Goal: Task Accomplishment & Management: Manage account settings

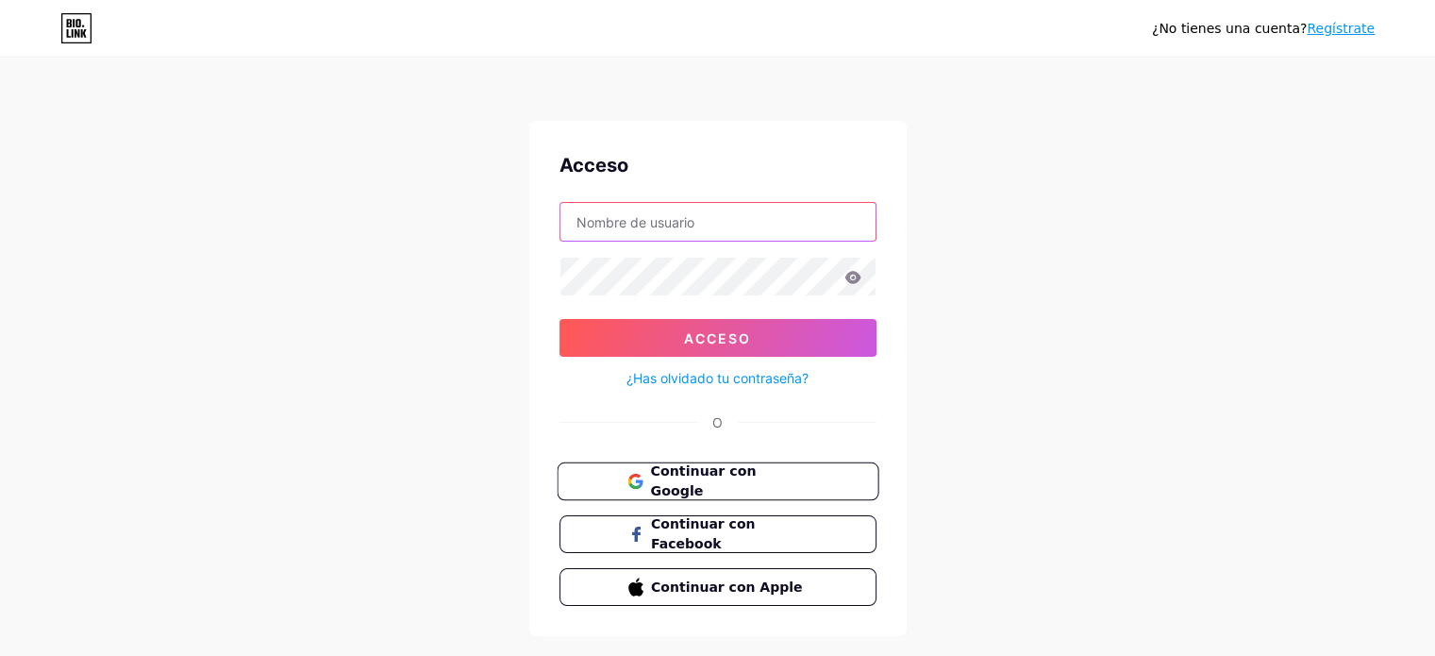
type input "[EMAIL_ADDRESS][DOMAIN_NAME]"
click at [712, 483] on font "Continuar con Google" at bounding box center [703, 481] width 106 height 36
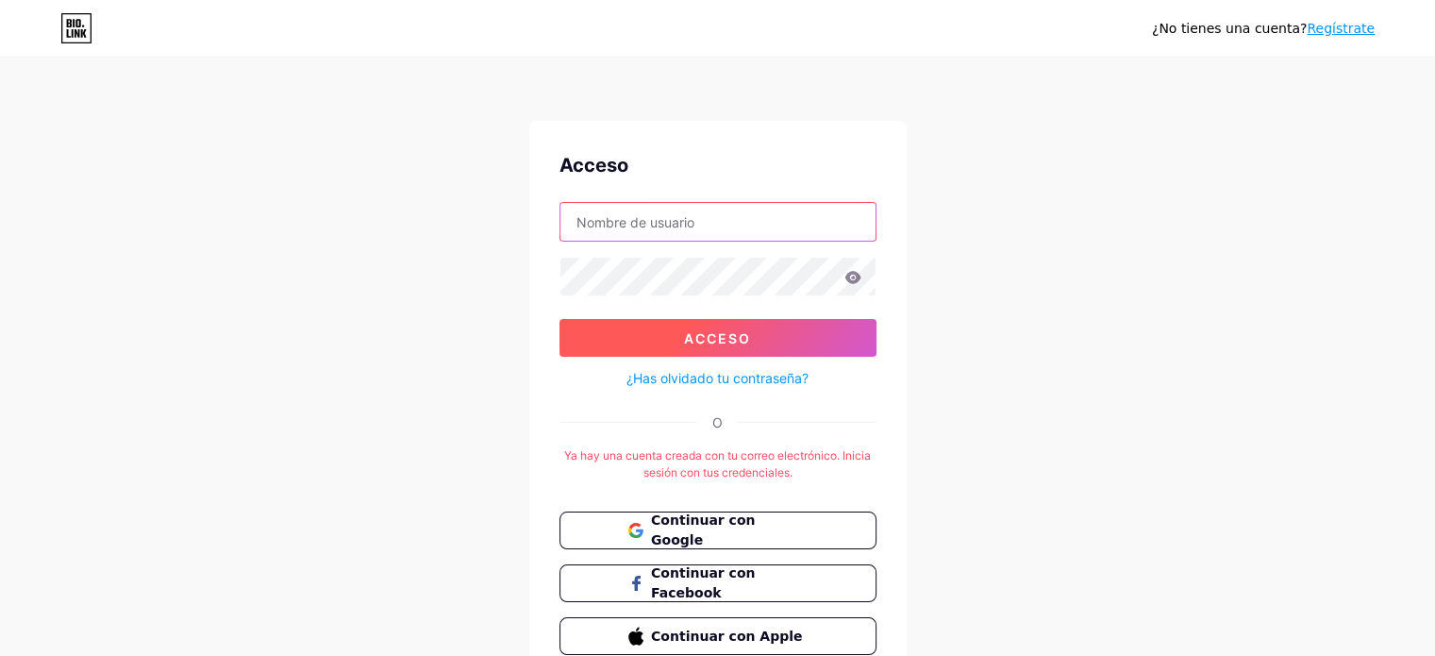
type input "[EMAIL_ADDRESS][DOMAIN_NAME]"
click at [749, 324] on button "Acceso" at bounding box center [718, 338] width 317 height 38
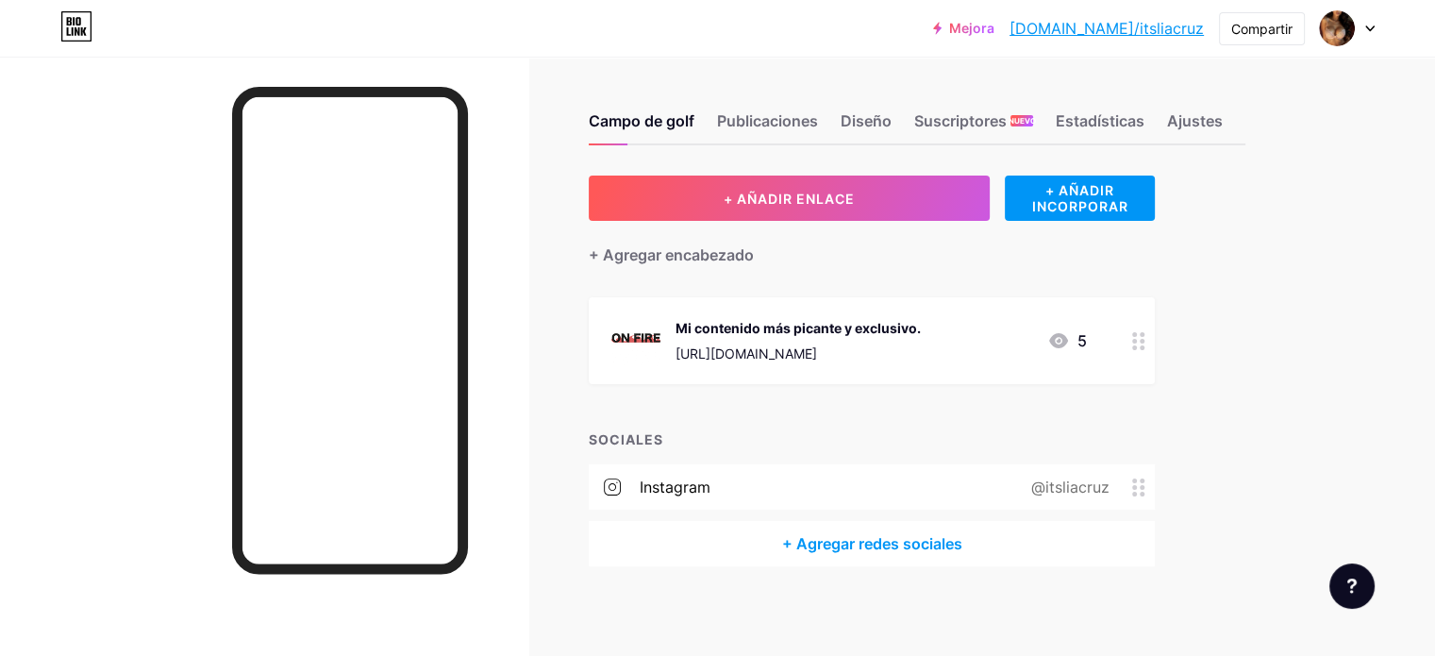
click at [891, 344] on div "[URL][DOMAIN_NAME]" at bounding box center [798, 354] width 245 height 20
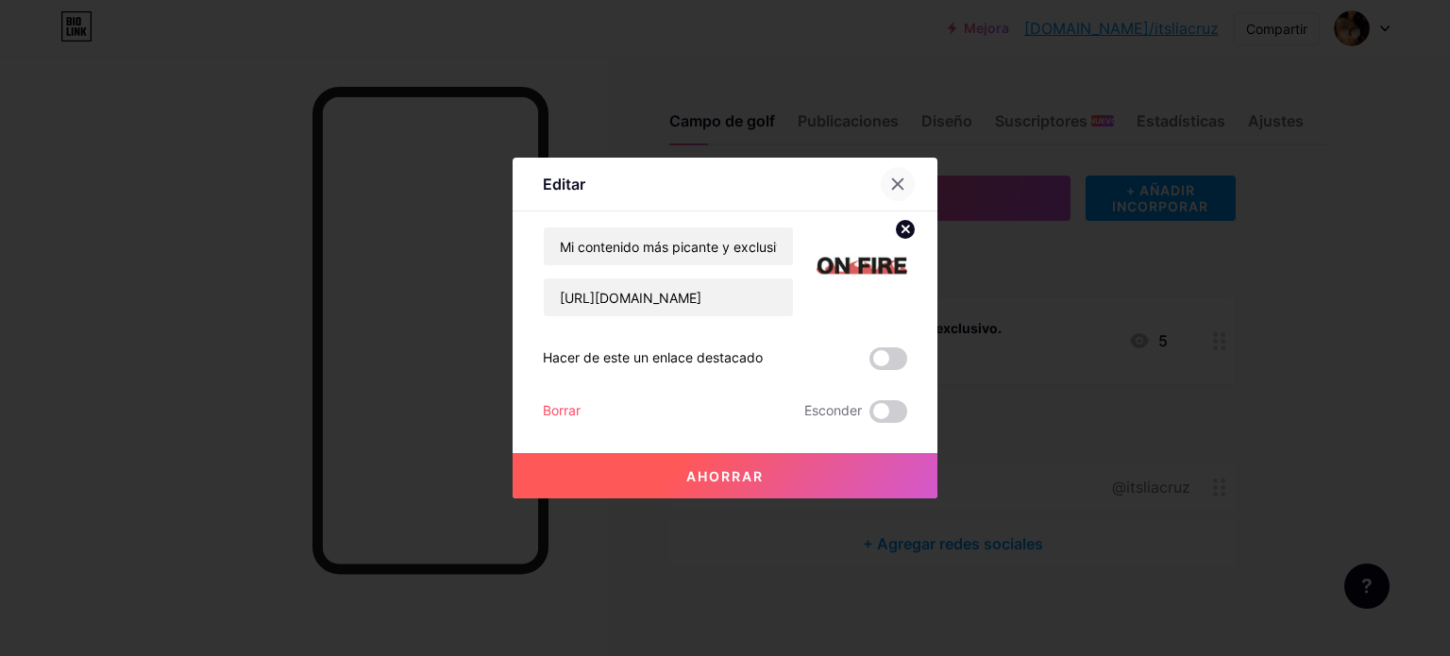
click at [897, 178] on icon at bounding box center [897, 183] width 15 height 15
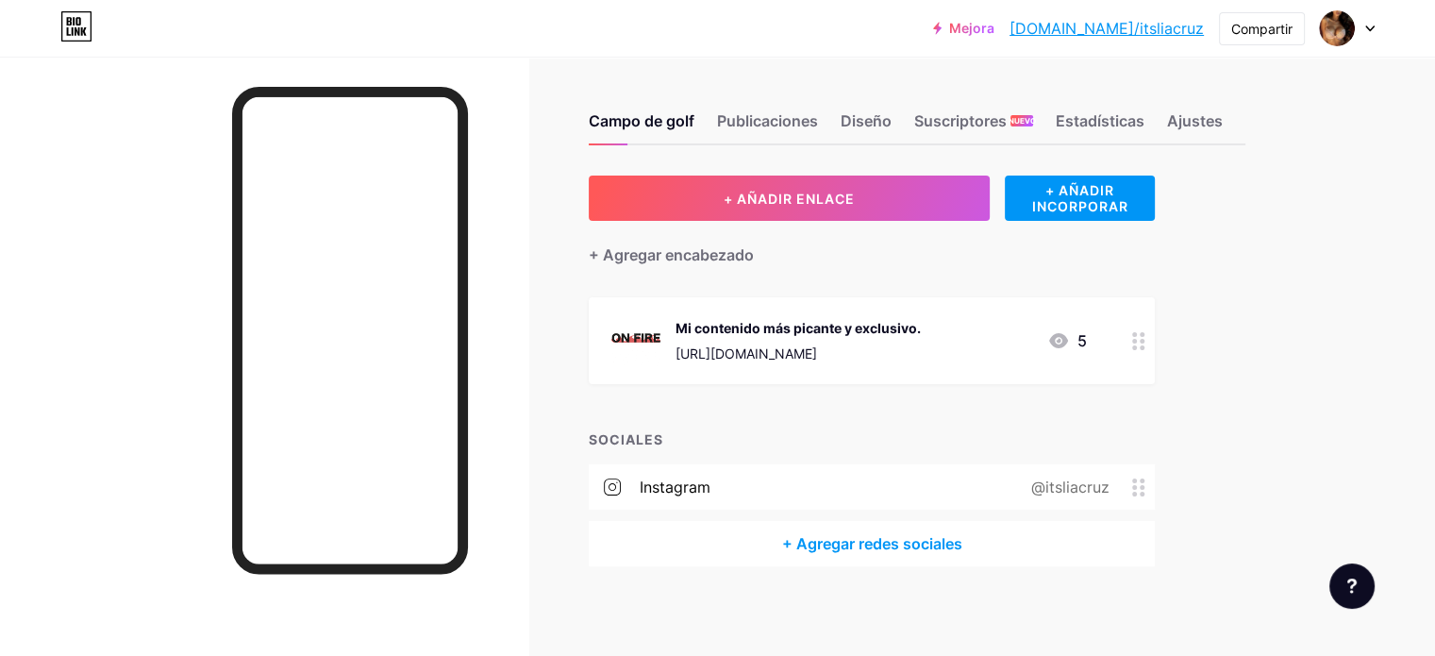
click at [981, 364] on div "Mi contenido más picante y exclusivo. [URL][DOMAIN_NAME] 5" at bounding box center [872, 340] width 566 height 87
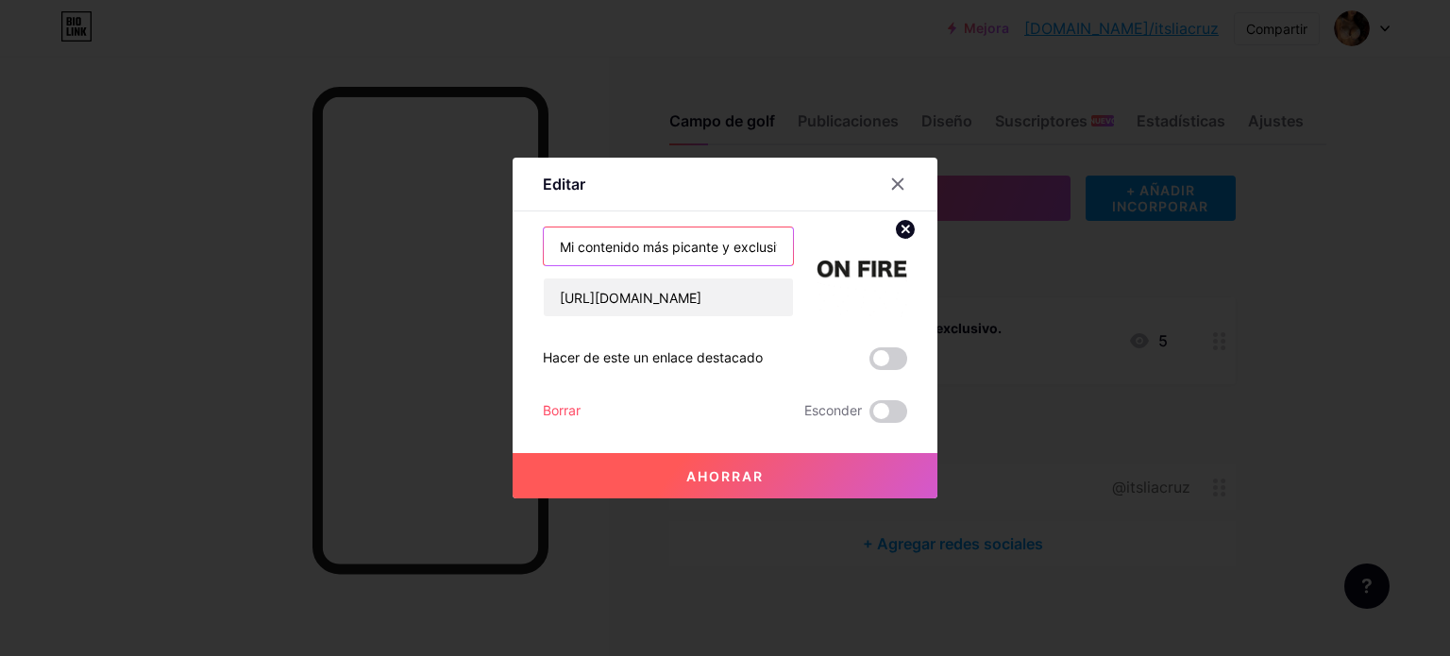
drag, startPoint x: 780, startPoint y: 242, endPoint x: 497, endPoint y: 263, distance: 283.9
click at [497, 263] on div "Editar Contenido YouTube Reproduce videos de YouTube sin salir de tu página. AG…" at bounding box center [725, 328] width 1450 height 656
type input "o"
click at [575, 250] on input "o" at bounding box center [668, 246] width 249 height 38
type input "FREE SECRET CONTENT"
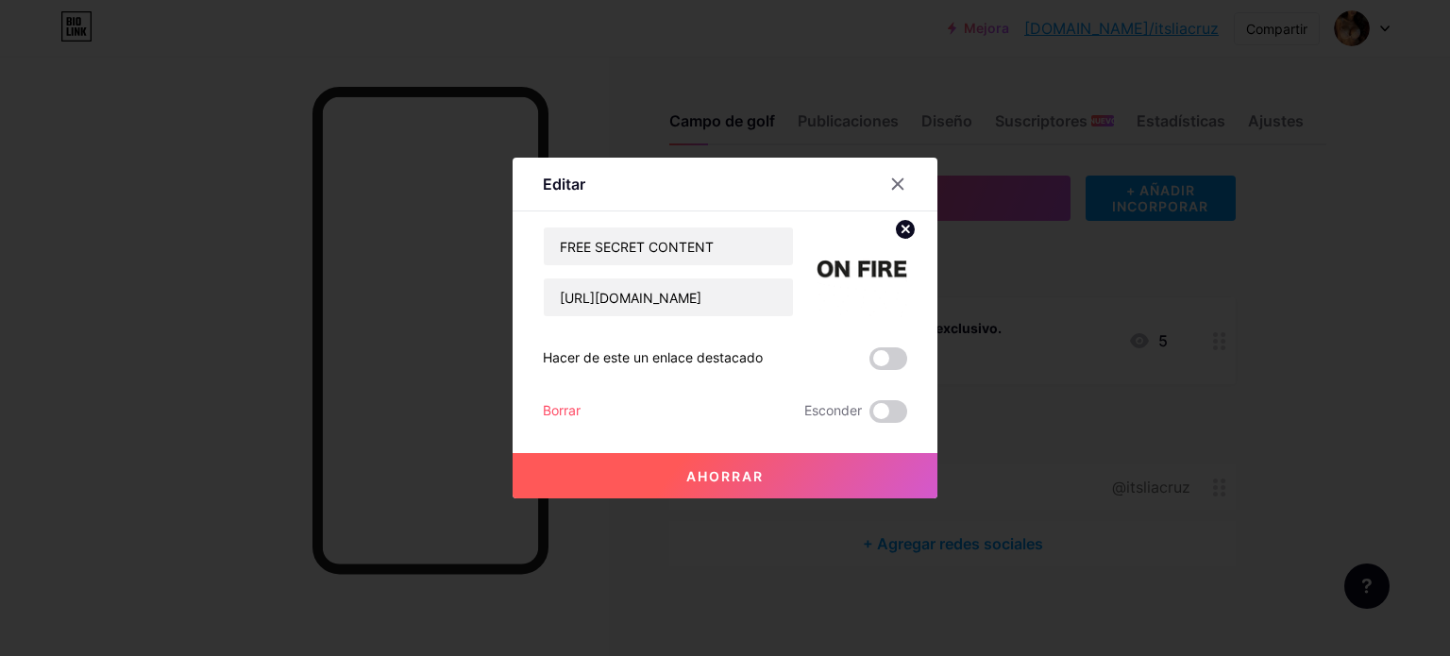
click at [817, 220] on div "Contenido YouTube Reproduce videos de YouTube sin salir de tu página. AGREGAR V…" at bounding box center [725, 316] width 364 height 211
click at [834, 271] on img at bounding box center [861, 271] width 91 height 91
click at [859, 253] on img at bounding box center [861, 271] width 91 height 91
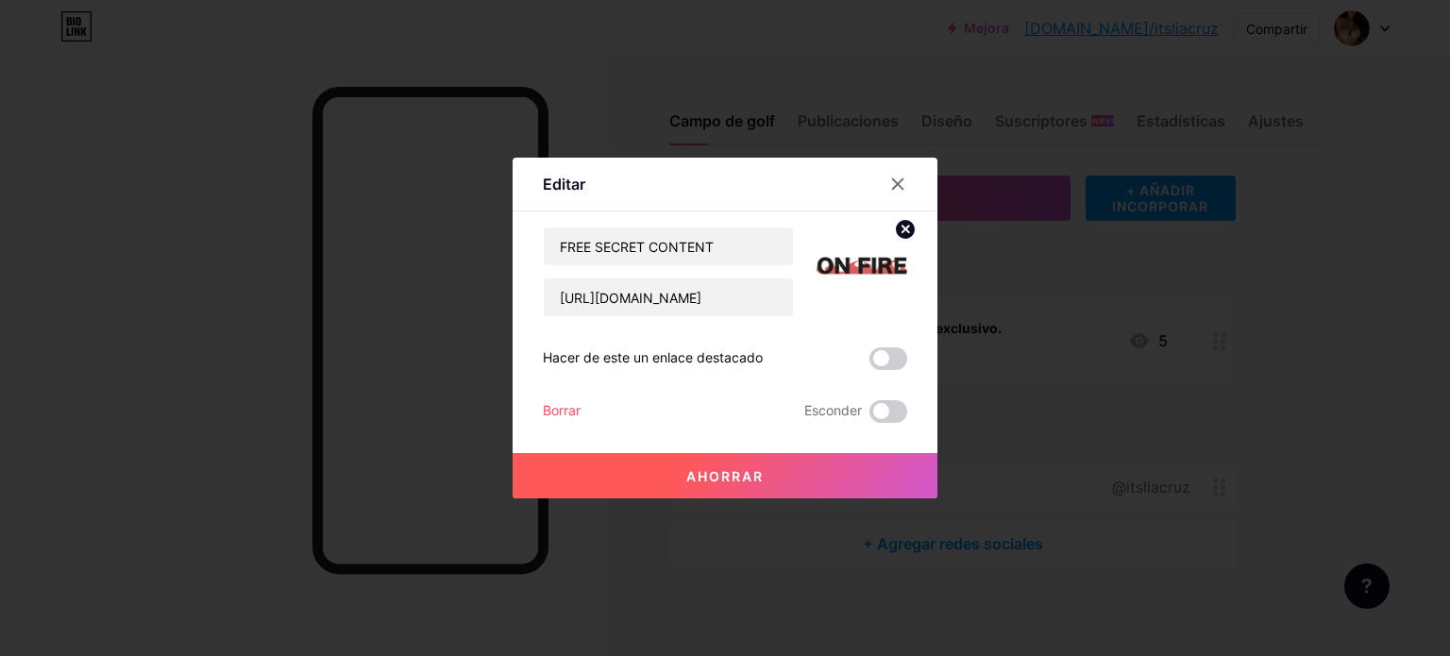
click at [902, 229] on icon at bounding box center [905, 229] width 7 height 7
click at [857, 261] on rect at bounding box center [858, 258] width 30 height 30
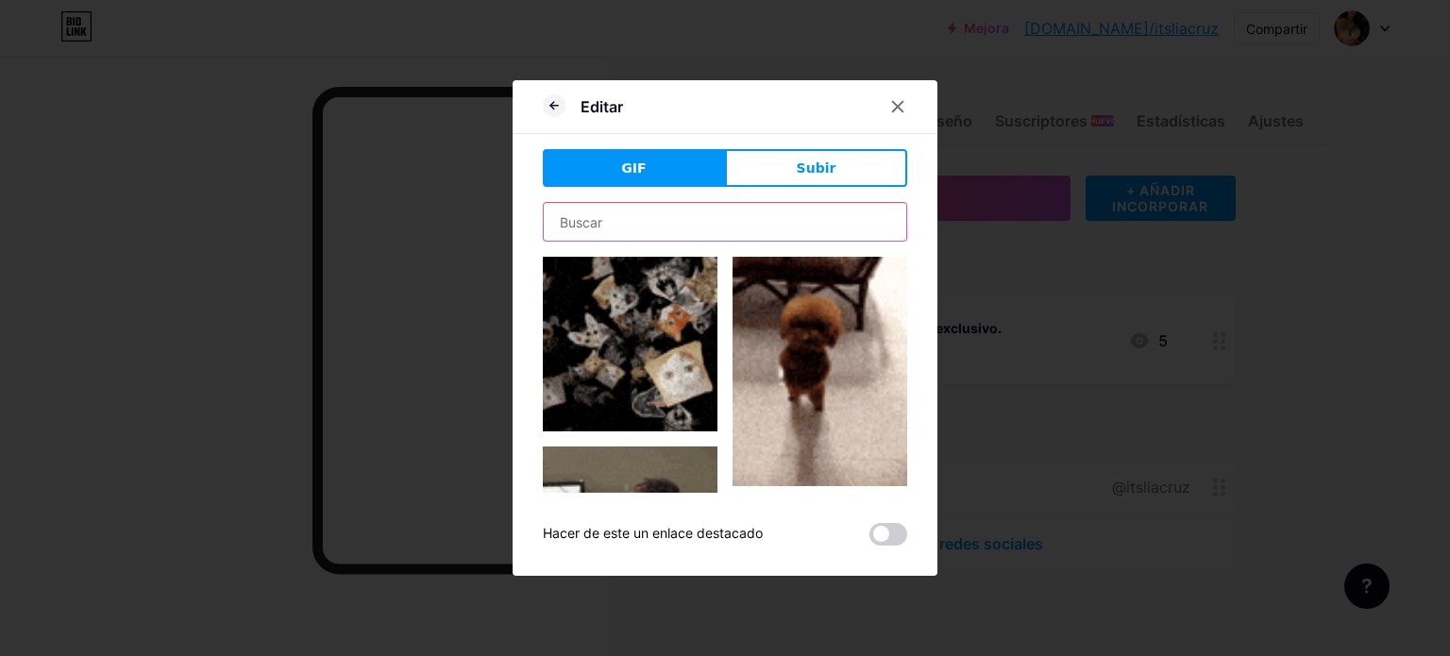
click at [755, 224] on input "text" at bounding box center [725, 222] width 362 height 38
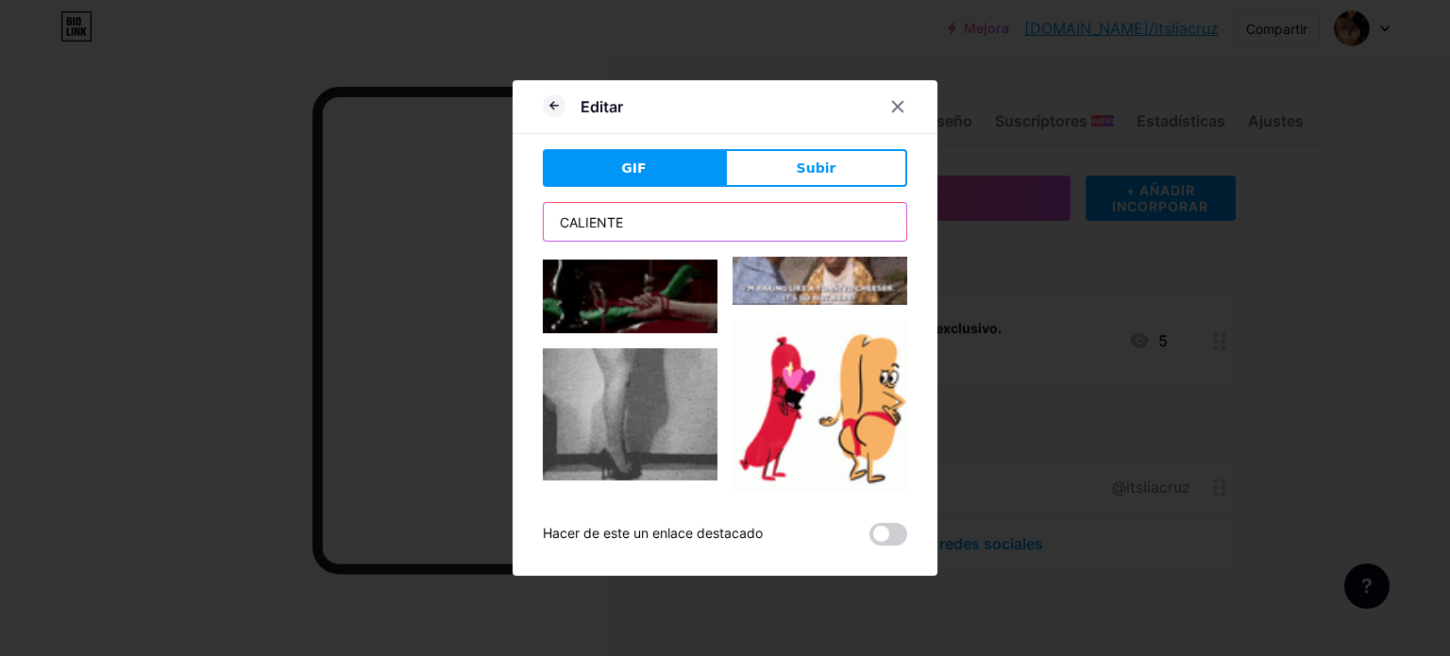
scroll to position [894, 0]
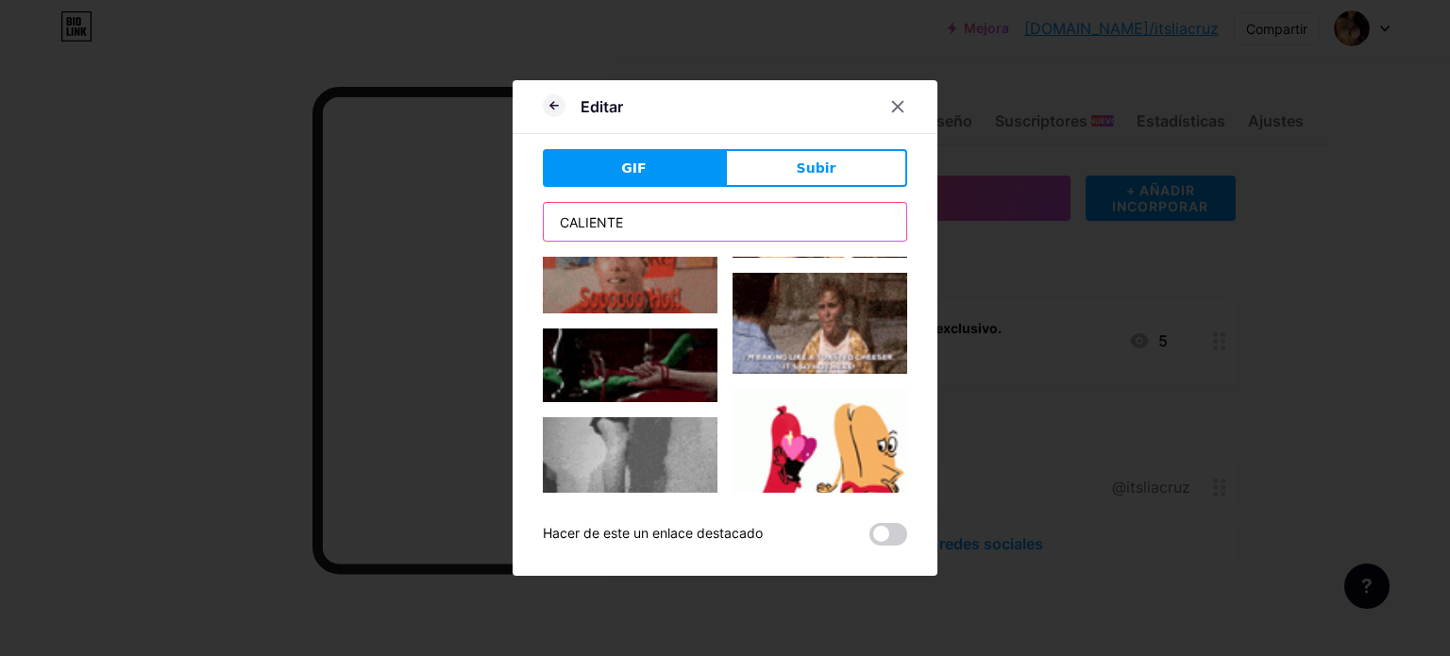
click at [746, 229] on input "CALIENTE" at bounding box center [725, 222] width 362 height 38
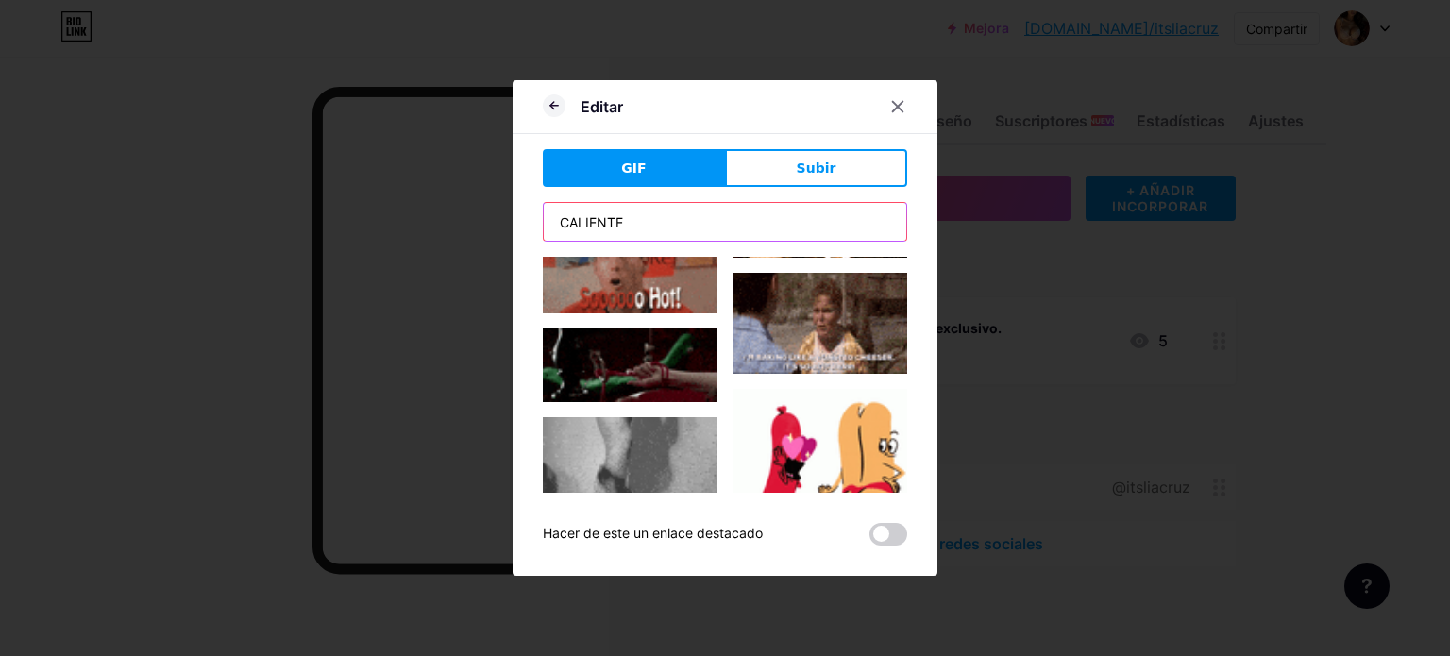
click at [746, 229] on input "CALIENTE" at bounding box center [725, 222] width 362 height 38
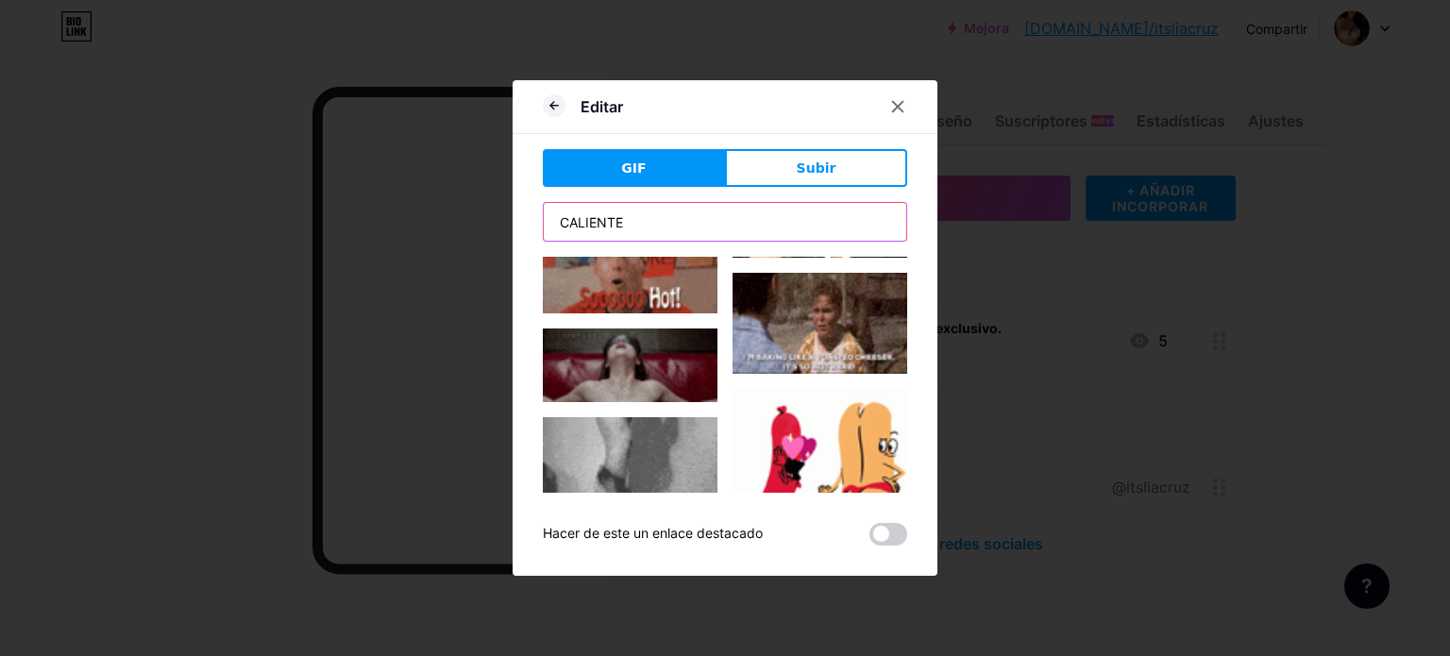
click at [746, 229] on input "CALIENTE" at bounding box center [725, 222] width 362 height 38
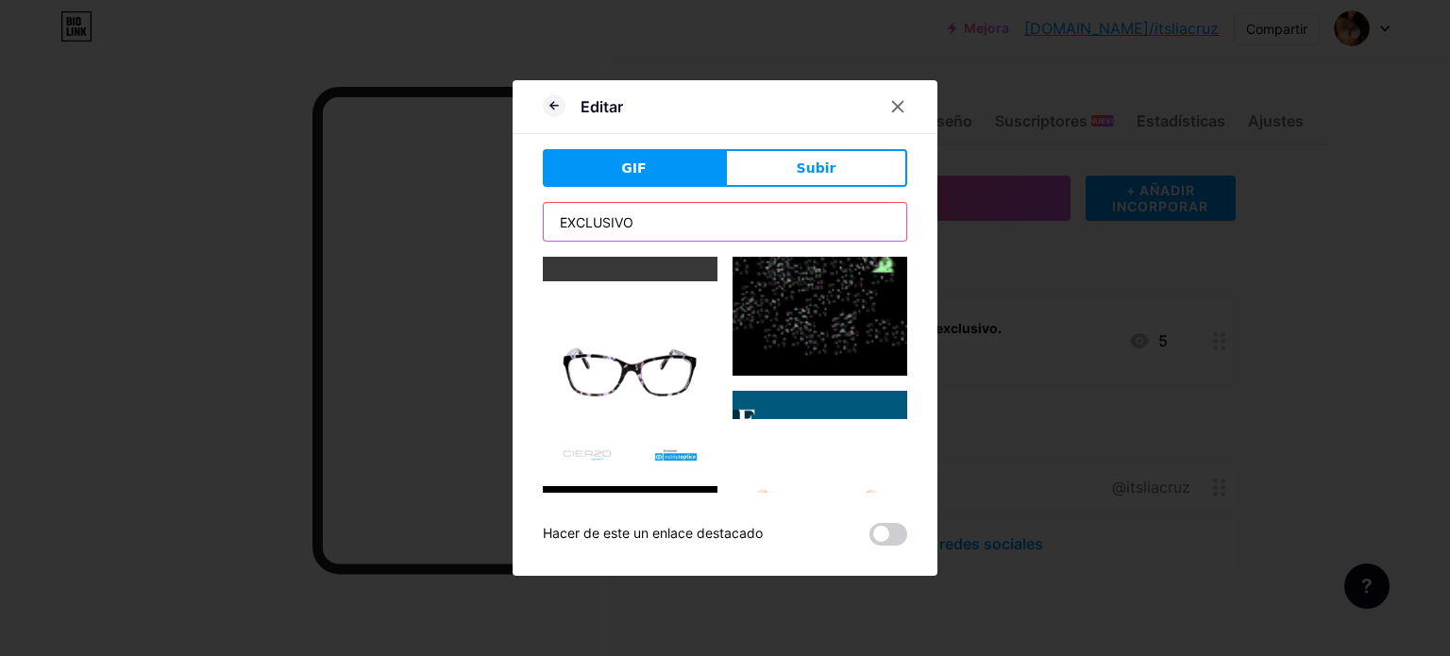
scroll to position [1116, 0]
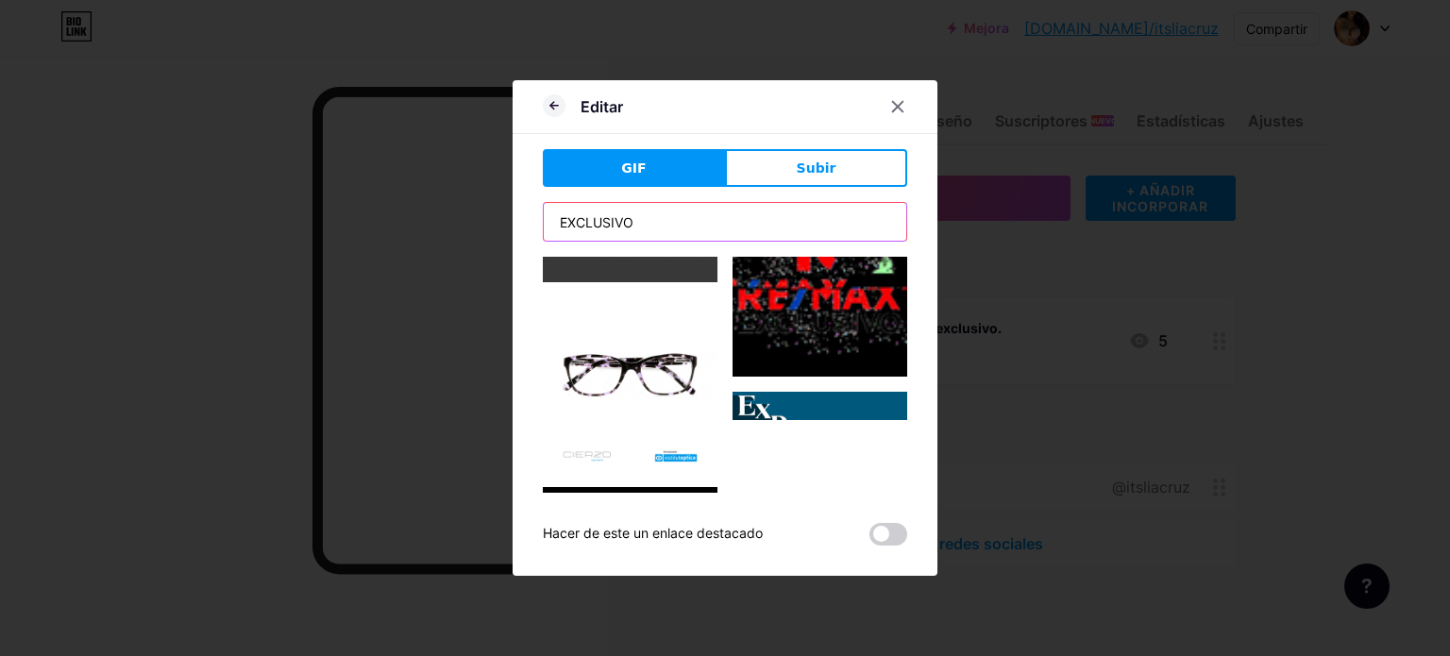
click at [749, 229] on input "EXCLUSIVO" at bounding box center [725, 222] width 362 height 38
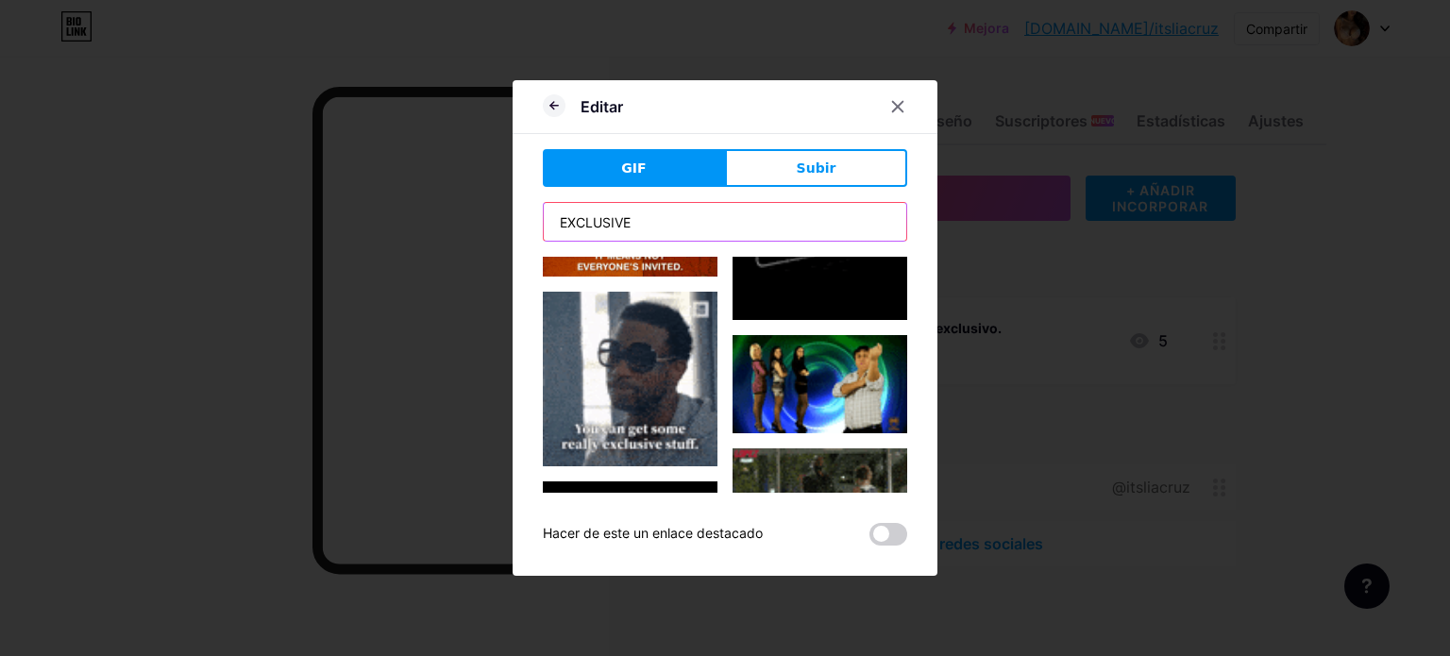
scroll to position [110, 0]
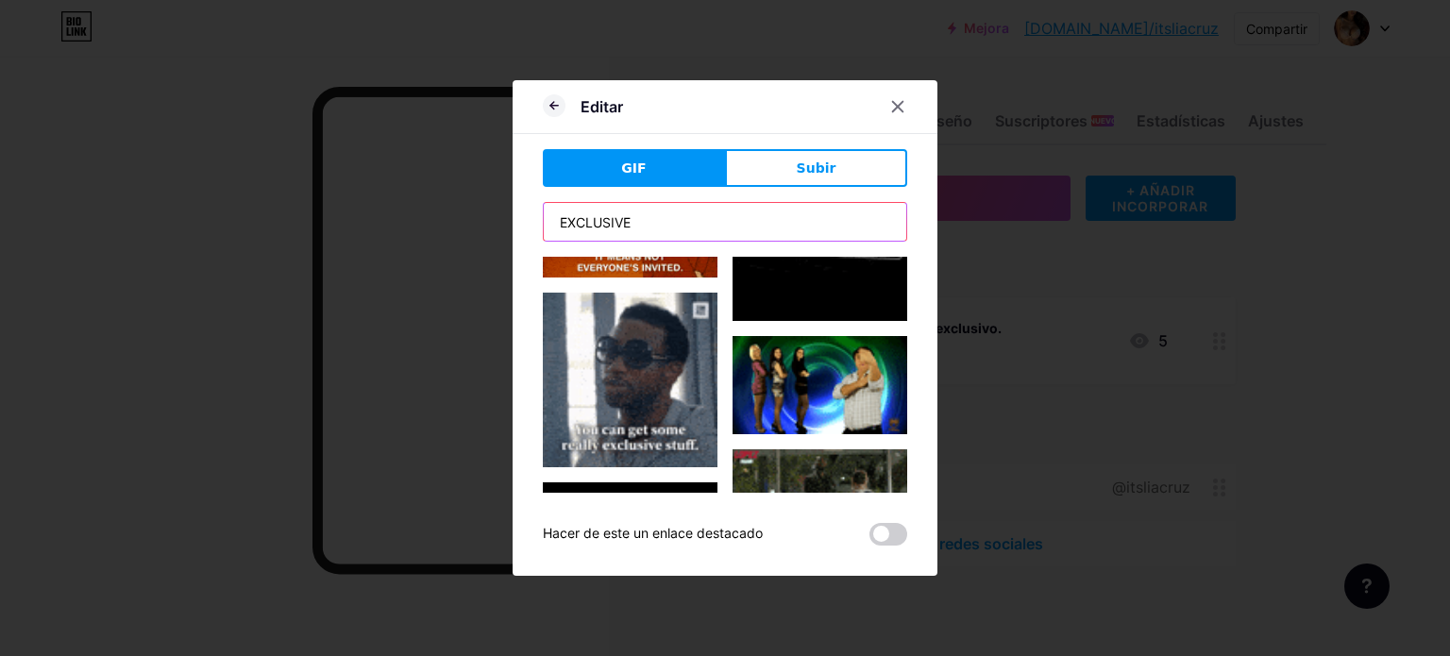
click at [676, 220] on input "EXCLUSIVE" at bounding box center [725, 222] width 362 height 38
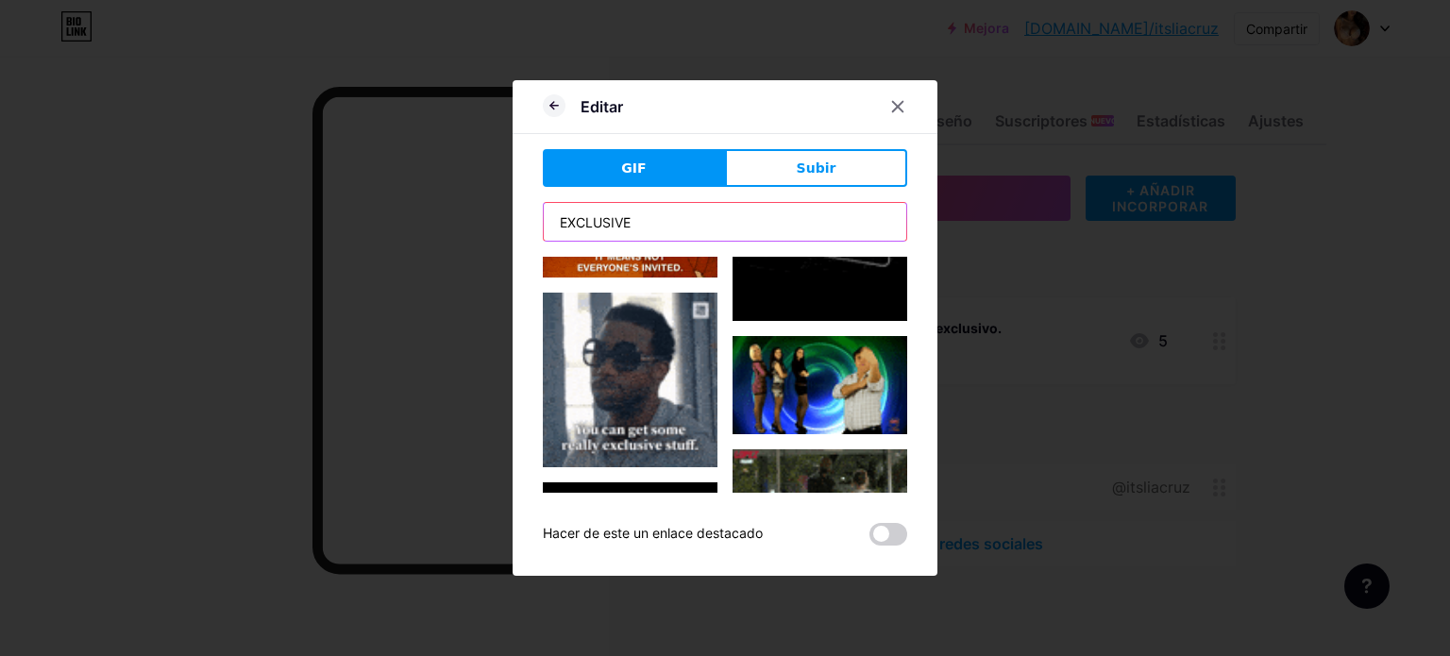
click at [676, 220] on input "EXCLUSIVE" at bounding box center [725, 222] width 362 height 38
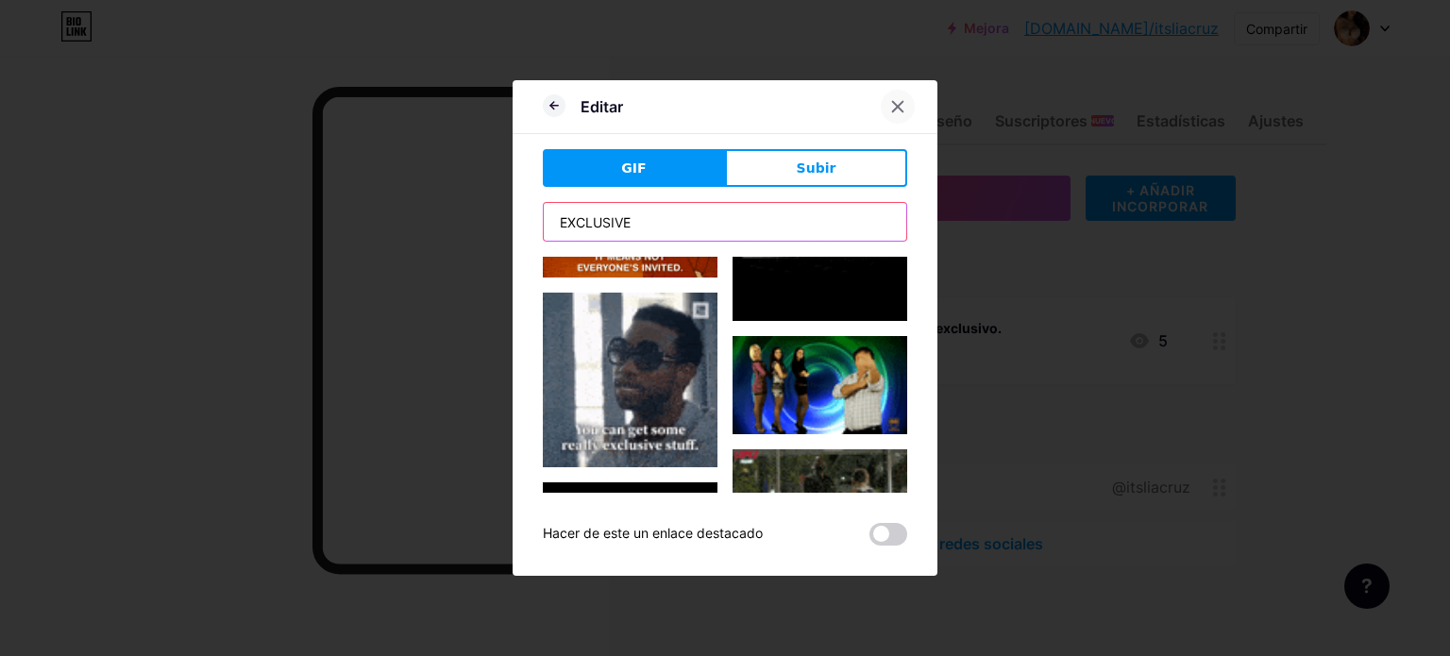
type input "EXCLUSIVE"
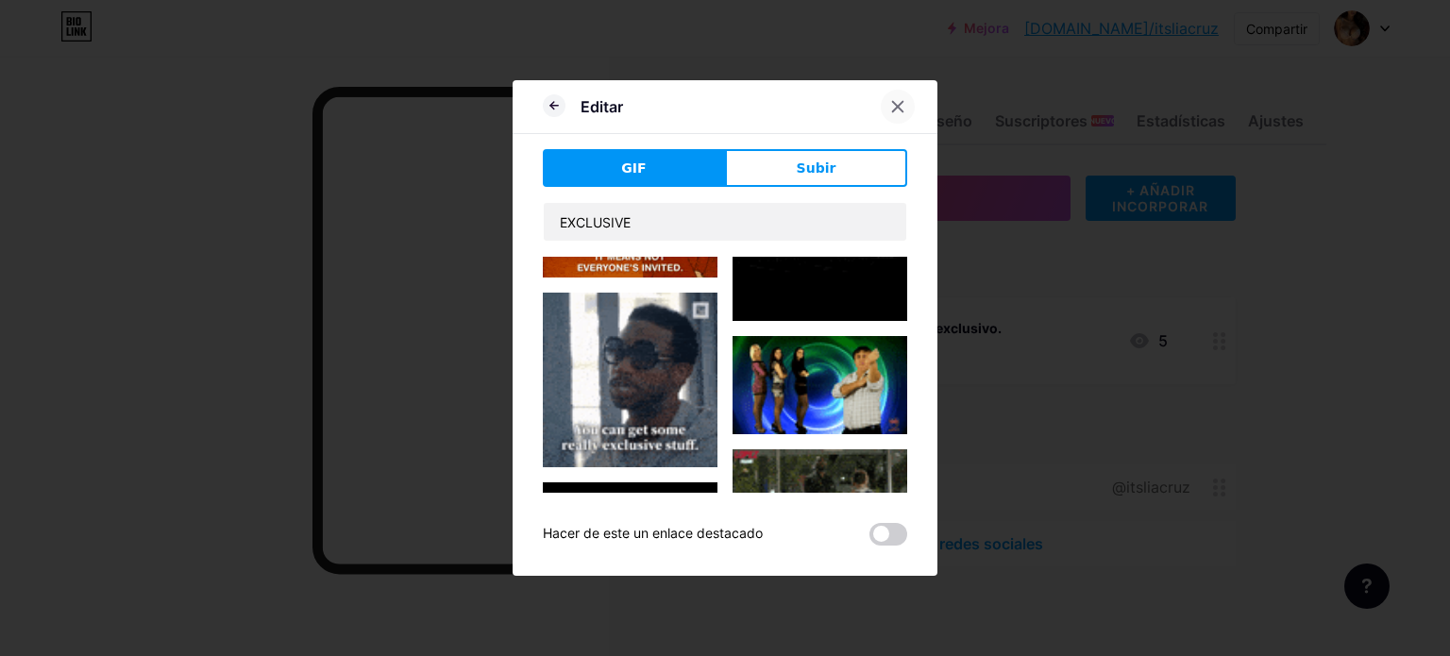
click at [888, 97] on div at bounding box center [897, 107] width 34 height 34
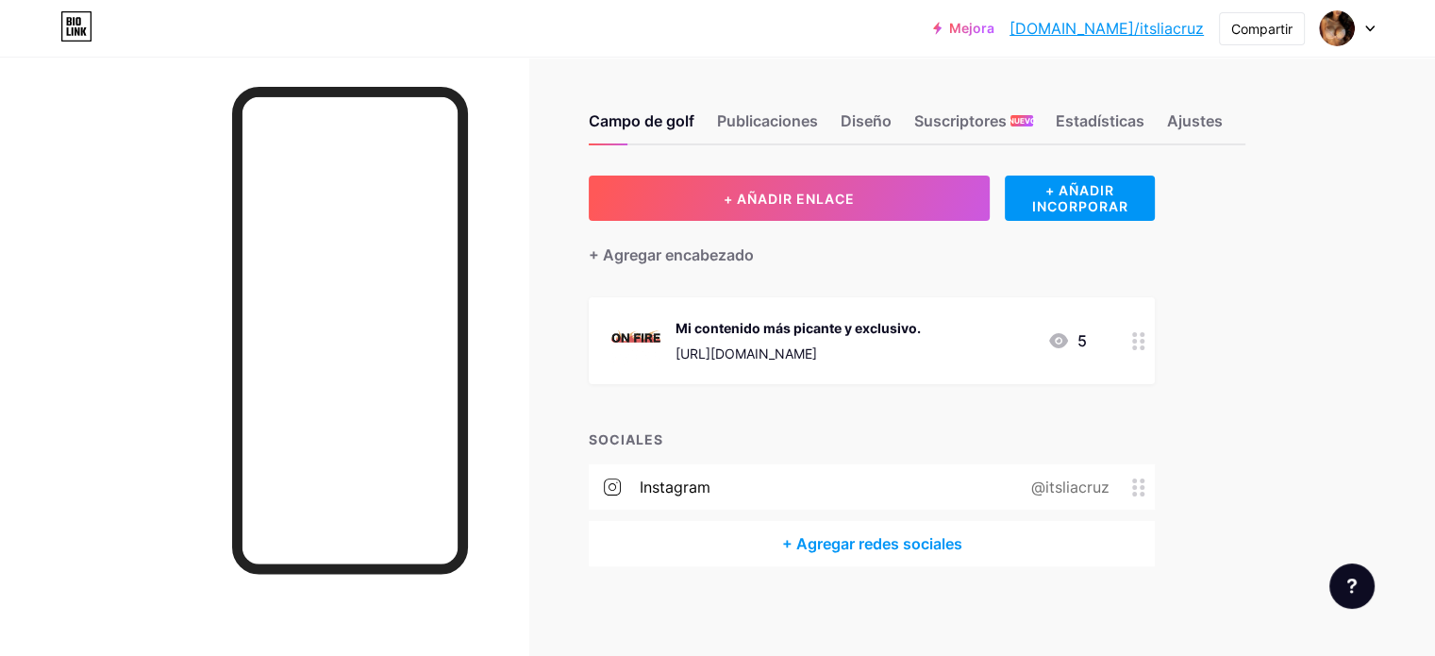
click at [875, 330] on font "Mi contenido más picante y exclusivo." at bounding box center [798, 328] width 245 height 16
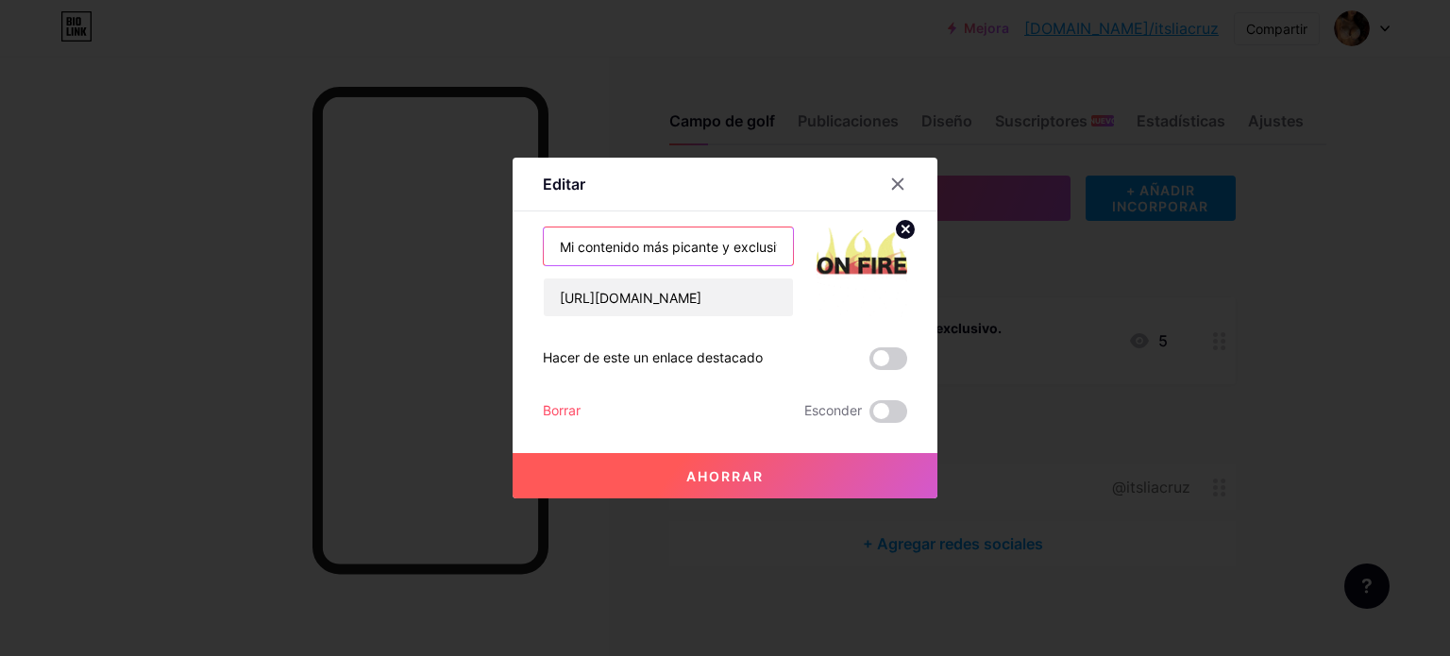
click at [670, 242] on input "Mi contenido más picante y exclusivo" at bounding box center [668, 246] width 249 height 38
drag, startPoint x: 777, startPoint y: 244, endPoint x: 399, endPoint y: 267, distance: 378.2
click at [399, 267] on div "Editar Contenido YouTube Reproduce videos de YouTube sin salir de tu página. AG…" at bounding box center [725, 328] width 1450 height 656
type input "o"
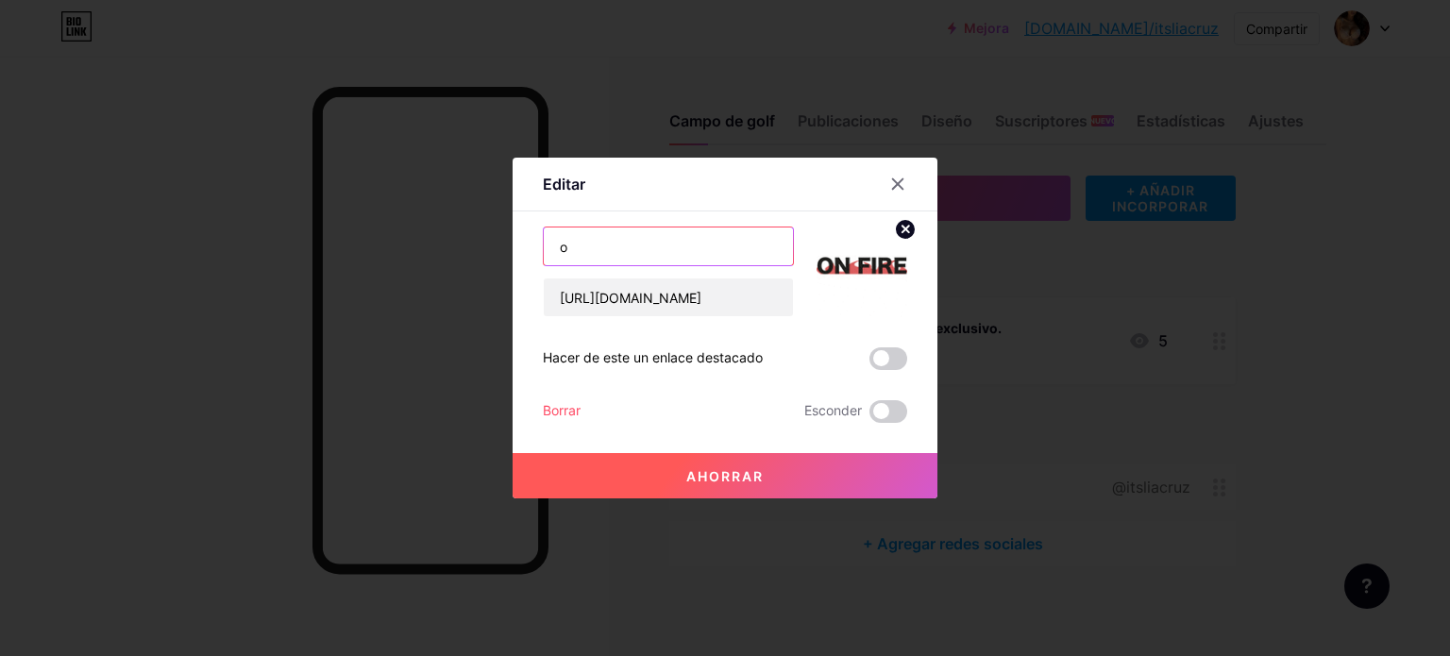
click at [578, 233] on input "o" at bounding box center [668, 246] width 249 height 38
paste input "😍🥵"
click at [551, 248] on input "😍🥵" at bounding box center [668, 246] width 249 height 38
drag, startPoint x: 707, startPoint y: 243, endPoint x: 635, endPoint y: 256, distance: 72.8
click at [635, 256] on input "FREE Content Exclusive😍🥵" at bounding box center [668, 246] width 249 height 38
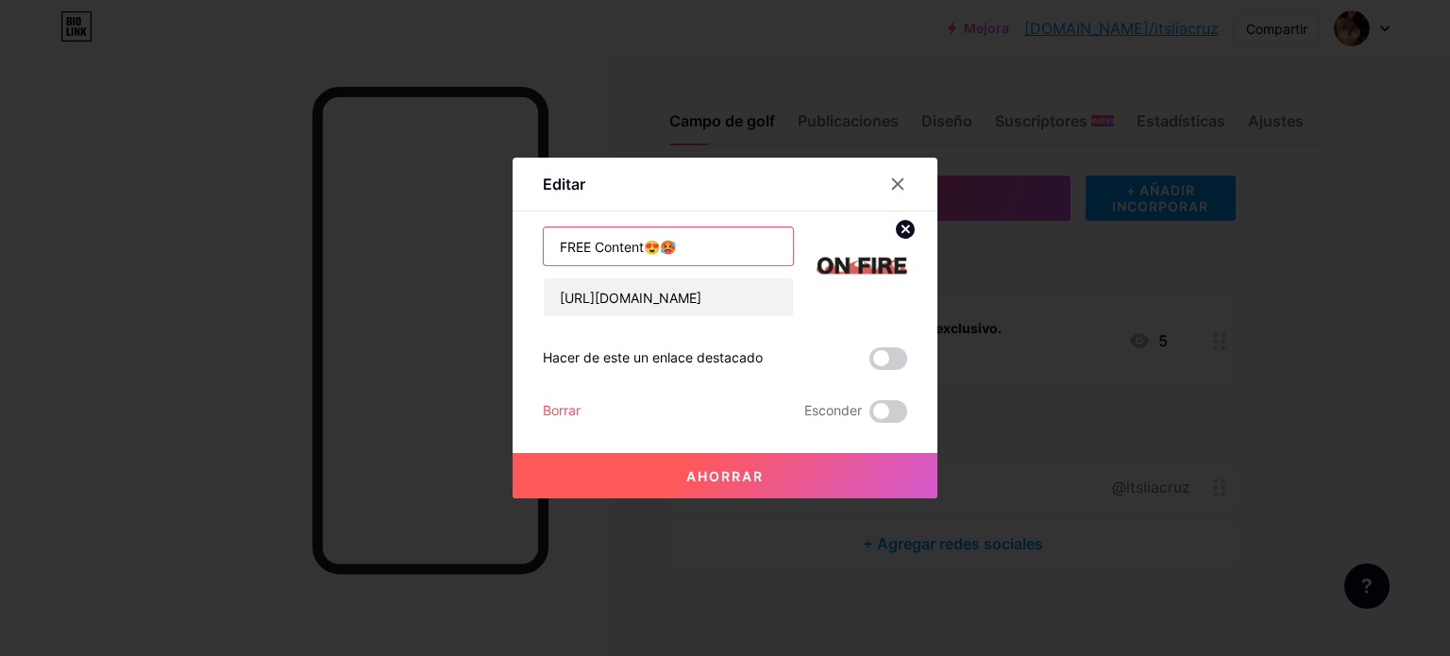
click at [585, 245] on input "FREE Content😍🥵" at bounding box center [668, 246] width 249 height 38
click at [589, 246] on input "FREE Content😍🥵" at bounding box center [668, 246] width 249 height 38
type input "FREE Secret Content😍🥵"
click at [846, 276] on img at bounding box center [861, 271] width 91 height 91
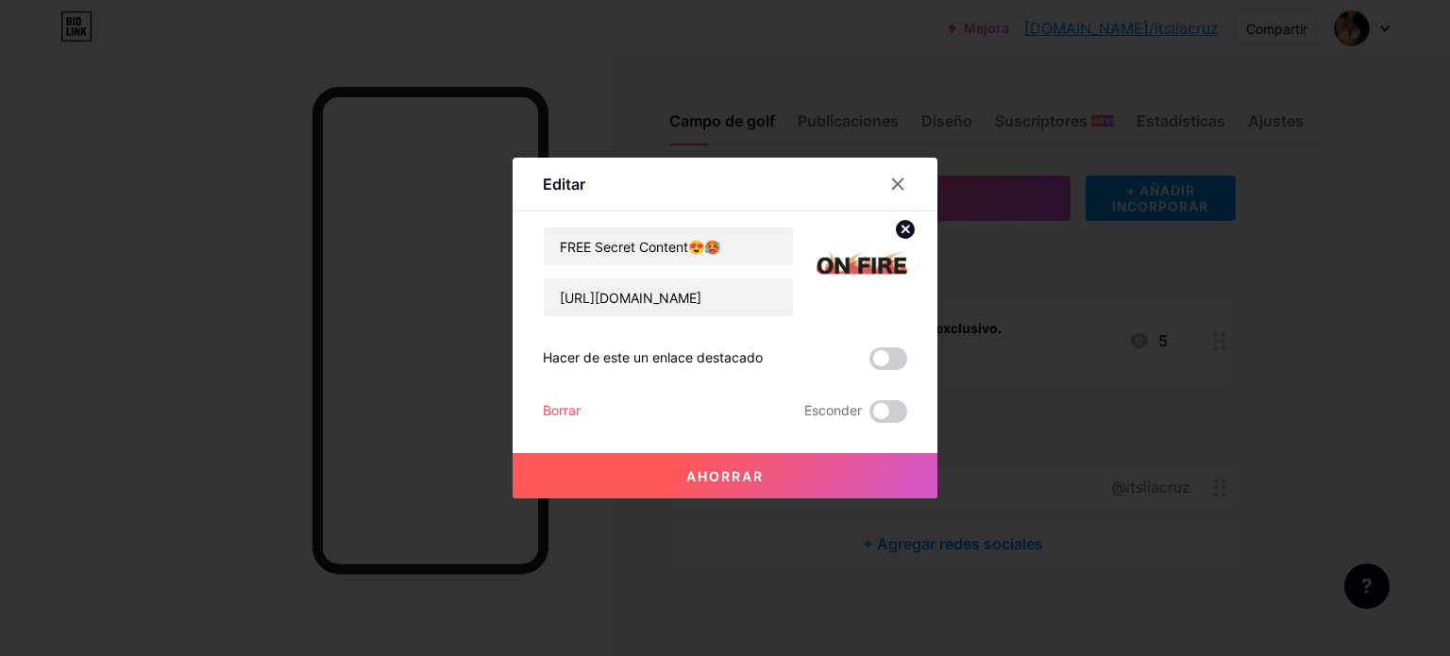
click at [909, 226] on icon at bounding box center [905, 229] width 23 height 23
click at [864, 271] on rect at bounding box center [871, 272] width 15 height 9
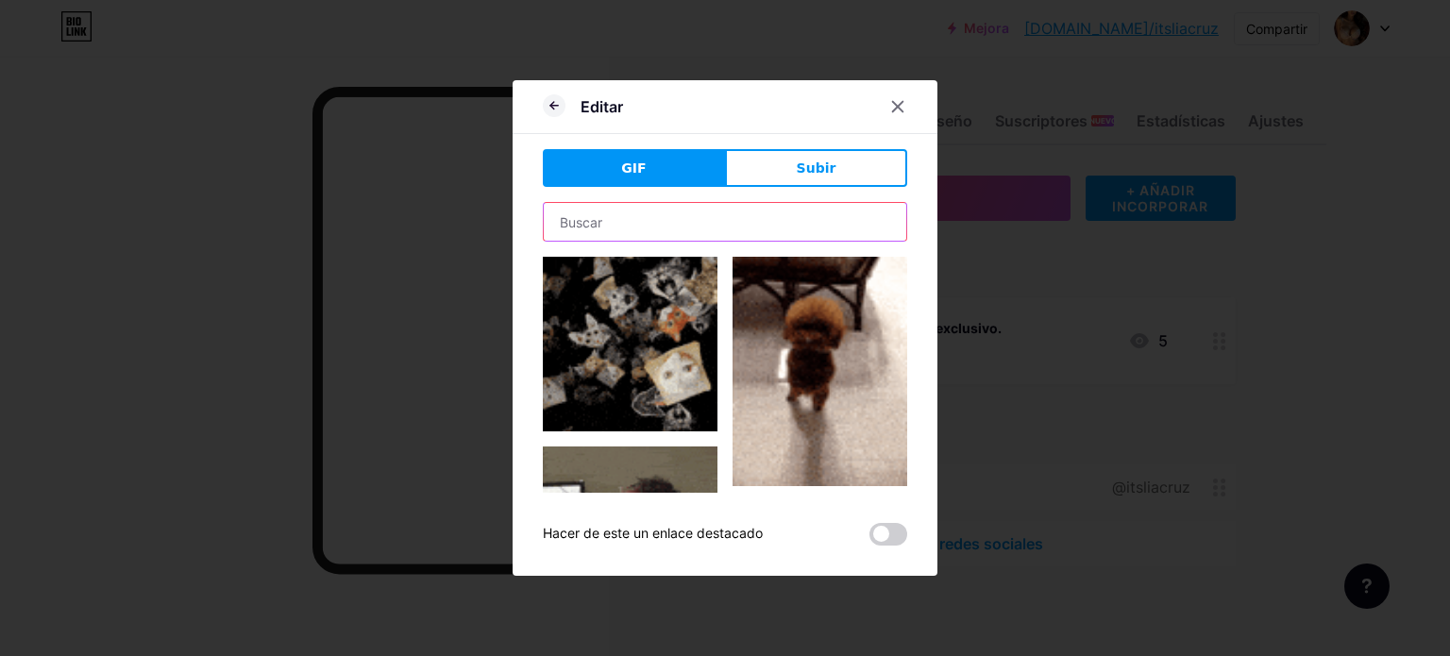
click at [757, 229] on input "text" at bounding box center [725, 222] width 362 height 38
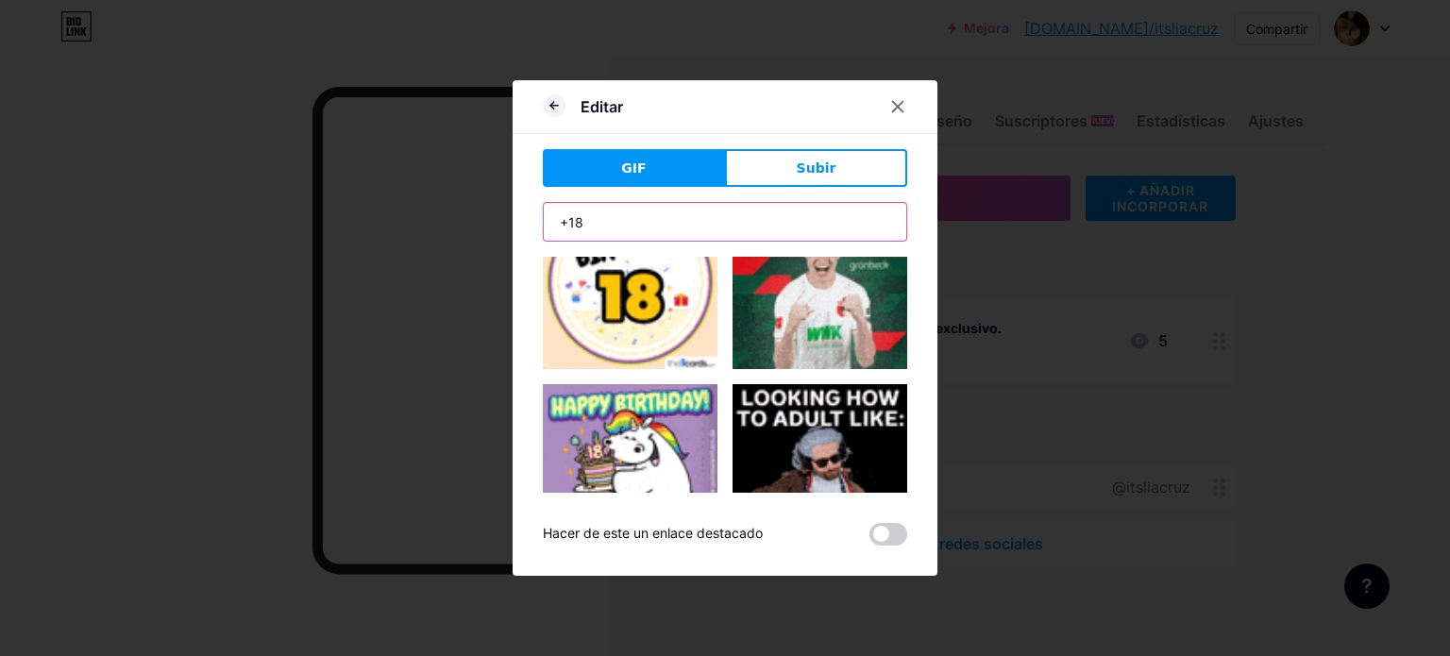
scroll to position [0, 0]
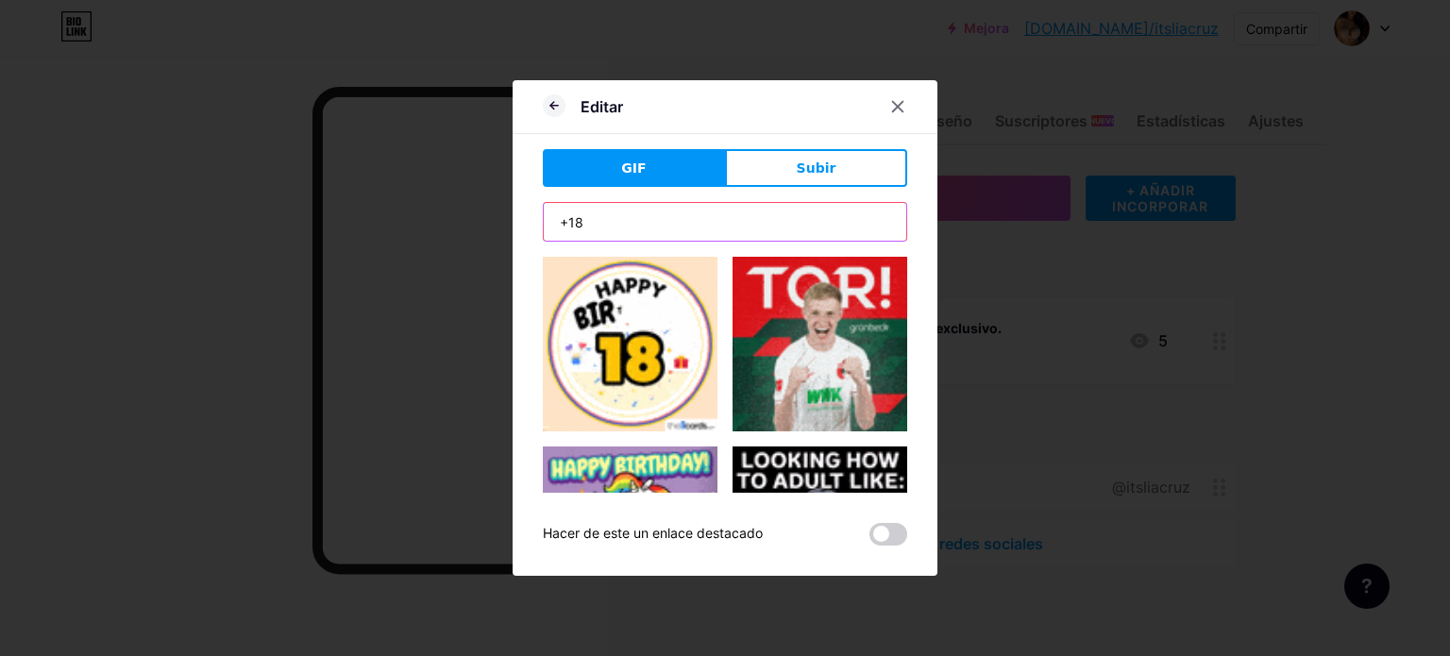
click at [630, 227] on input "+18" at bounding box center [725, 222] width 362 height 38
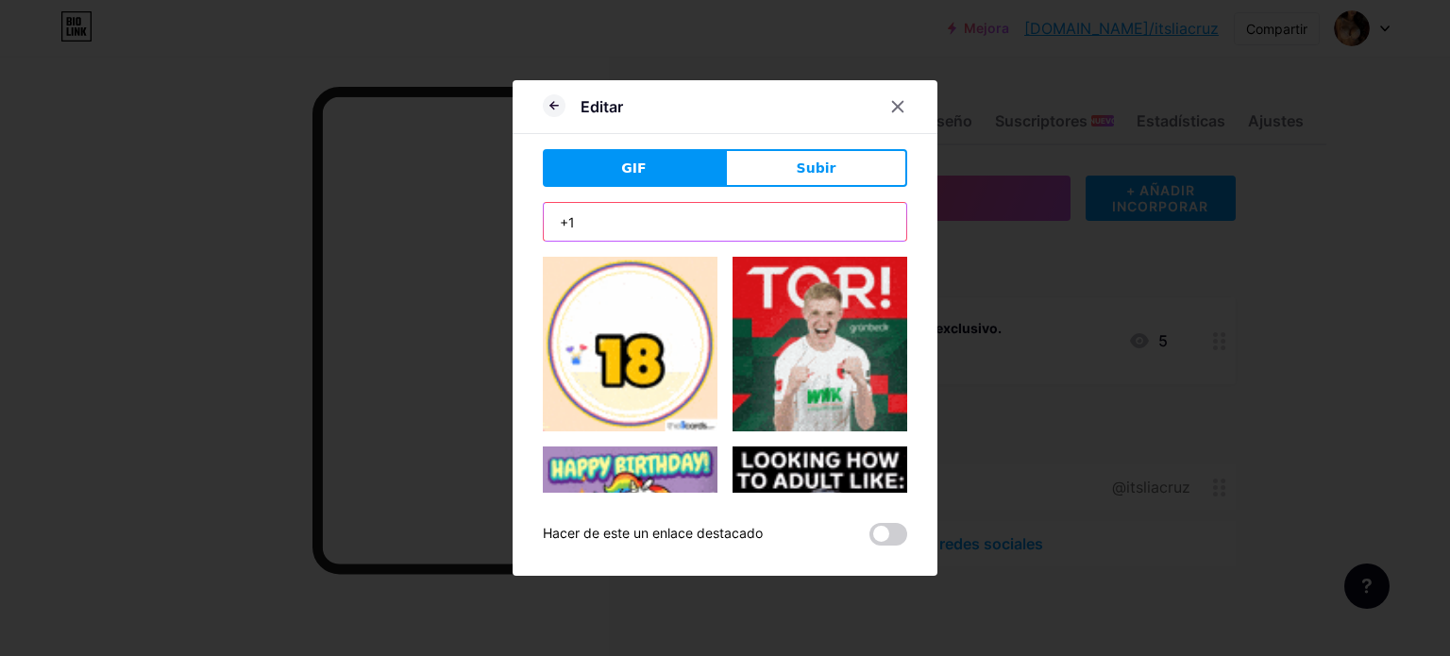
type input "+"
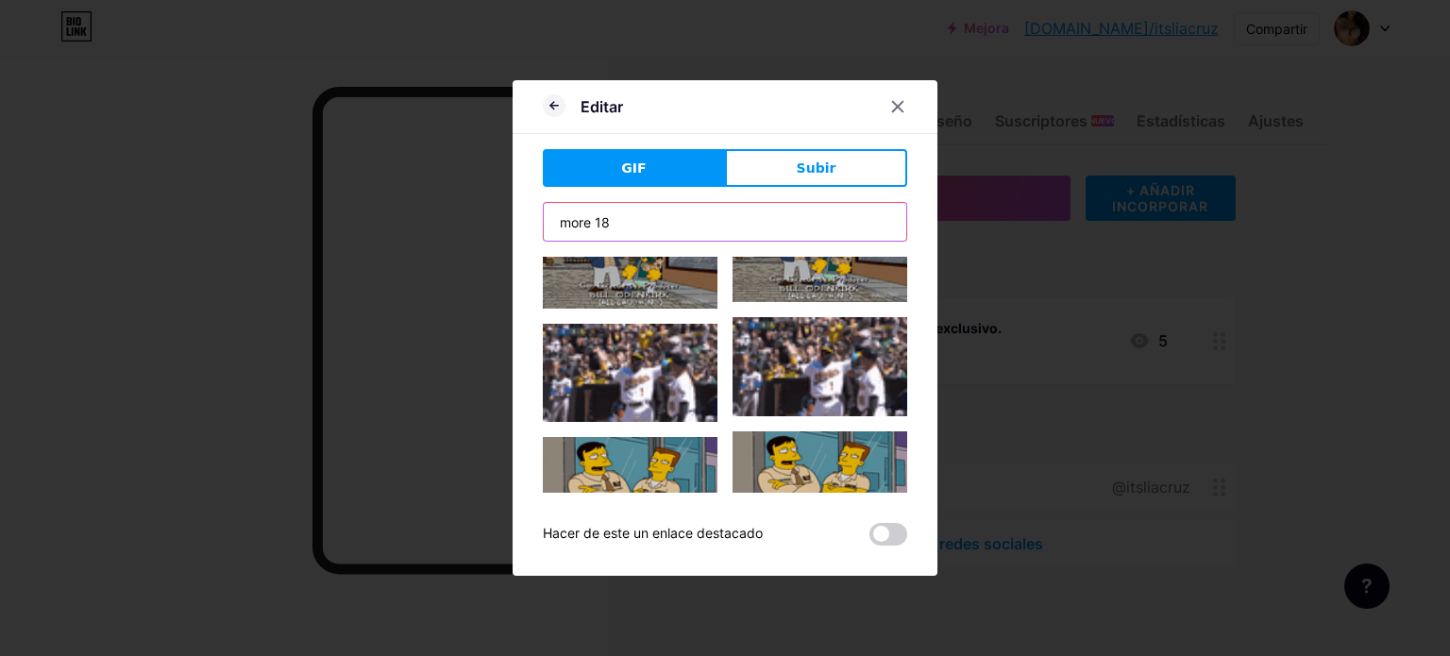
scroll to position [1555, 0]
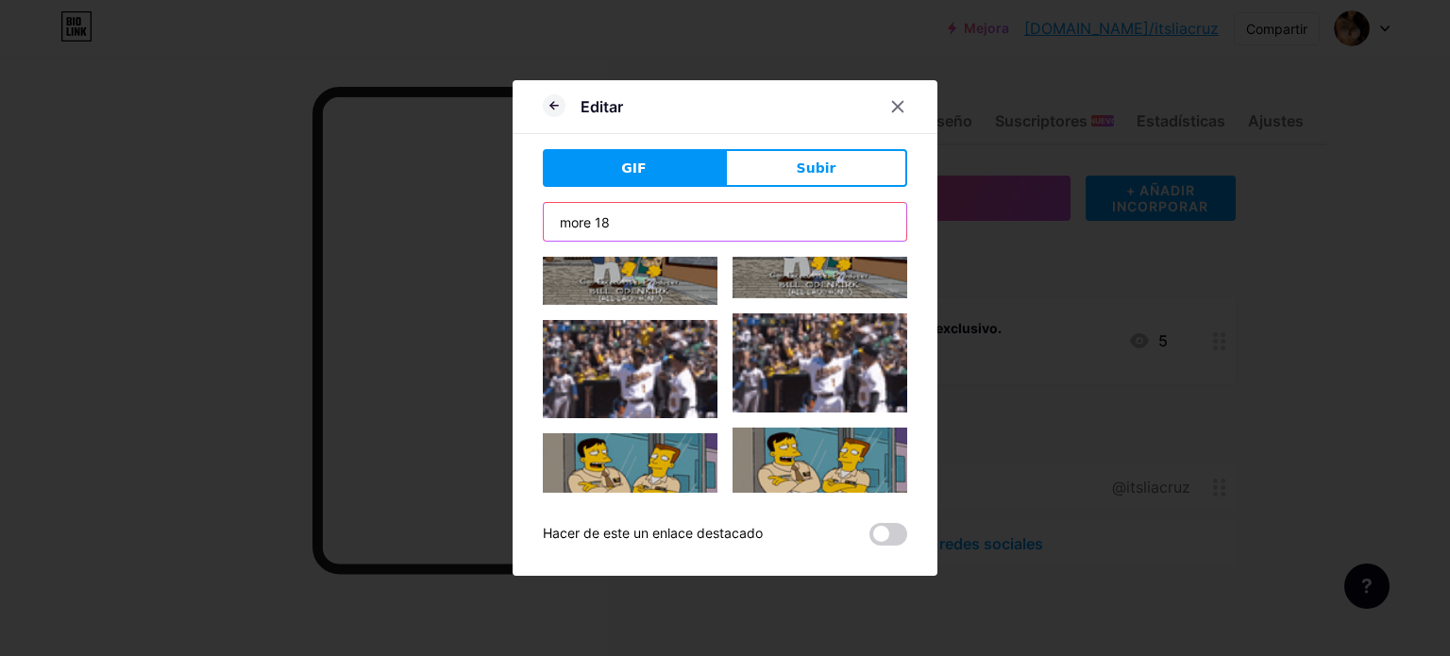
drag, startPoint x: 678, startPoint y: 215, endPoint x: 444, endPoint y: 231, distance: 234.6
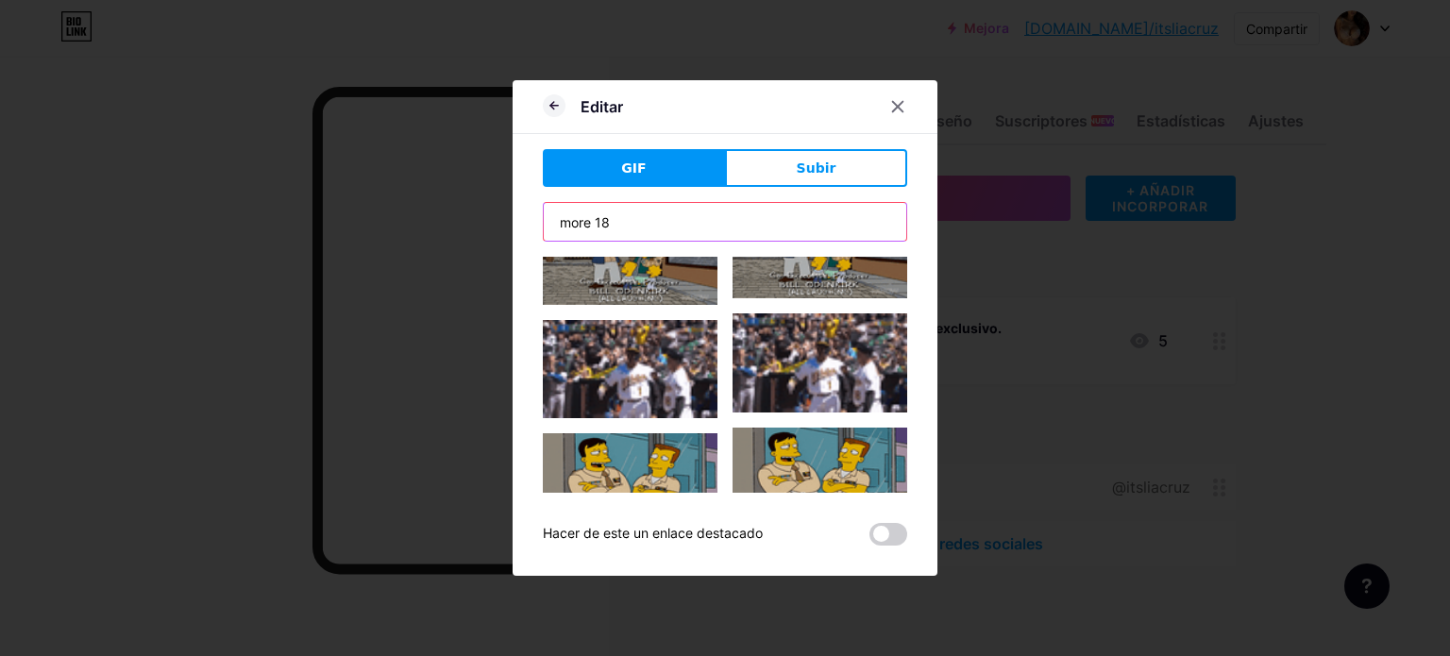
click at [444, 231] on div "Editar GIF Subir Contenido YouTube Reproduce videos de YouTube sin salir de tu …" at bounding box center [725, 328] width 1450 height 656
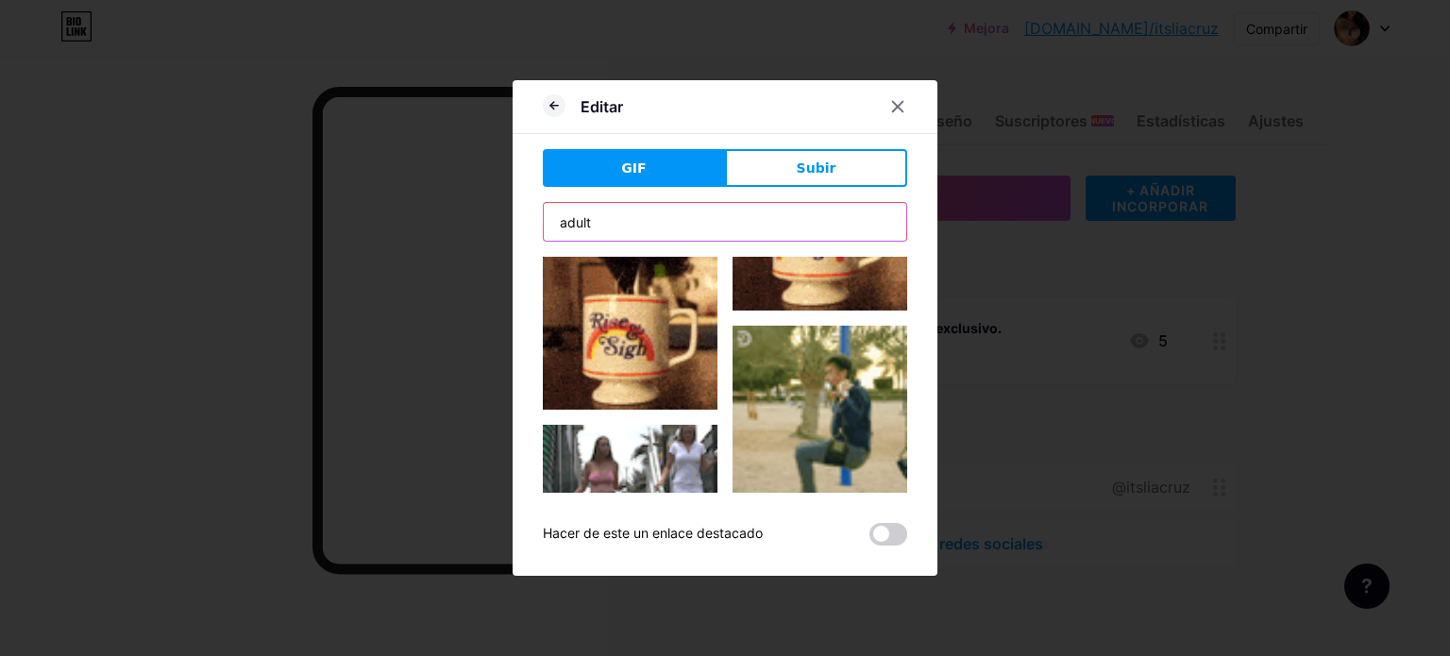
scroll to position [2501, 0]
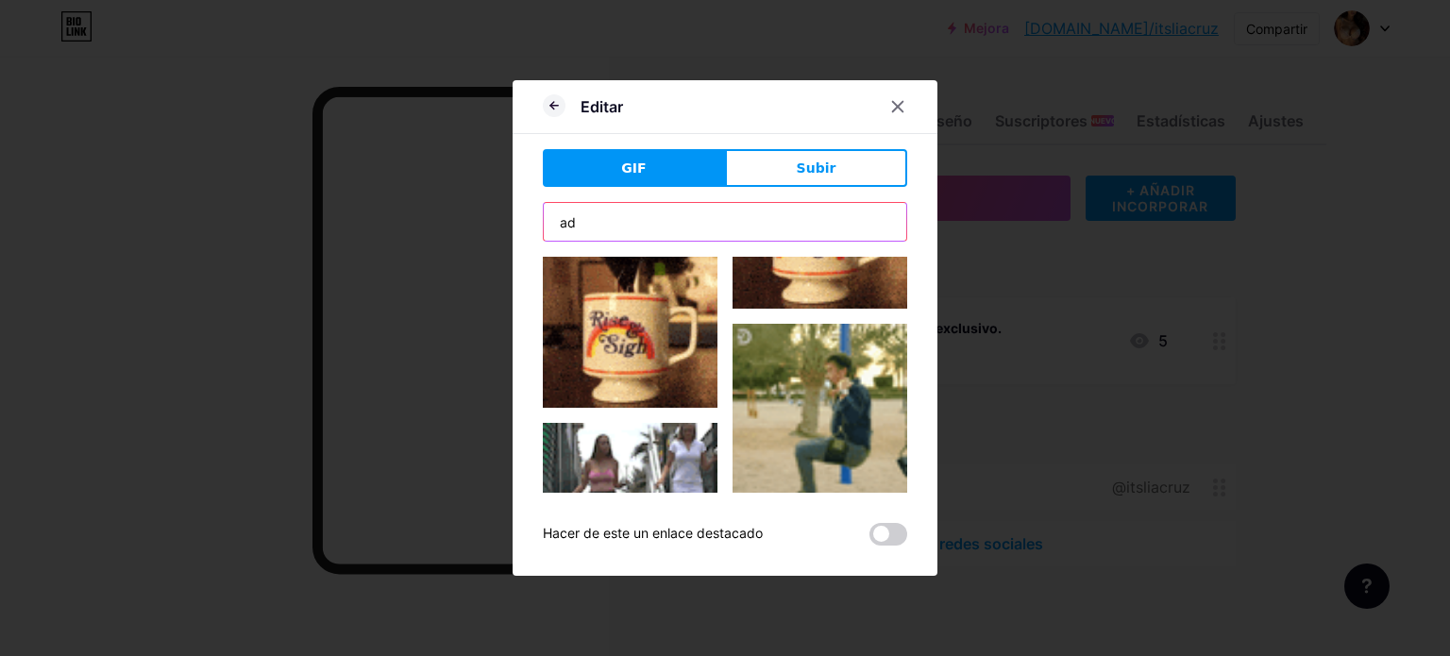
type input "a"
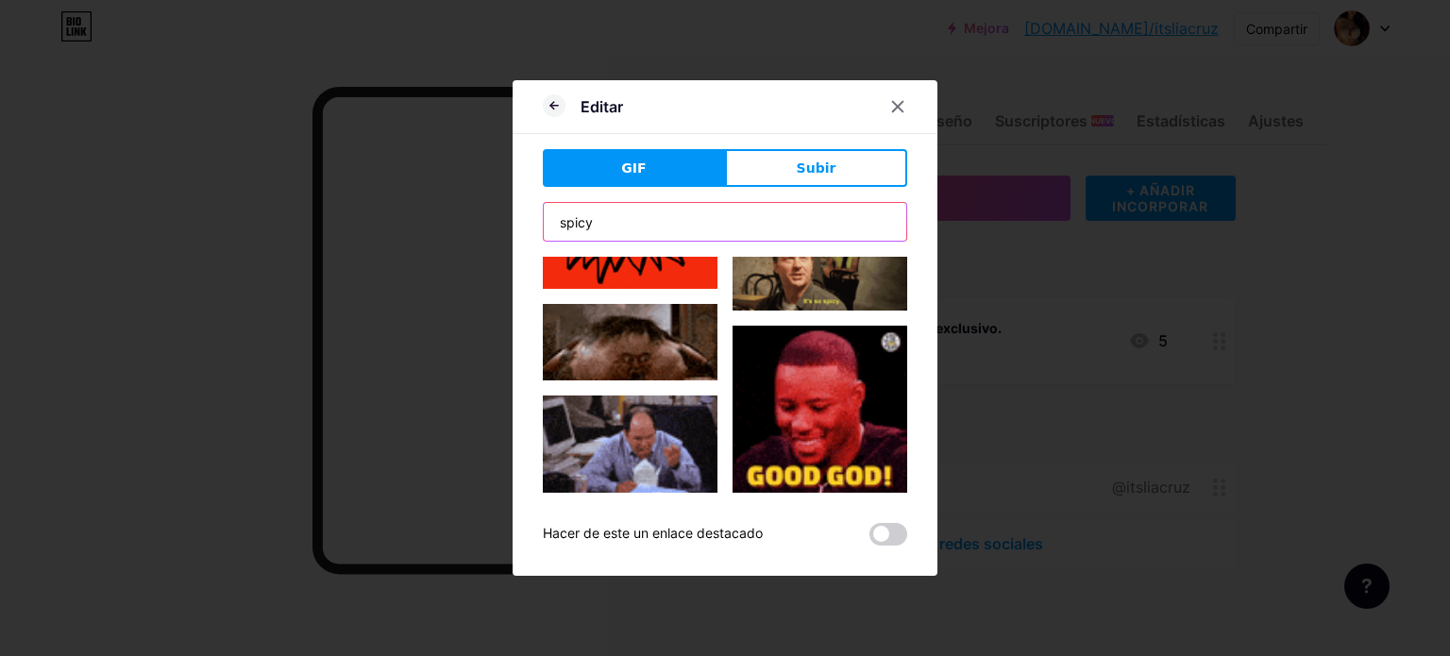
scroll to position [139, 0]
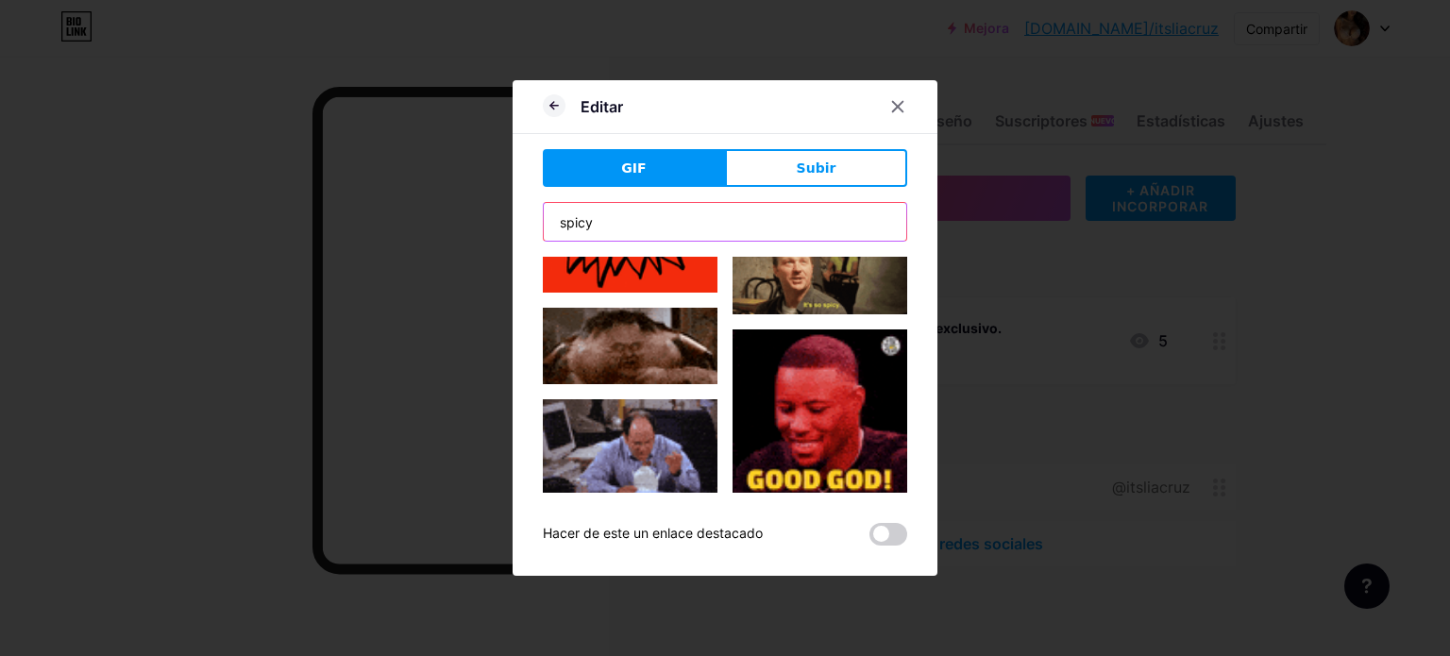
click at [644, 221] on input "spicy" at bounding box center [725, 222] width 362 height 38
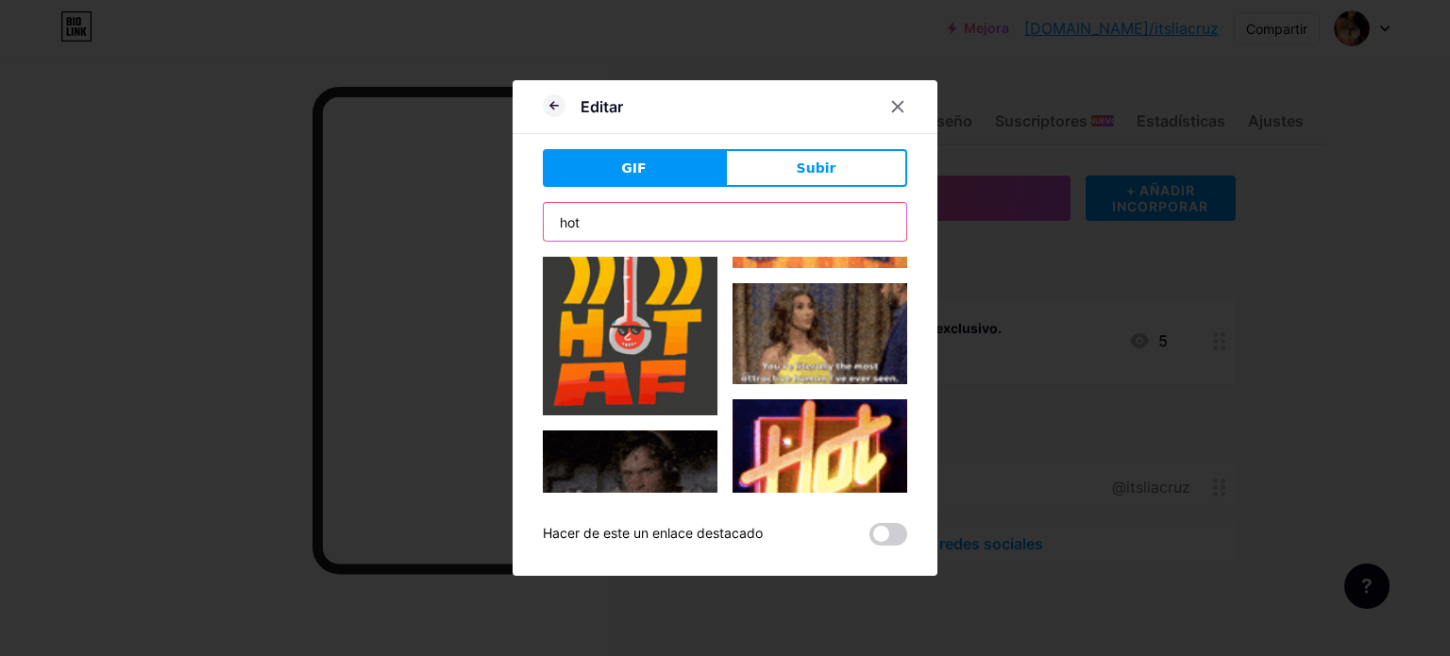
scroll to position [4635, 0]
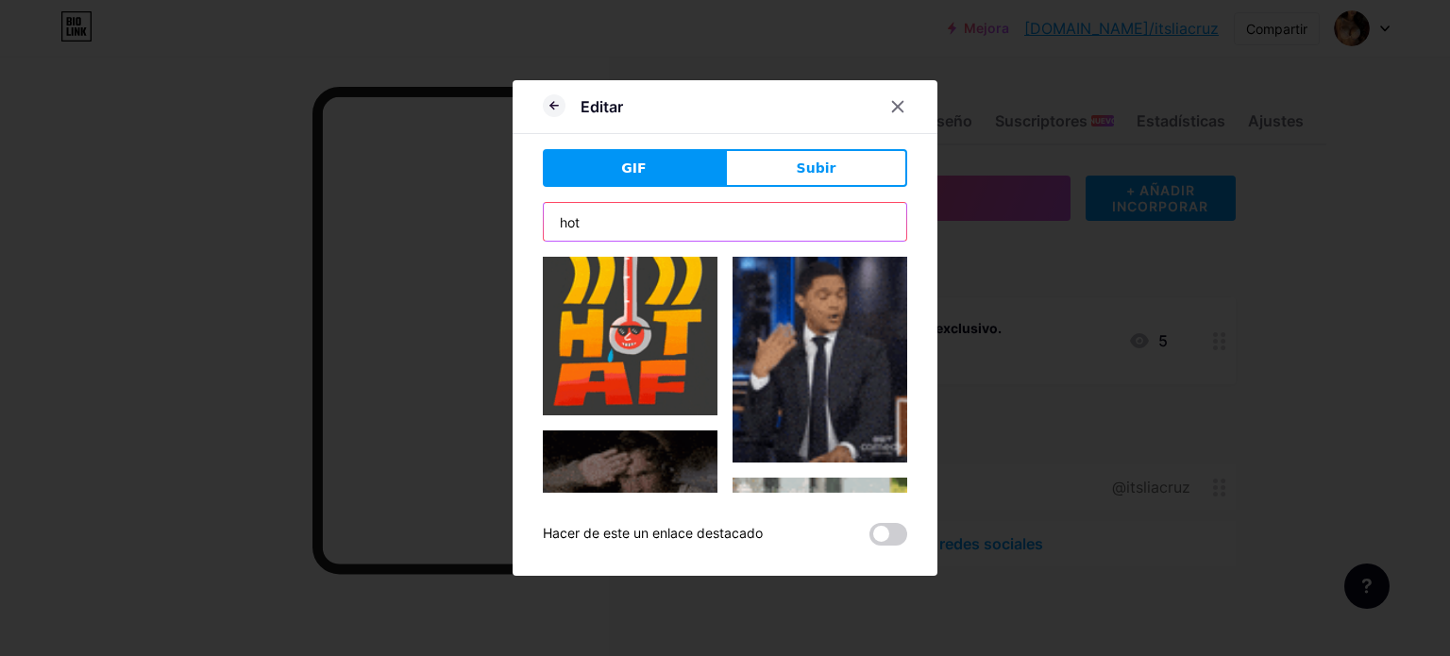
drag, startPoint x: 687, startPoint y: 210, endPoint x: 497, endPoint y: 232, distance: 191.0
click at [497, 232] on div "Editar GIF Subir Contenido YouTube Reproduce videos de YouTube sin salir de tu …" at bounding box center [725, 328] width 1450 height 656
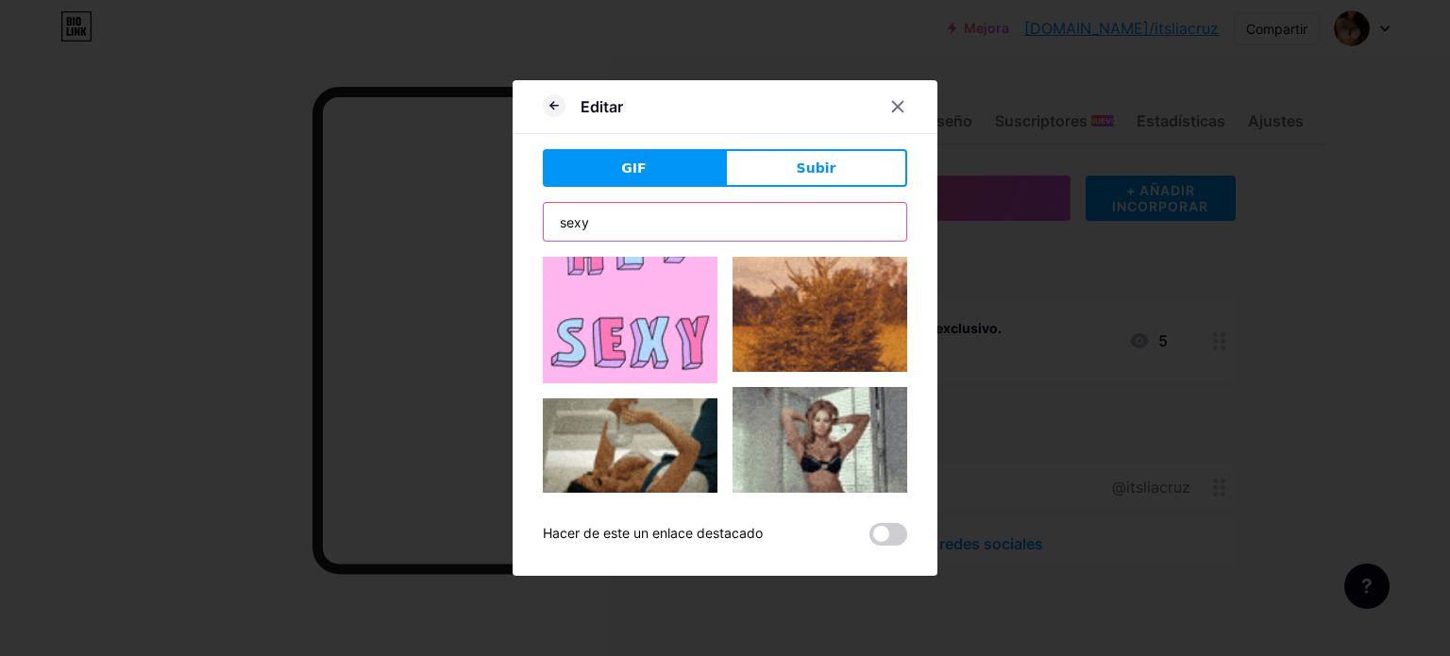
scroll to position [3758, 0]
drag, startPoint x: 659, startPoint y: 213, endPoint x: 467, endPoint y: 200, distance: 192.0
click at [467, 200] on div "Editar GIF Subir Contenido YouTube Reproduce videos de YouTube sin salir de tu …" at bounding box center [725, 328] width 1450 height 656
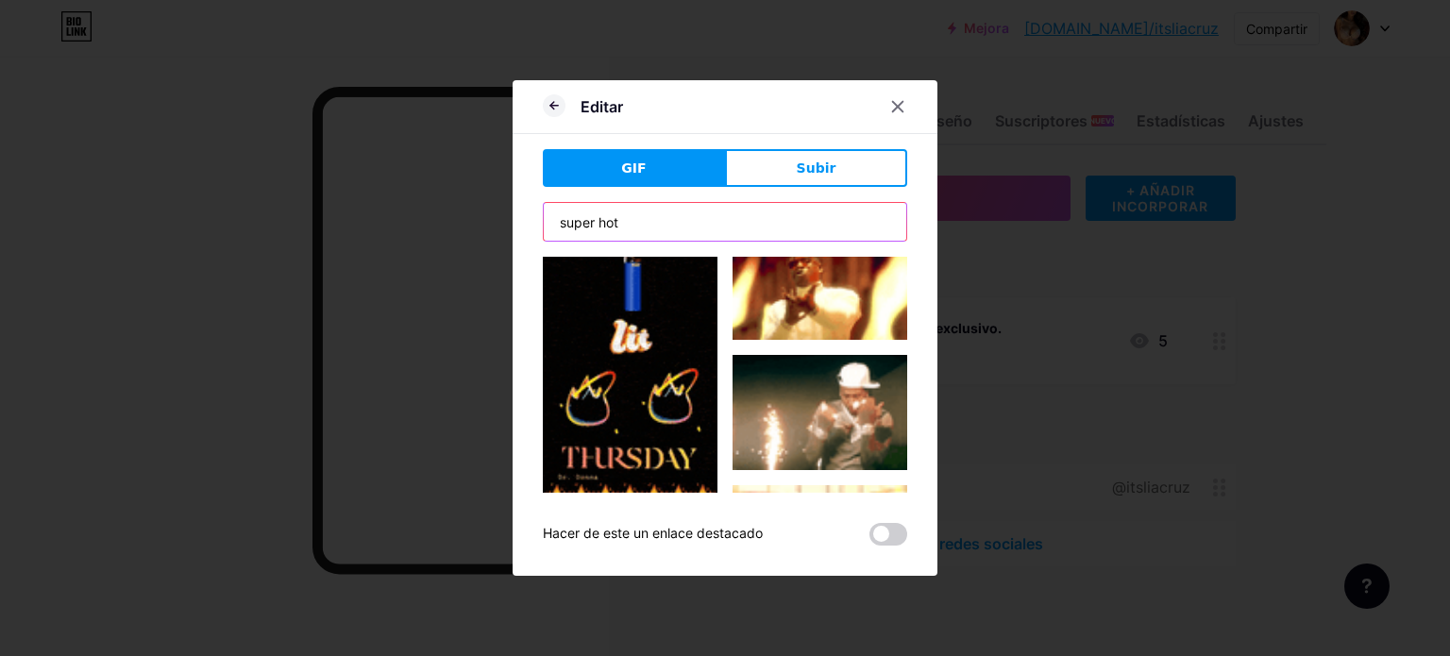
scroll to position [362, 0]
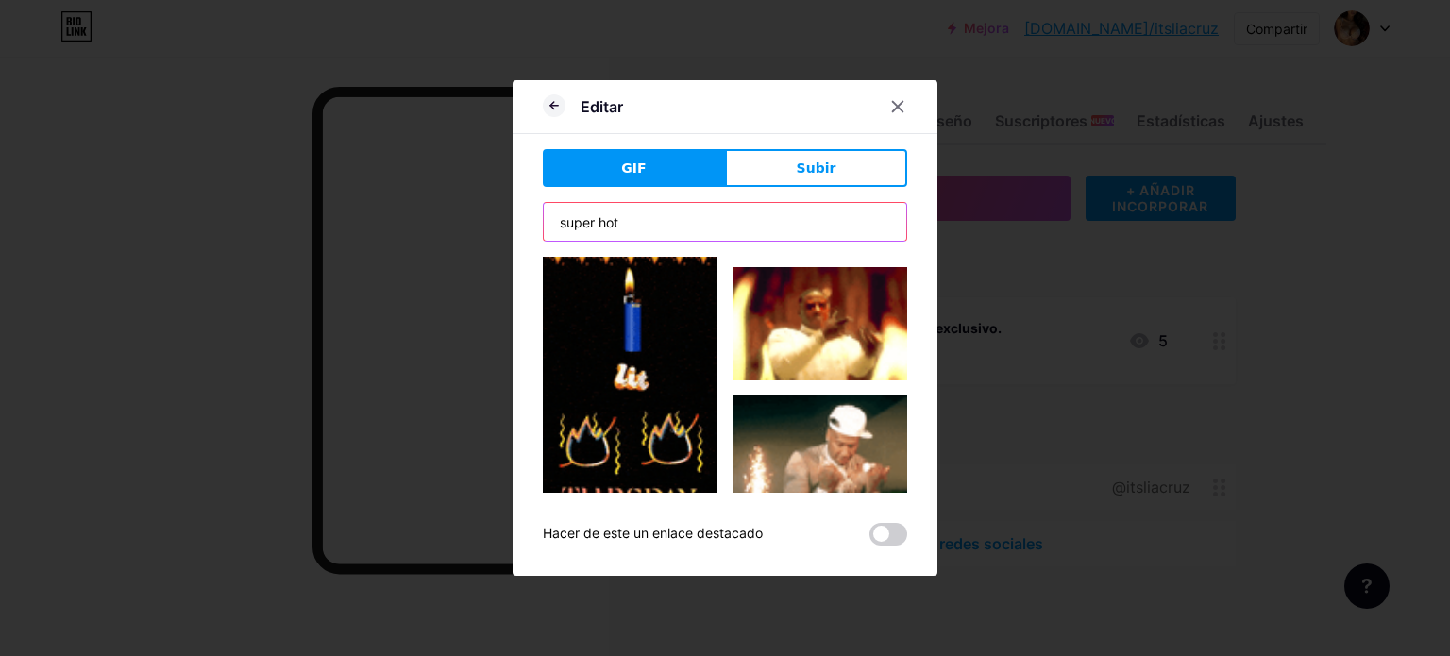
drag, startPoint x: 664, startPoint y: 234, endPoint x: 384, endPoint y: 232, distance: 280.3
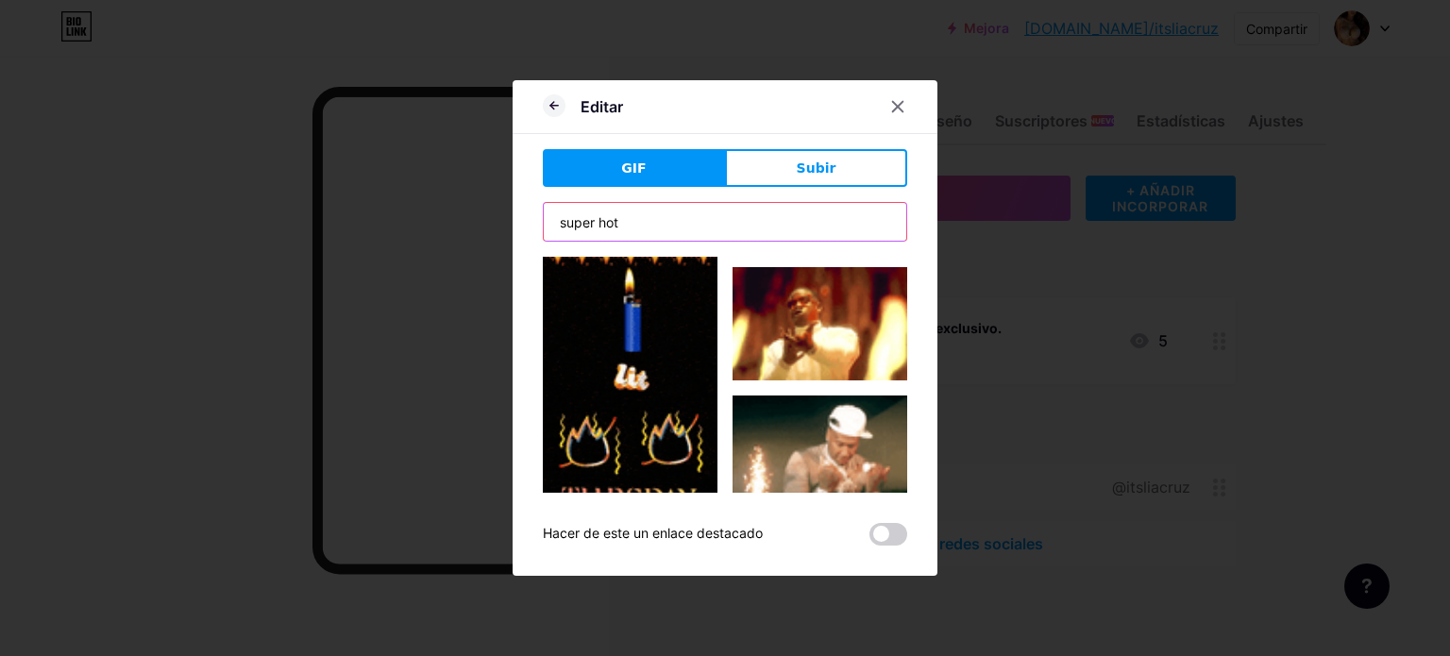
click at [384, 232] on div "Editar GIF Subir Contenido YouTube Reproduce videos de YouTube sin salir de tu …" at bounding box center [725, 328] width 1450 height 656
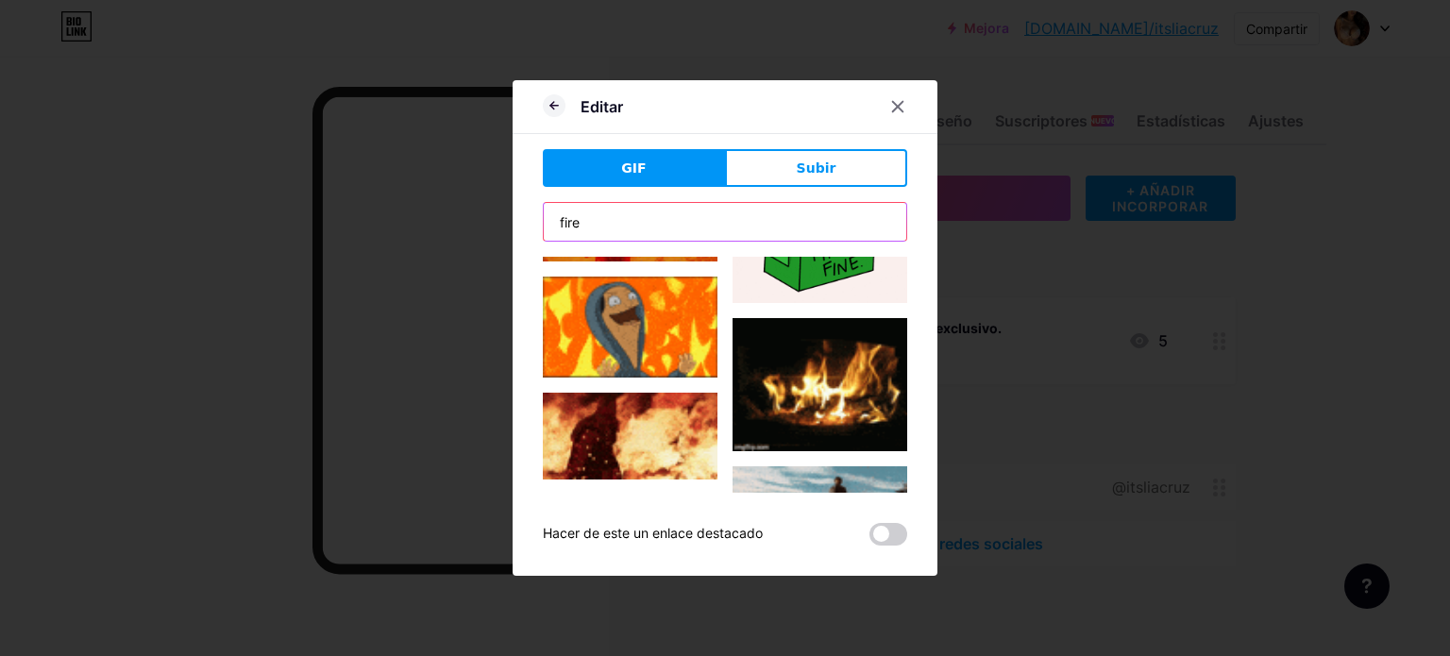
scroll to position [0, 0]
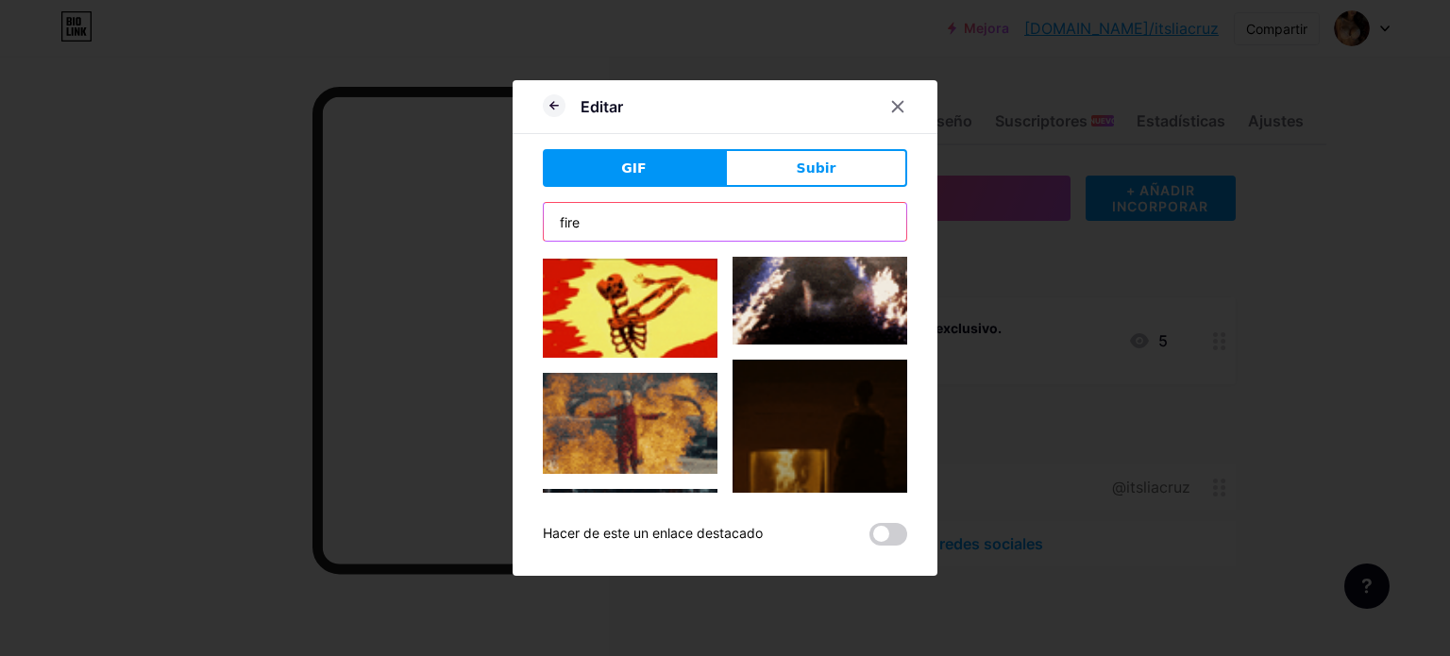
type input "fire"
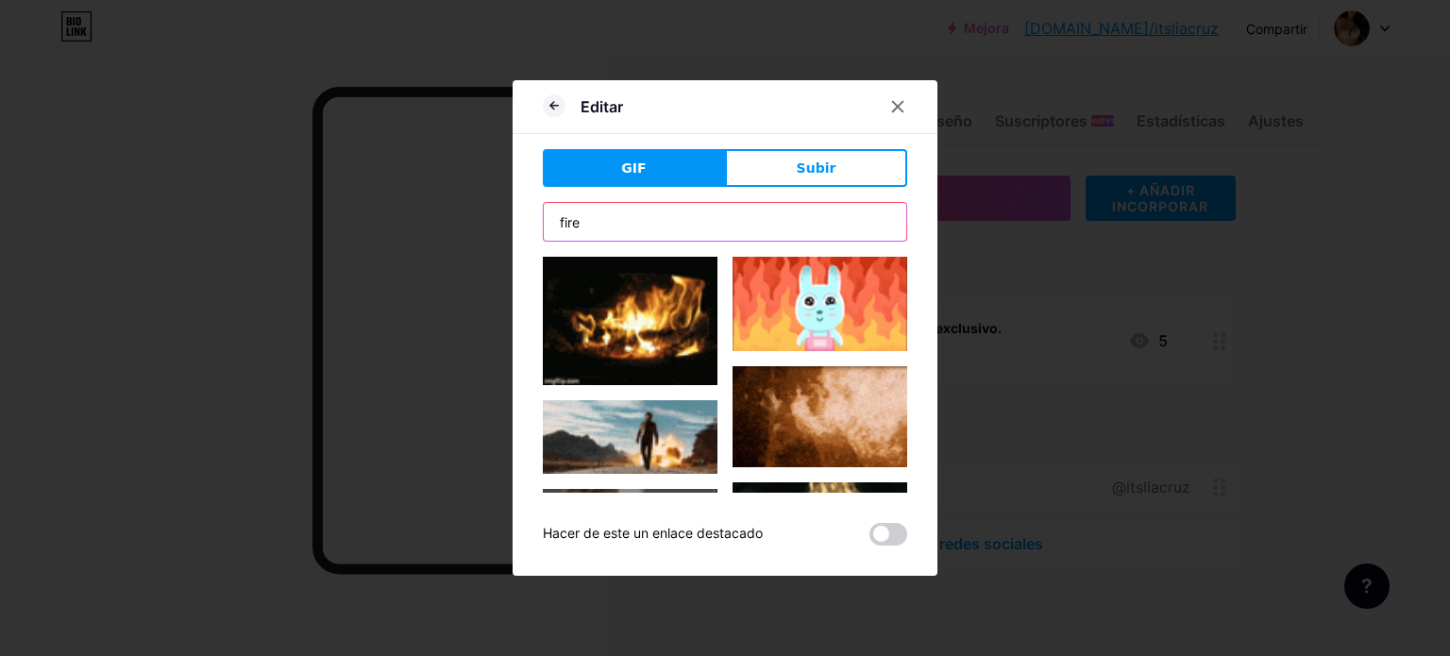
scroll to position [2072, 0]
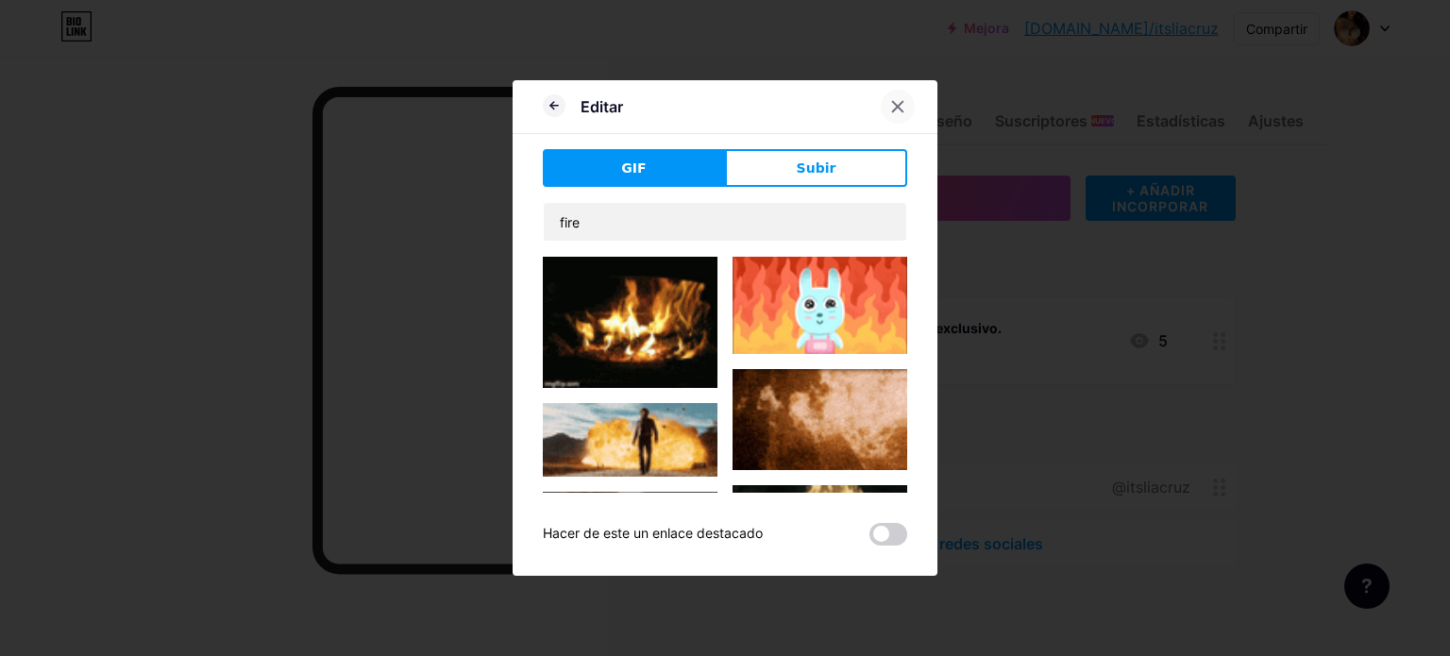
click at [898, 105] on div at bounding box center [897, 107] width 34 height 34
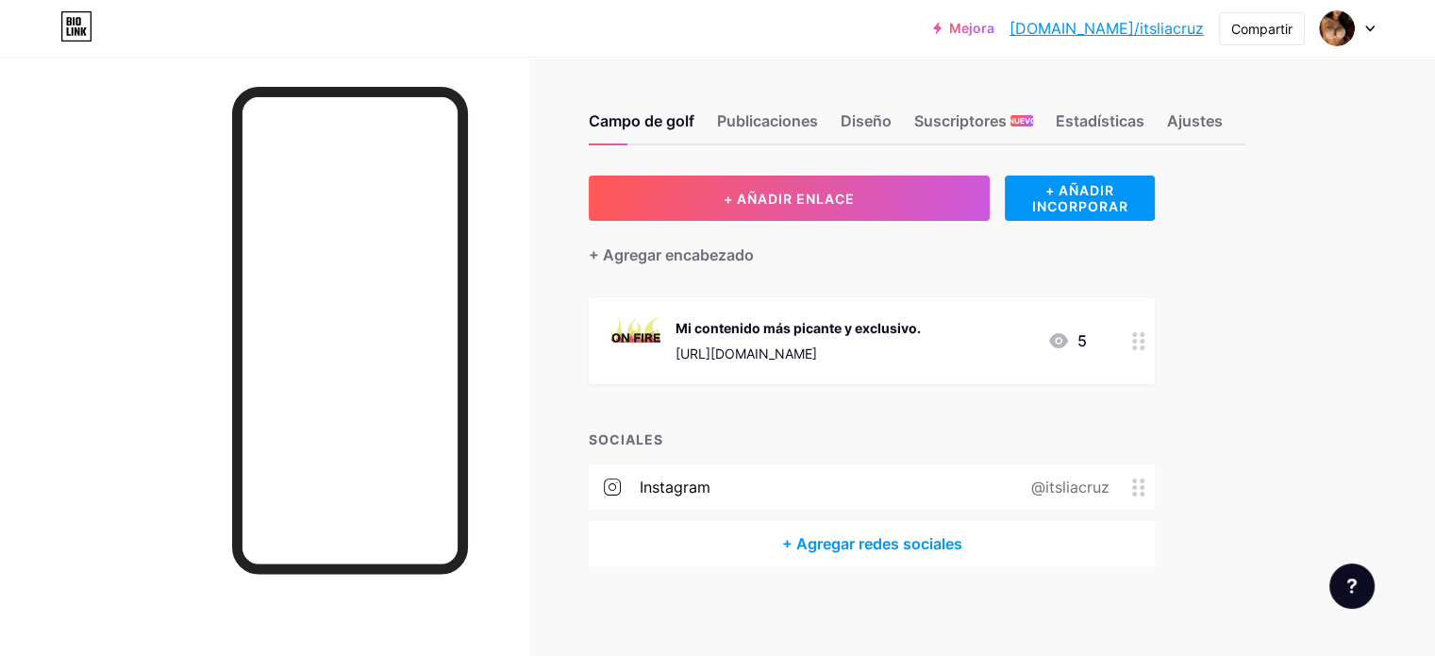
click at [807, 327] on font "Mi contenido más picante y exclusivo." at bounding box center [798, 328] width 245 height 16
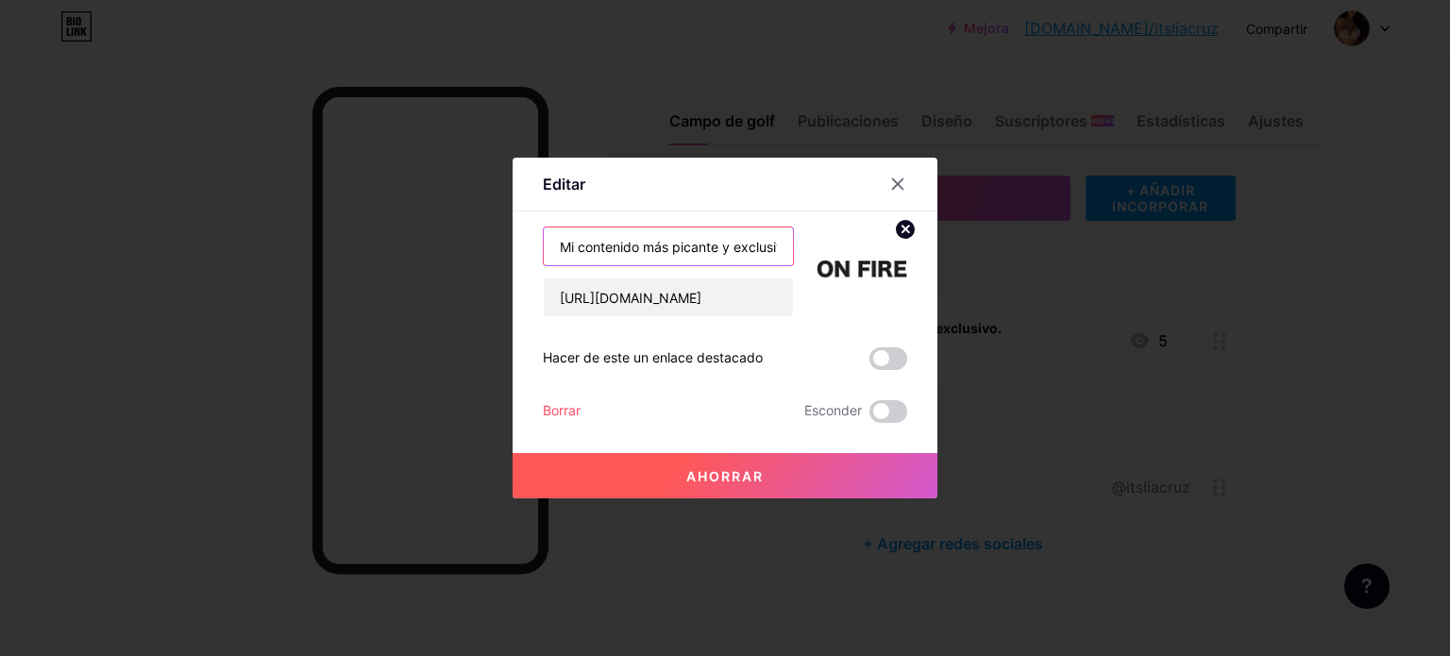
drag, startPoint x: 749, startPoint y: 243, endPoint x: 436, endPoint y: 226, distance: 313.8
click at [436, 226] on div "Editar Contenido YouTube Reproduce videos de YouTube sin salir de tu página. AG…" at bounding box center [725, 328] width 1450 height 656
type input "lusivo"
drag, startPoint x: 604, startPoint y: 234, endPoint x: 491, endPoint y: 248, distance: 114.1
click at [491, 248] on div "Editar Contenido YouTube Reproduce videos de YouTube sin salir de tu página. AG…" at bounding box center [725, 328] width 1450 height 656
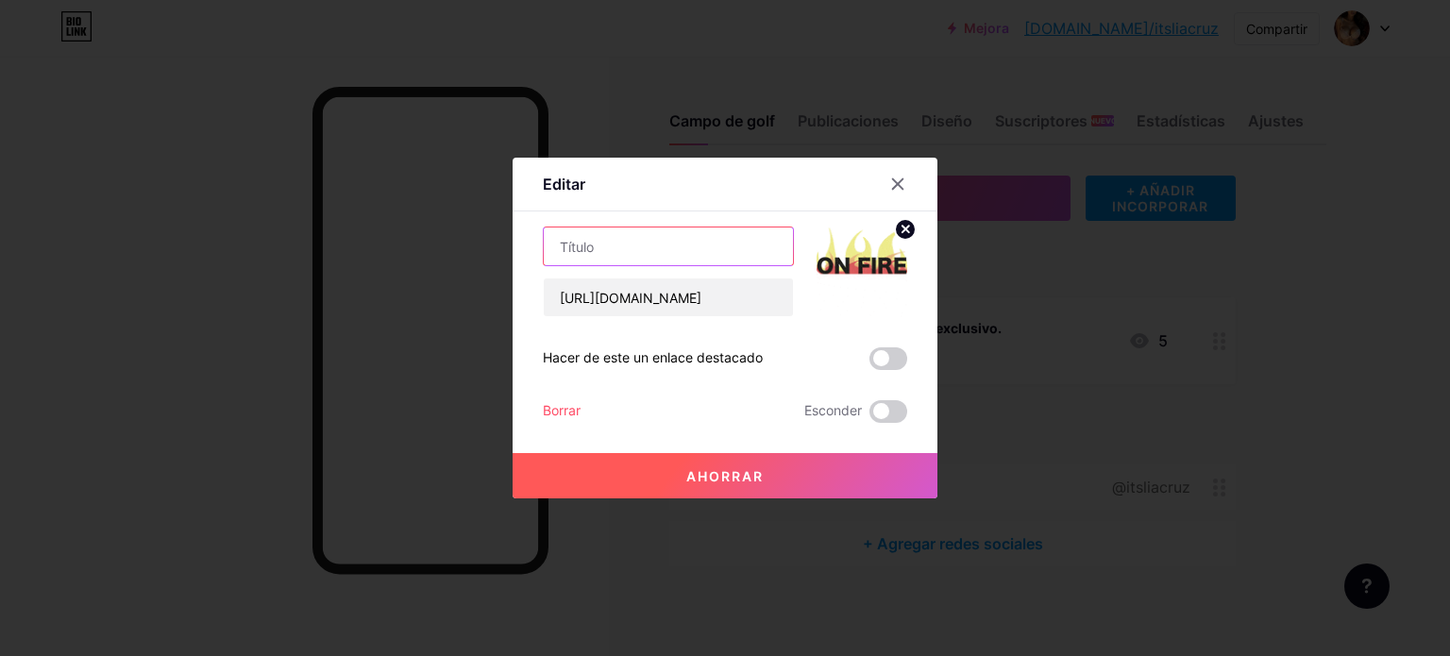
paste input "😍🥵"
click at [554, 244] on input "😍🥵" at bounding box center [668, 246] width 249 height 38
type input "FREE Secret Content😍🥵"
click at [879, 355] on span at bounding box center [888, 358] width 38 height 23
click at [869, 363] on input "checkbox" at bounding box center [869, 363] width 0 height 0
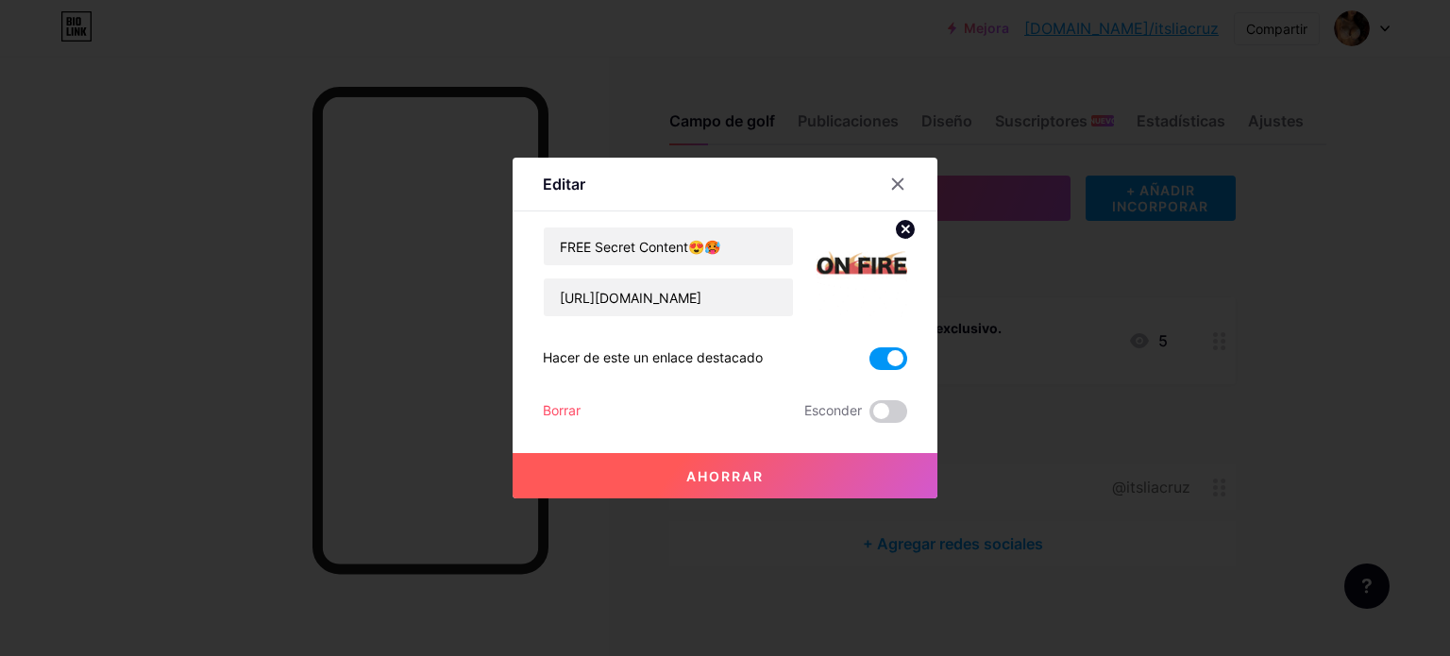
click at [822, 478] on button "Ahorrar" at bounding box center [724, 475] width 425 height 45
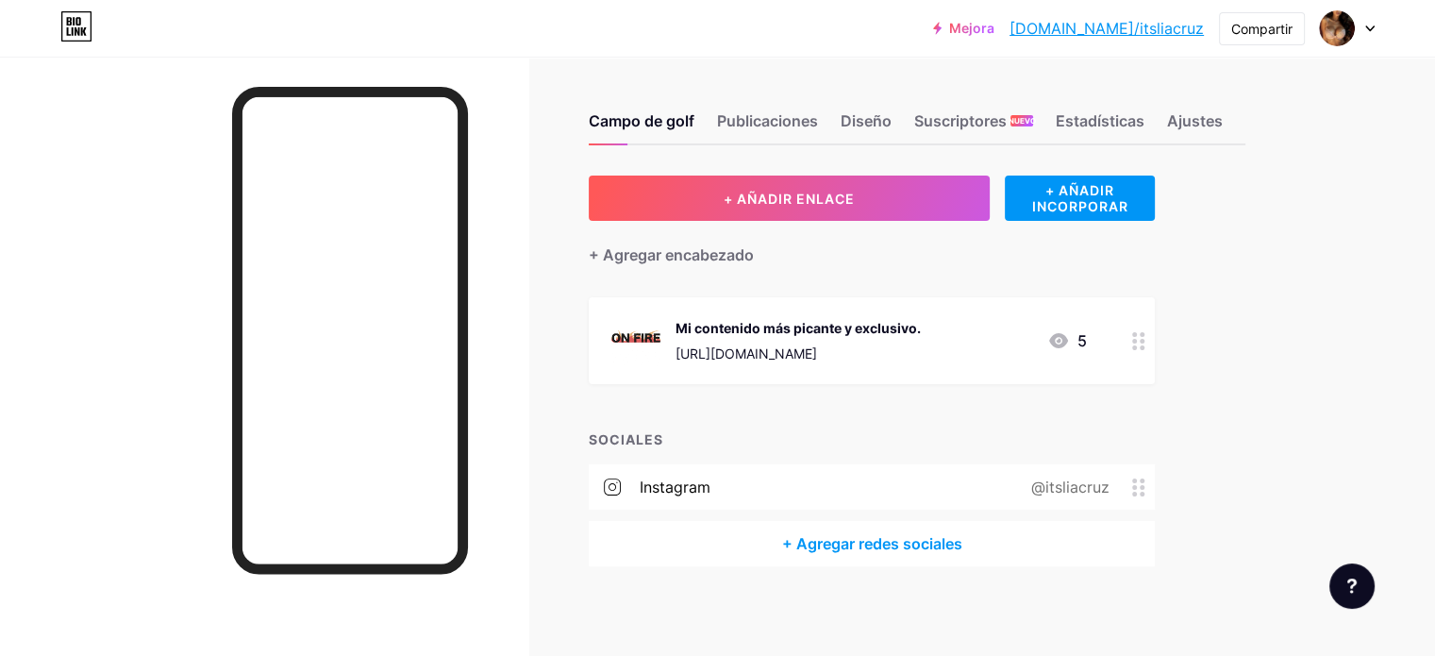
click at [661, 328] on img at bounding box center [636, 340] width 49 height 49
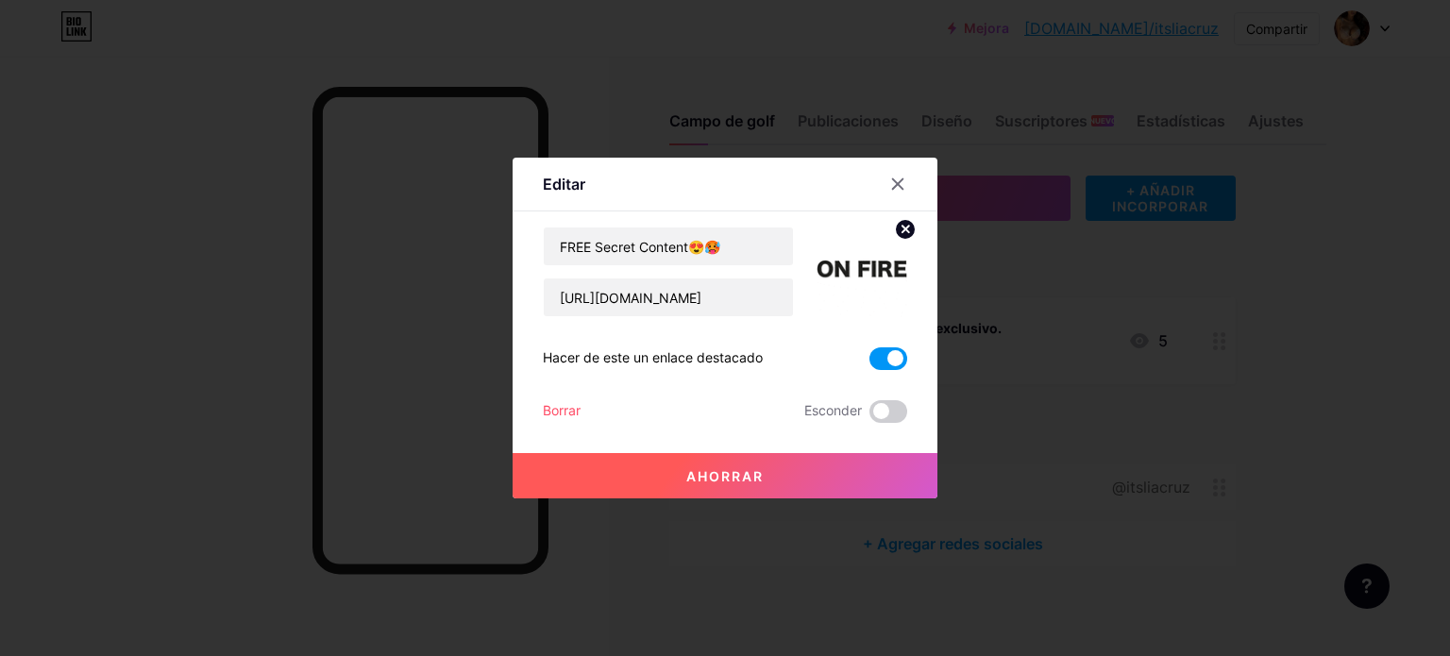
click at [863, 262] on img at bounding box center [861, 271] width 91 height 91
click at [902, 228] on icon at bounding box center [905, 229] width 7 height 7
click at [880, 250] on div "Imagen" at bounding box center [861, 271] width 91 height 91
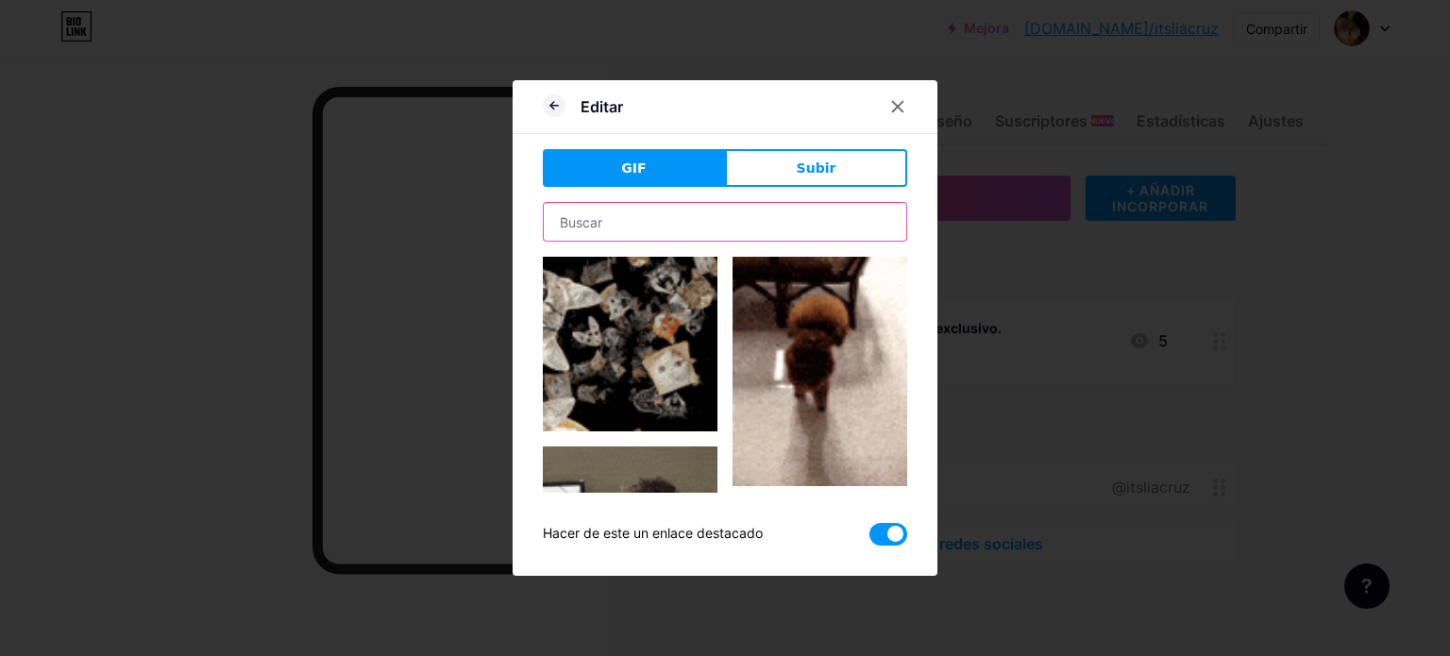
click at [646, 222] on input "text" at bounding box center [725, 222] width 362 height 38
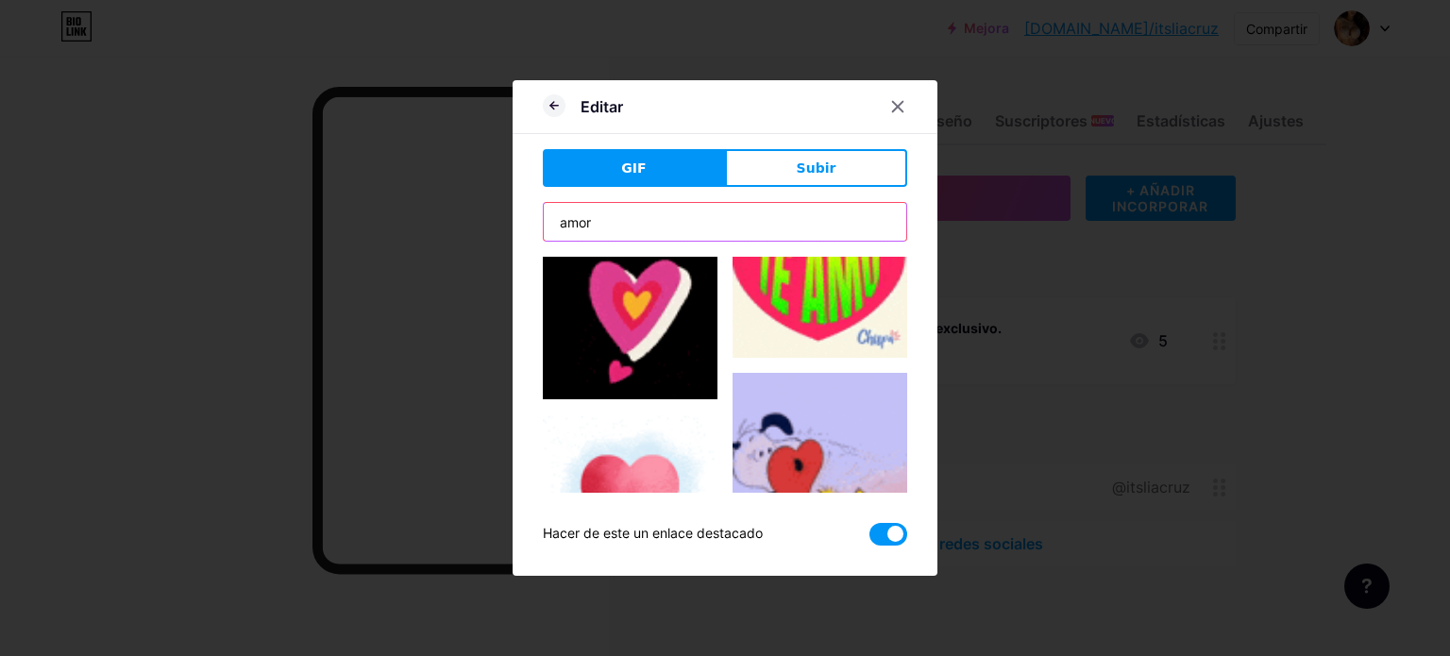
scroll to position [727, 0]
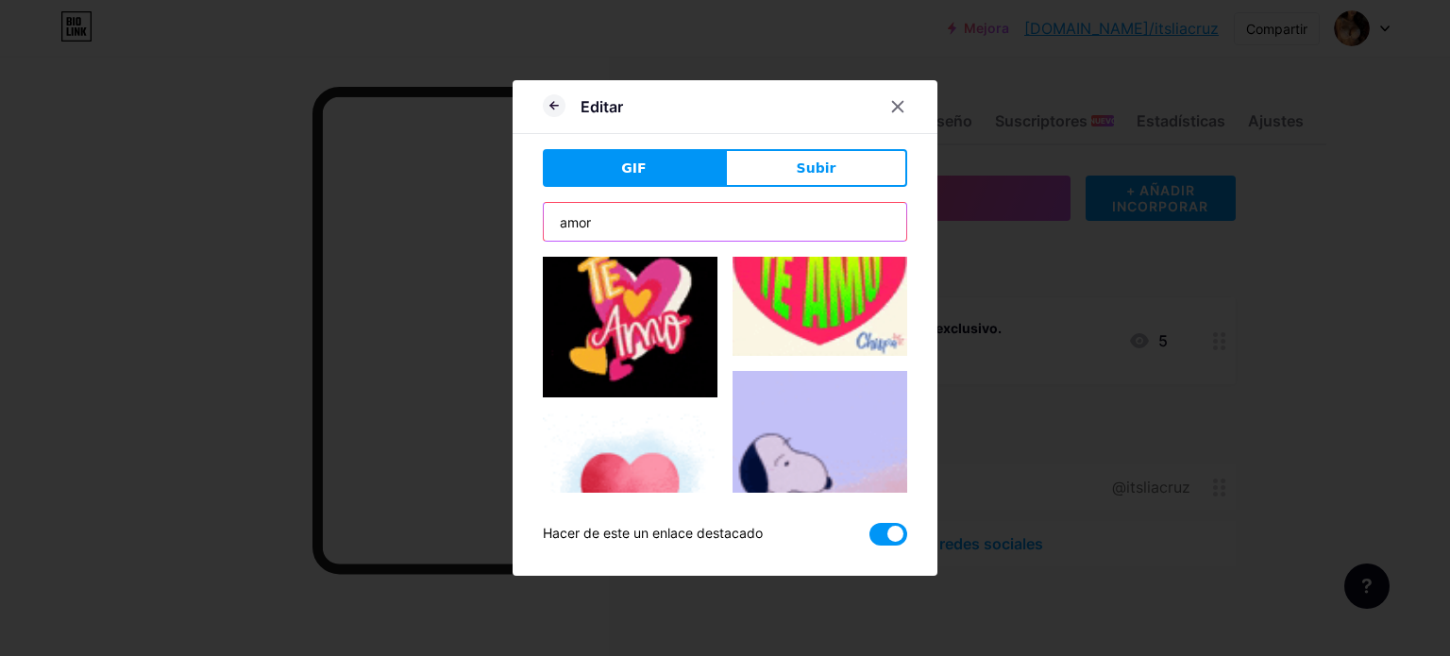
click at [755, 226] on input "amor" at bounding box center [725, 222] width 362 height 38
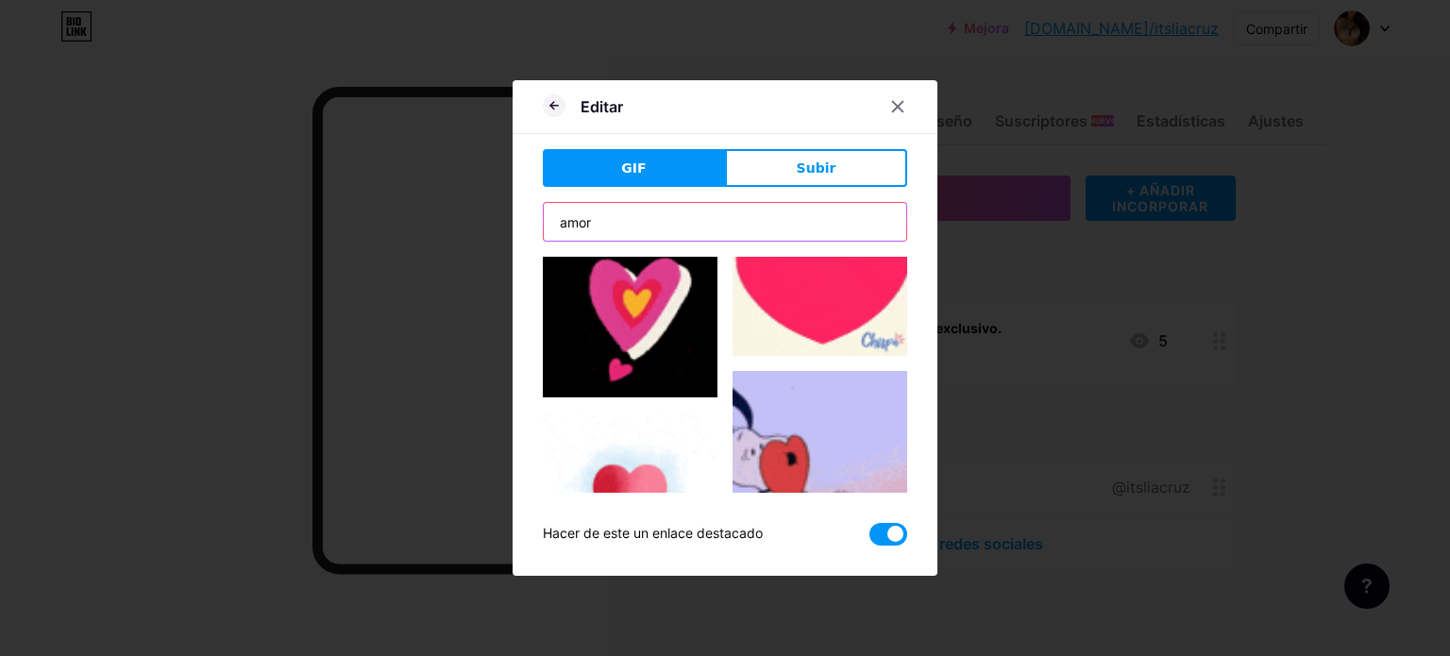
click at [755, 226] on input "amor" at bounding box center [725, 222] width 362 height 38
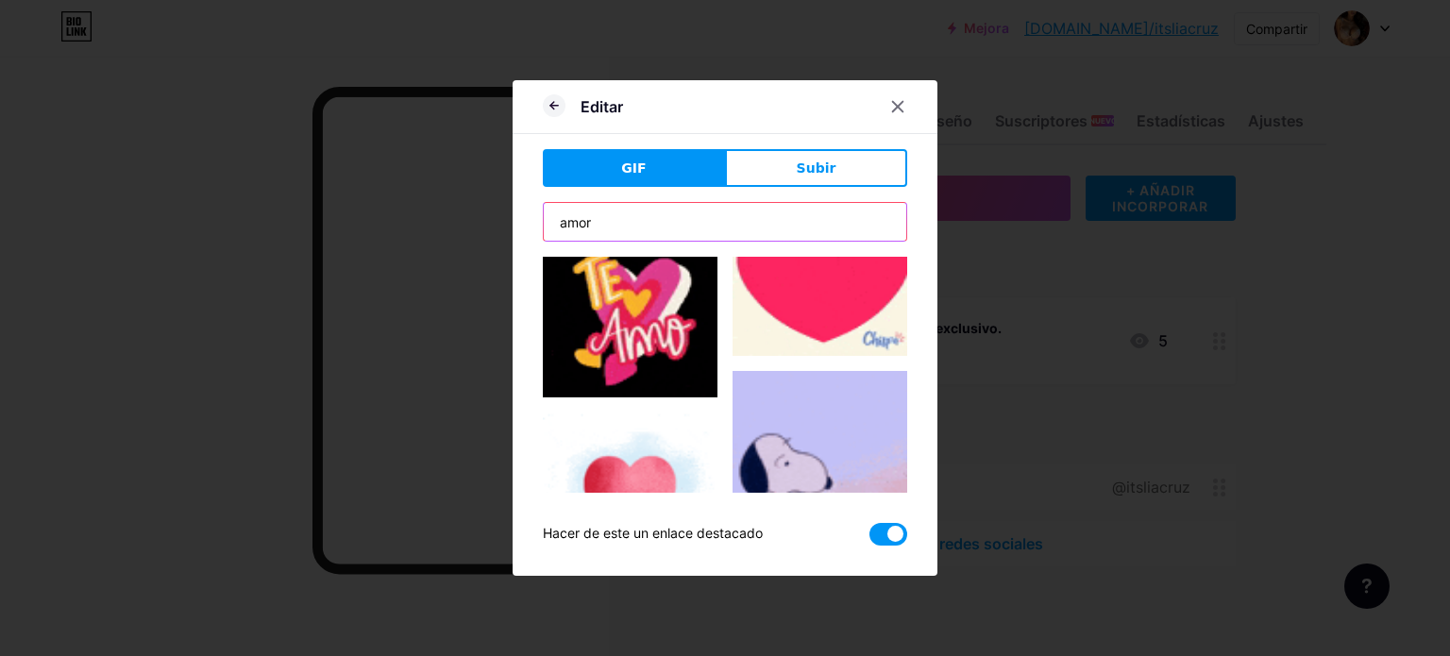
click at [755, 226] on input "amor" at bounding box center [725, 222] width 362 height 38
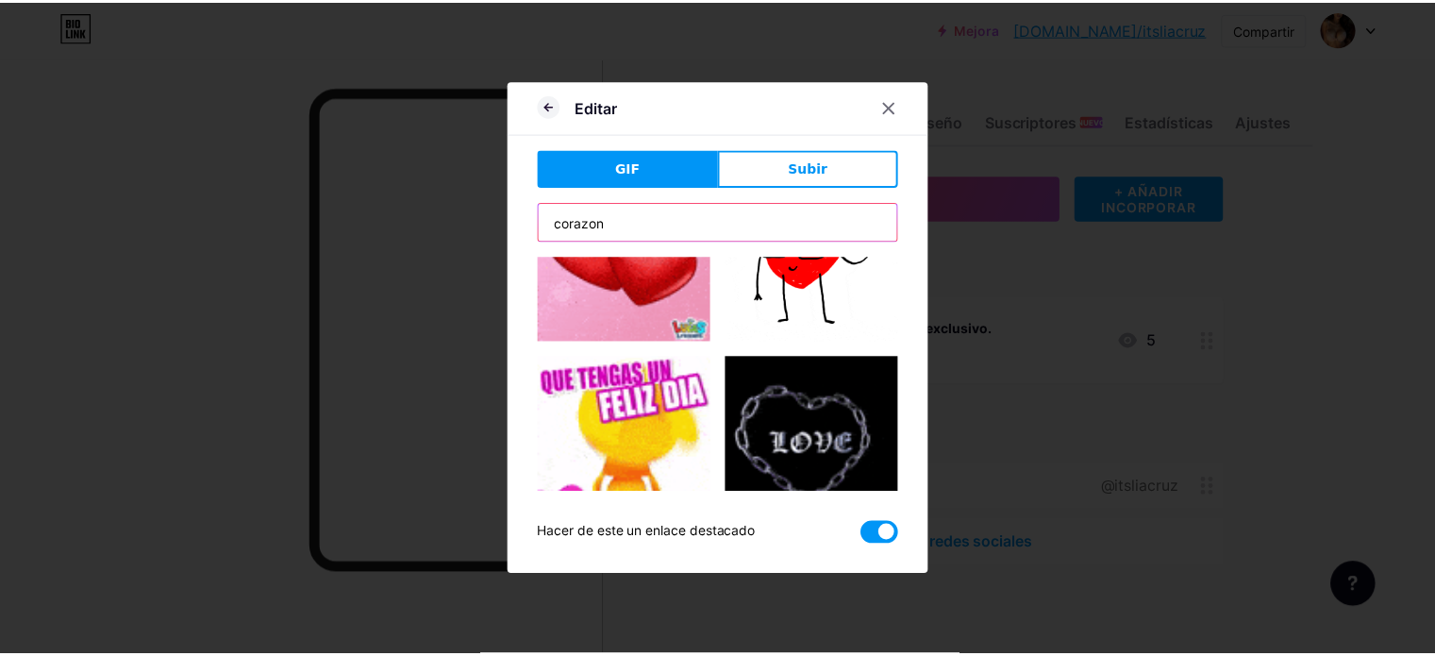
scroll to position [277, 0]
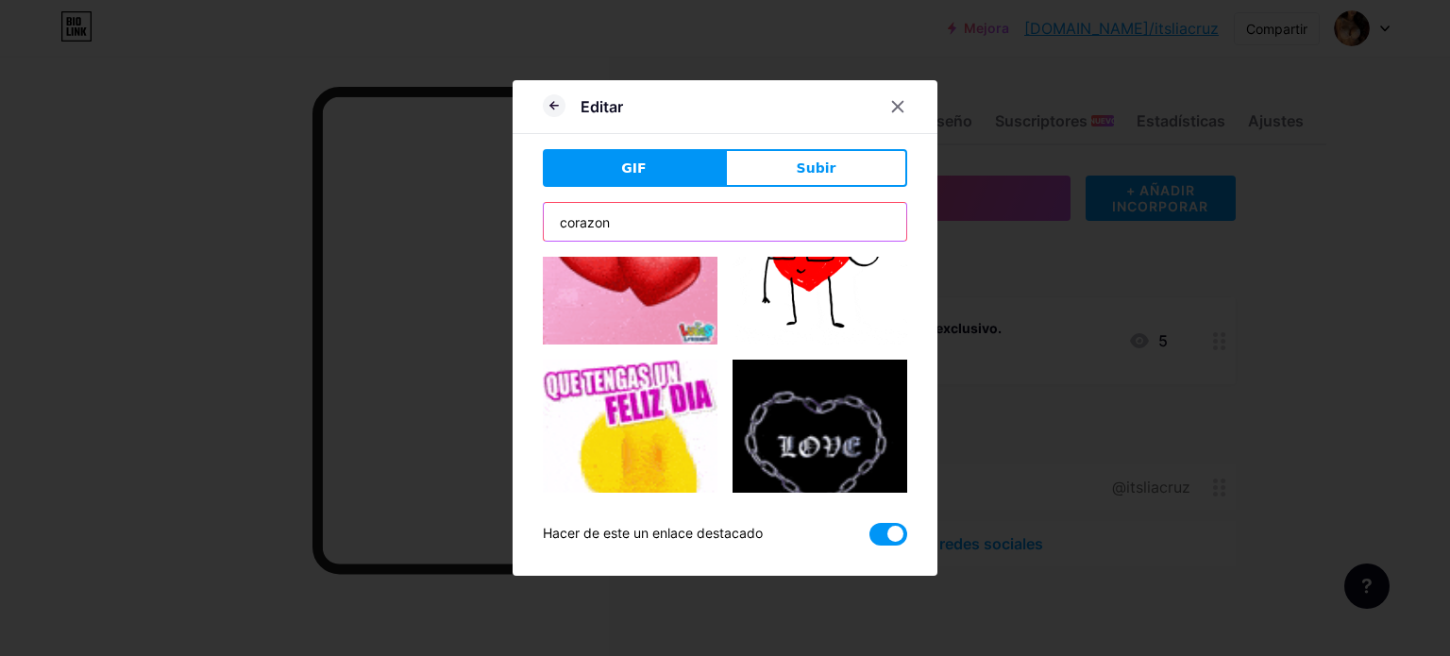
type input "corazon"
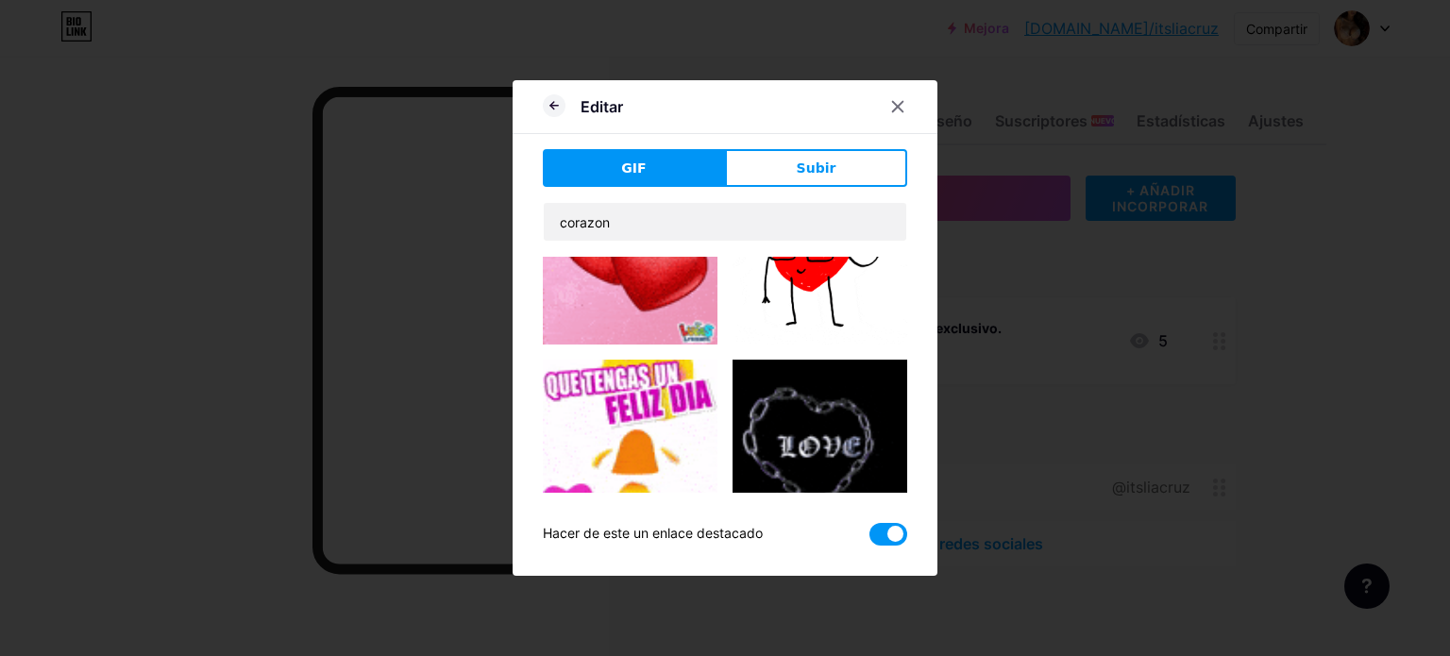
click at [648, 301] on img at bounding box center [630, 257] width 175 height 175
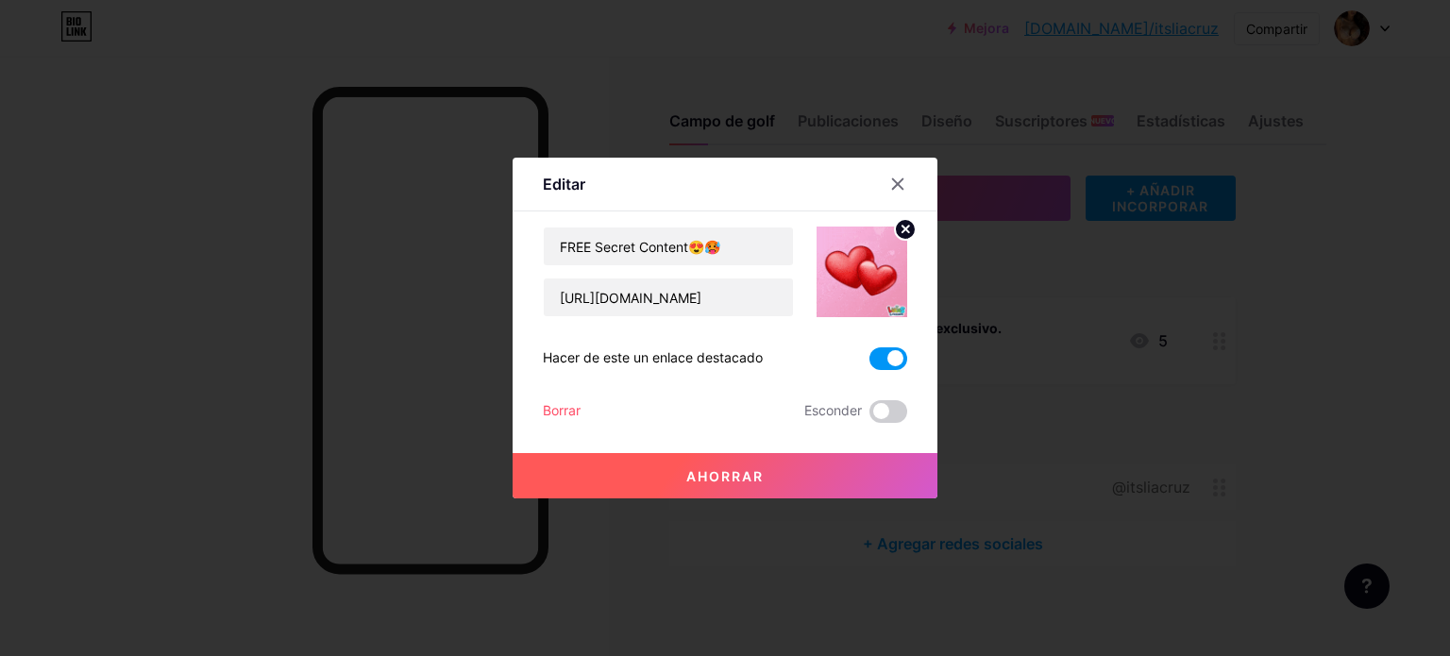
click at [813, 471] on button "Ahorrar" at bounding box center [724, 475] width 425 height 45
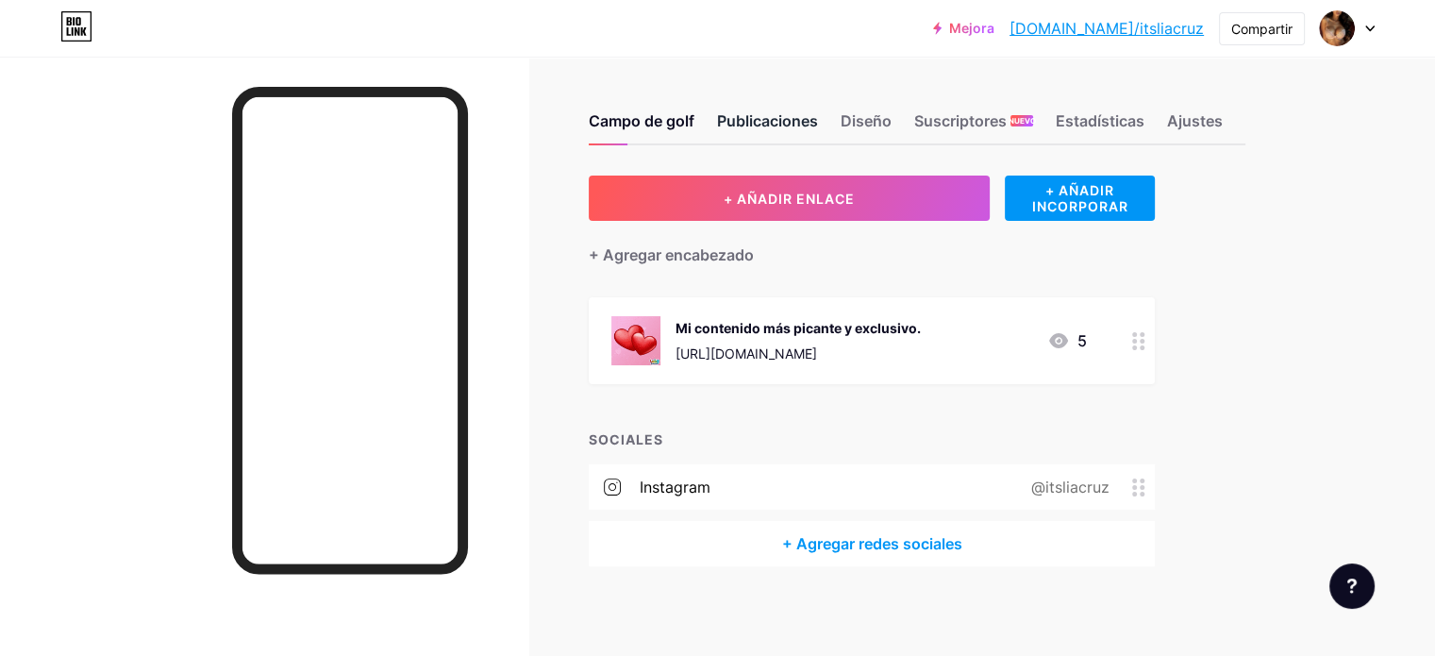
click at [818, 124] on font "Publicaciones" at bounding box center [767, 120] width 101 height 19
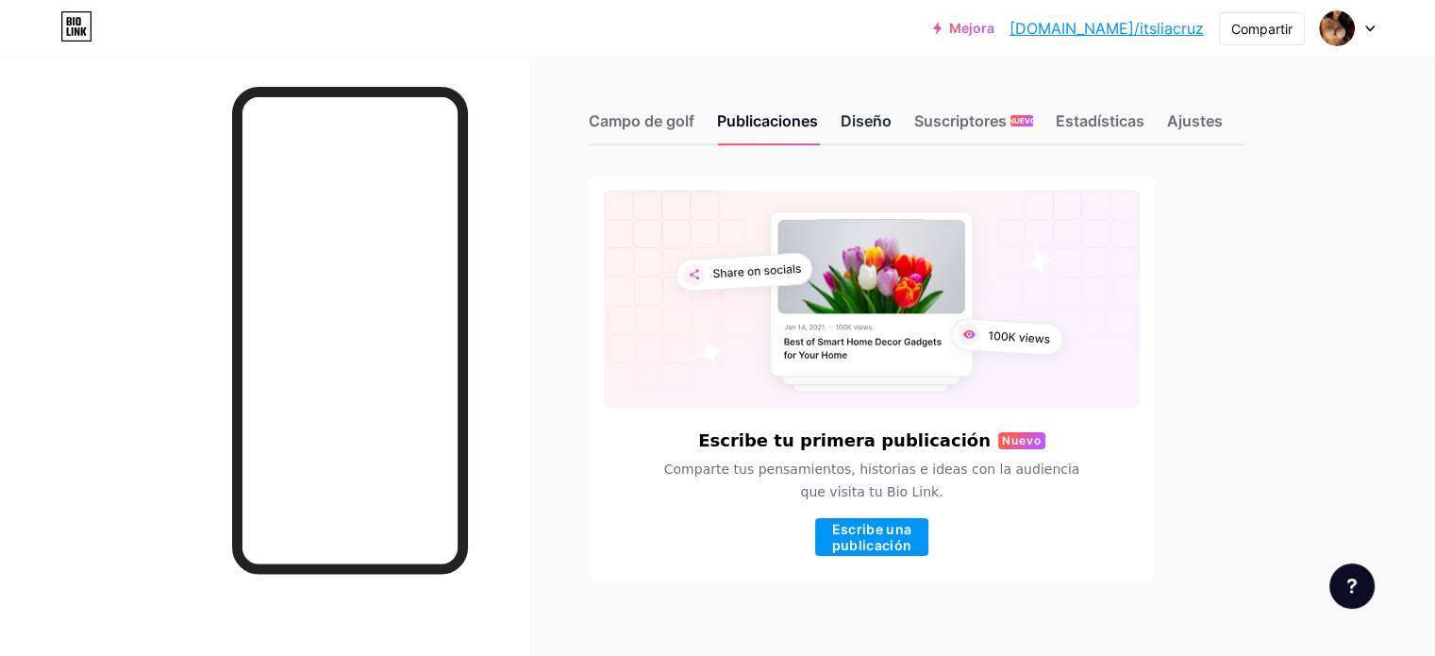
click at [892, 124] on font "Diseño" at bounding box center [866, 120] width 51 height 19
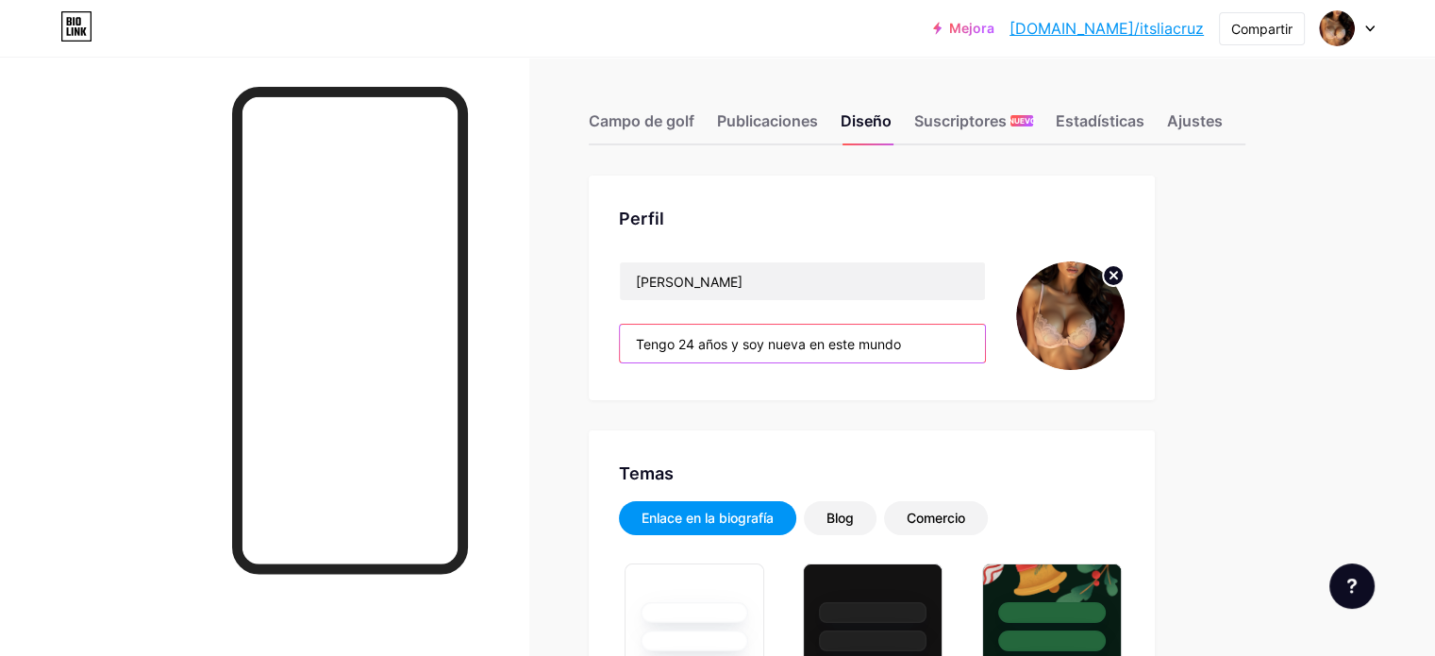
drag, startPoint x: 987, startPoint y: 343, endPoint x: 909, endPoint y: 346, distance: 78.4
click at [909, 346] on input "Tengo 24 años y soy nueva en este mundo" at bounding box center [802, 344] width 365 height 38
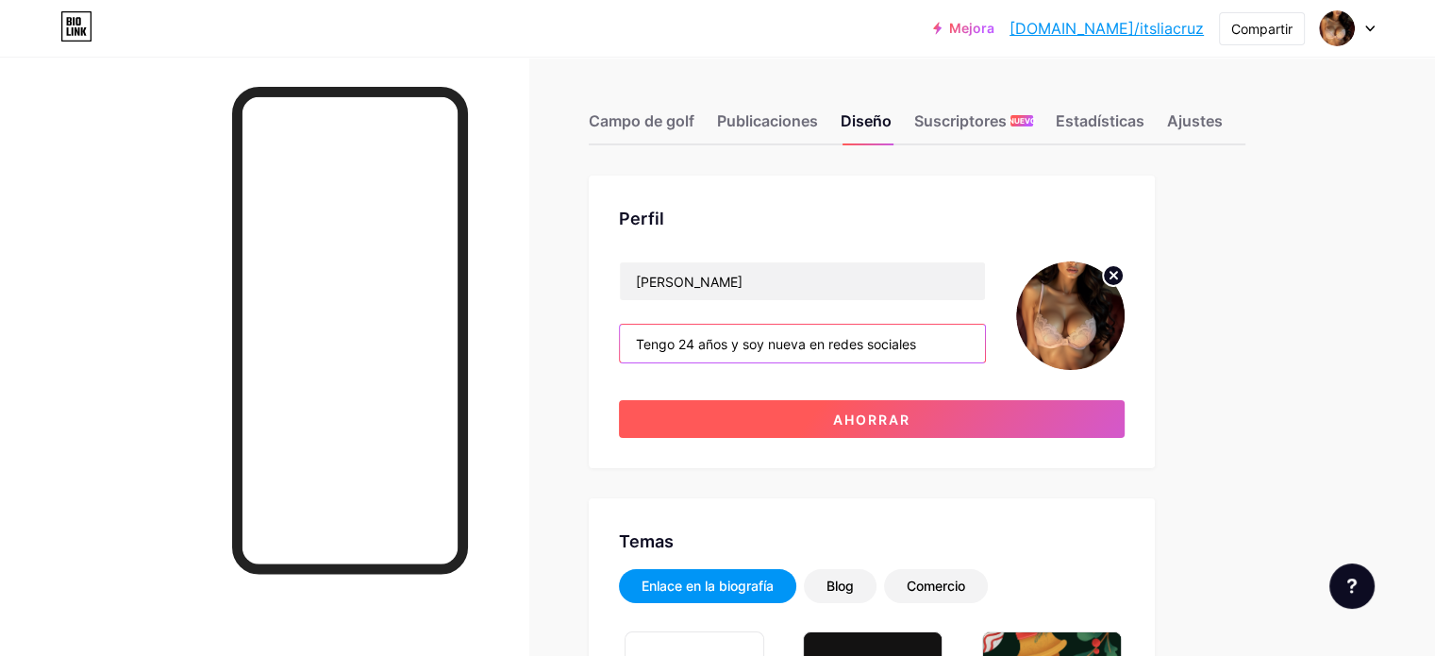
type input "Tengo 24 años y soy nueva en redes sociales"
click at [1008, 431] on button "Ahorrar" at bounding box center [872, 419] width 506 height 38
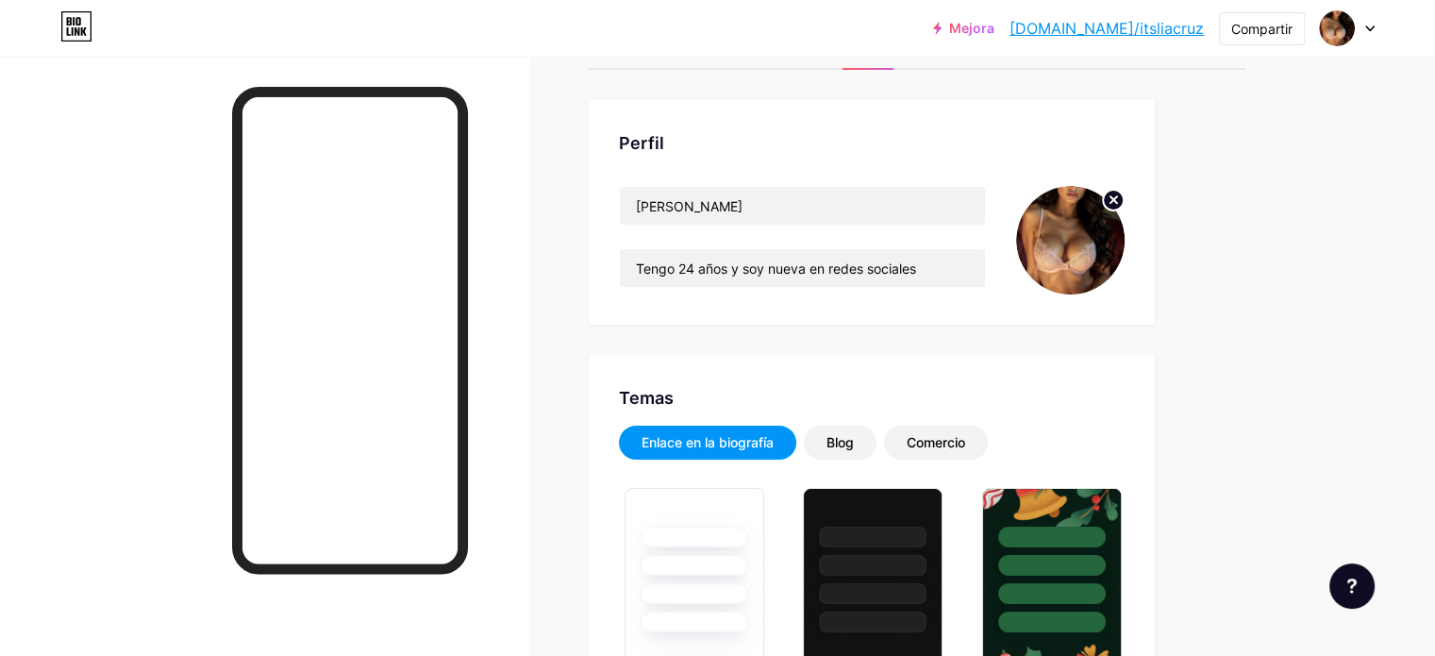
scroll to position [79, 0]
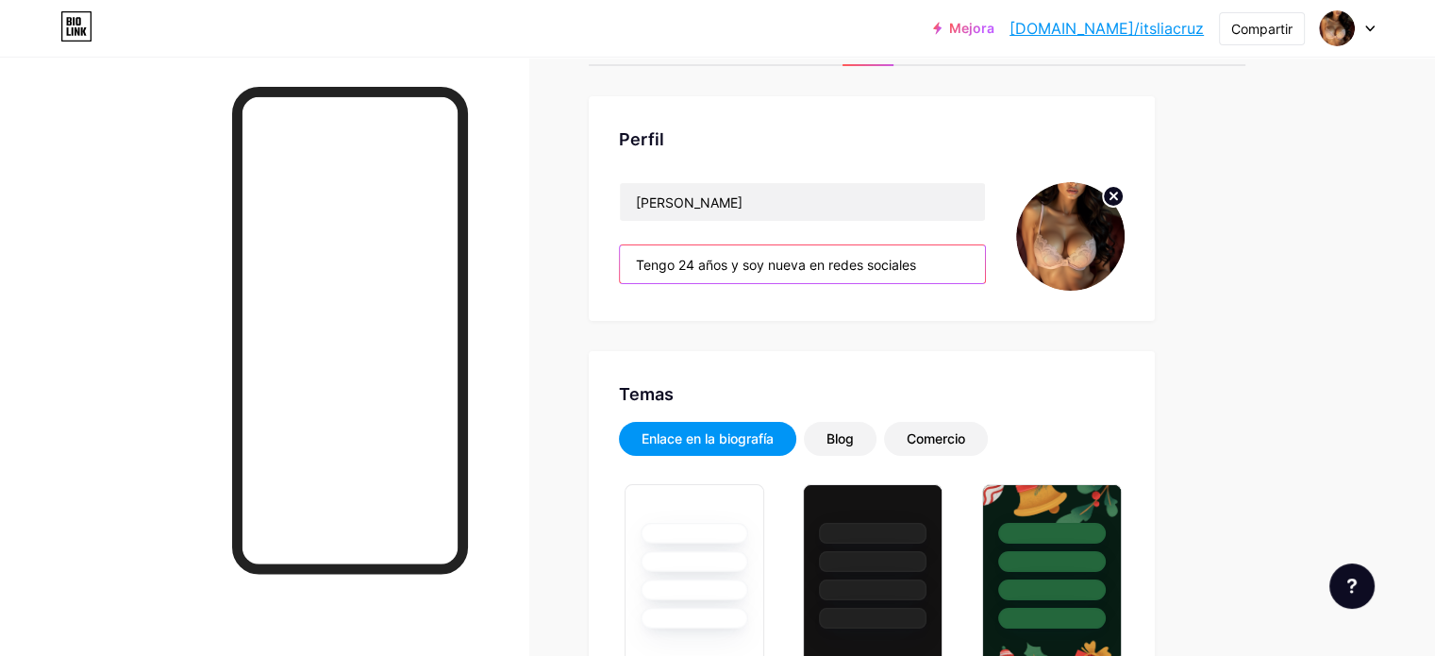
click at [985, 263] on input "Tengo 24 años y soy nueva en redes sociales" at bounding box center [802, 264] width 365 height 38
click at [1155, 297] on div "[PERSON_NAME] Tengo 24 años y soy nueva en redes sociales" at bounding box center [872, 208] width 566 height 225
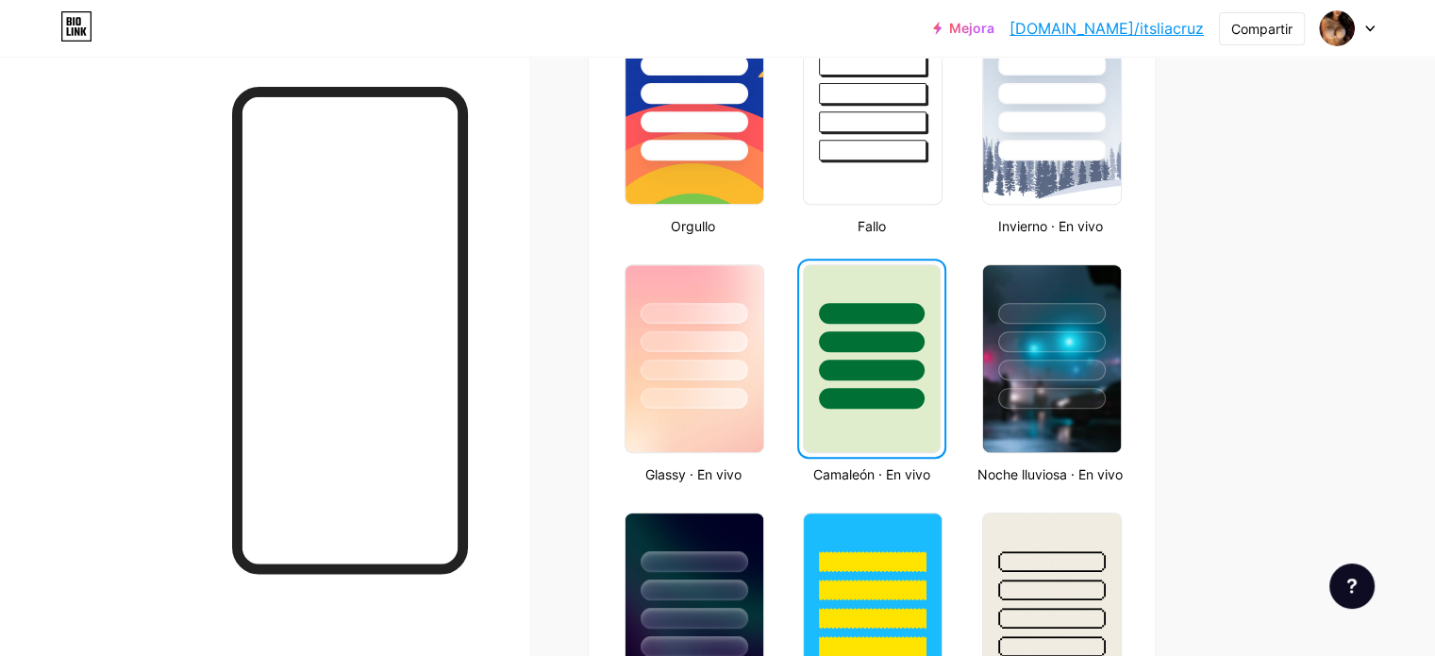
scroll to position [796, 0]
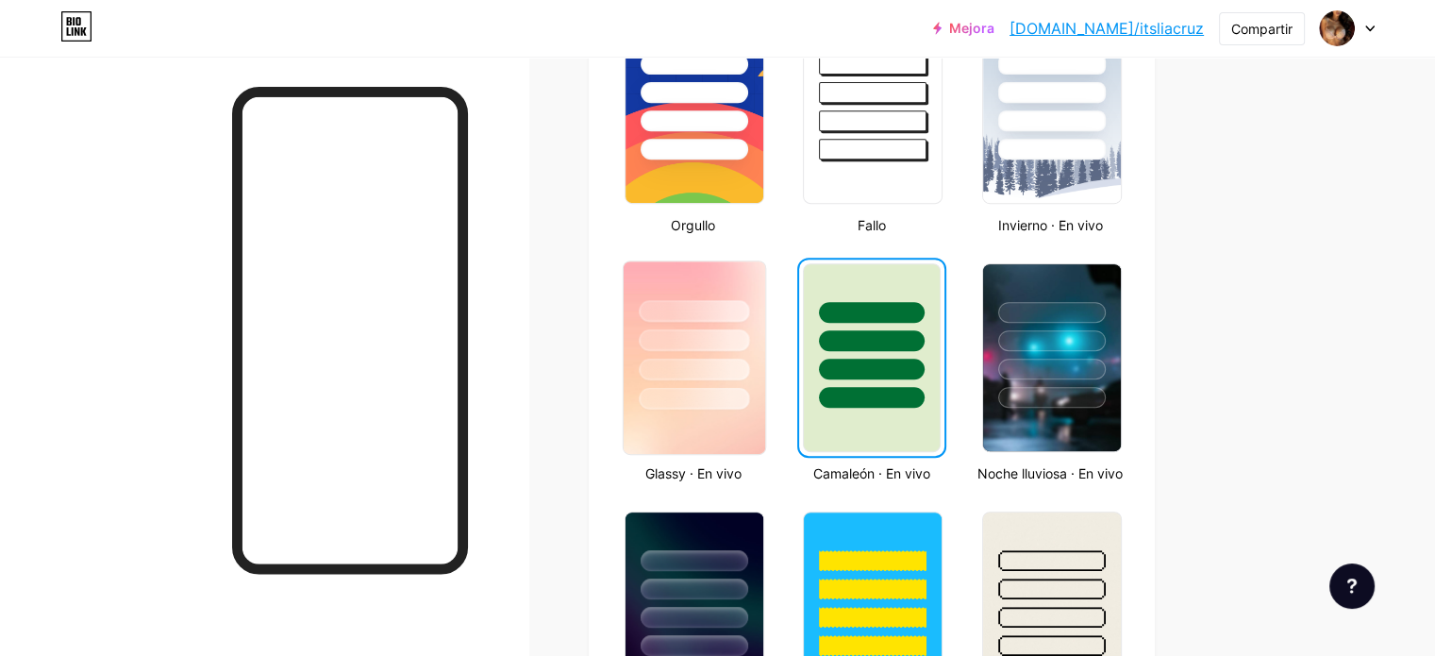
click at [765, 268] on div at bounding box center [695, 335] width 142 height 148
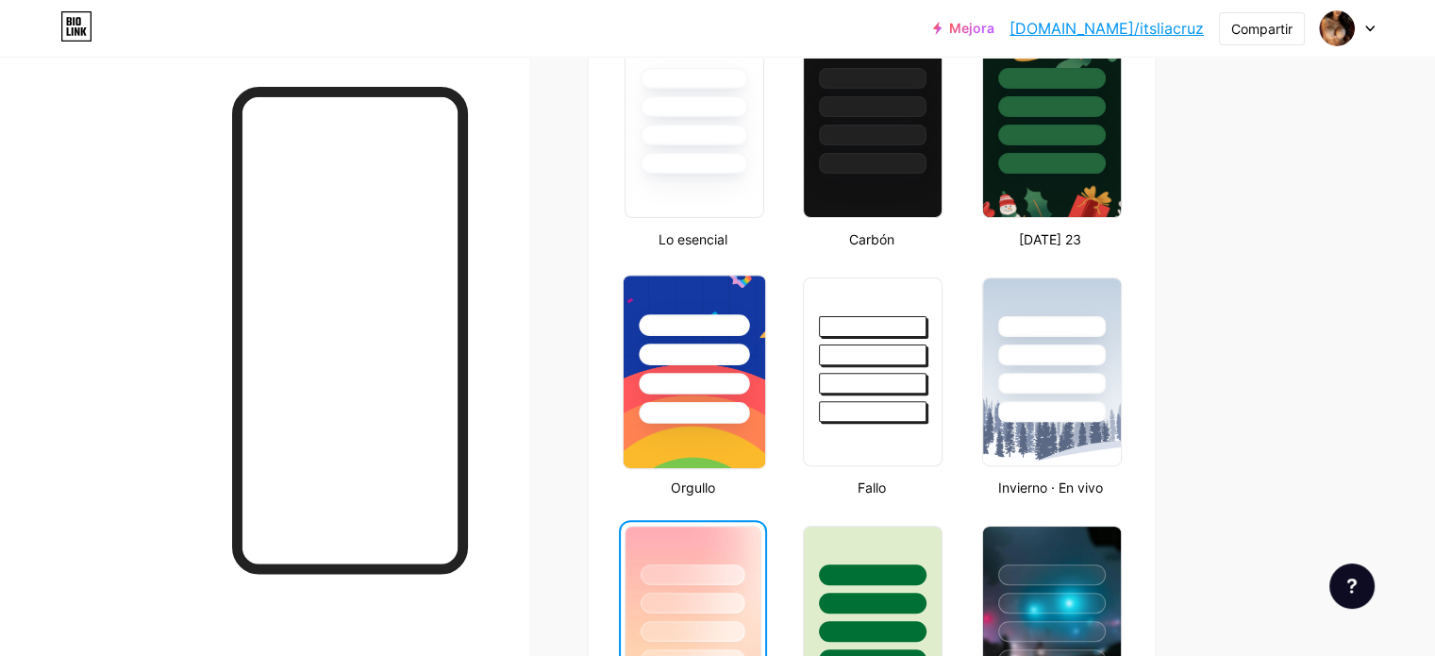
scroll to position [532, 0]
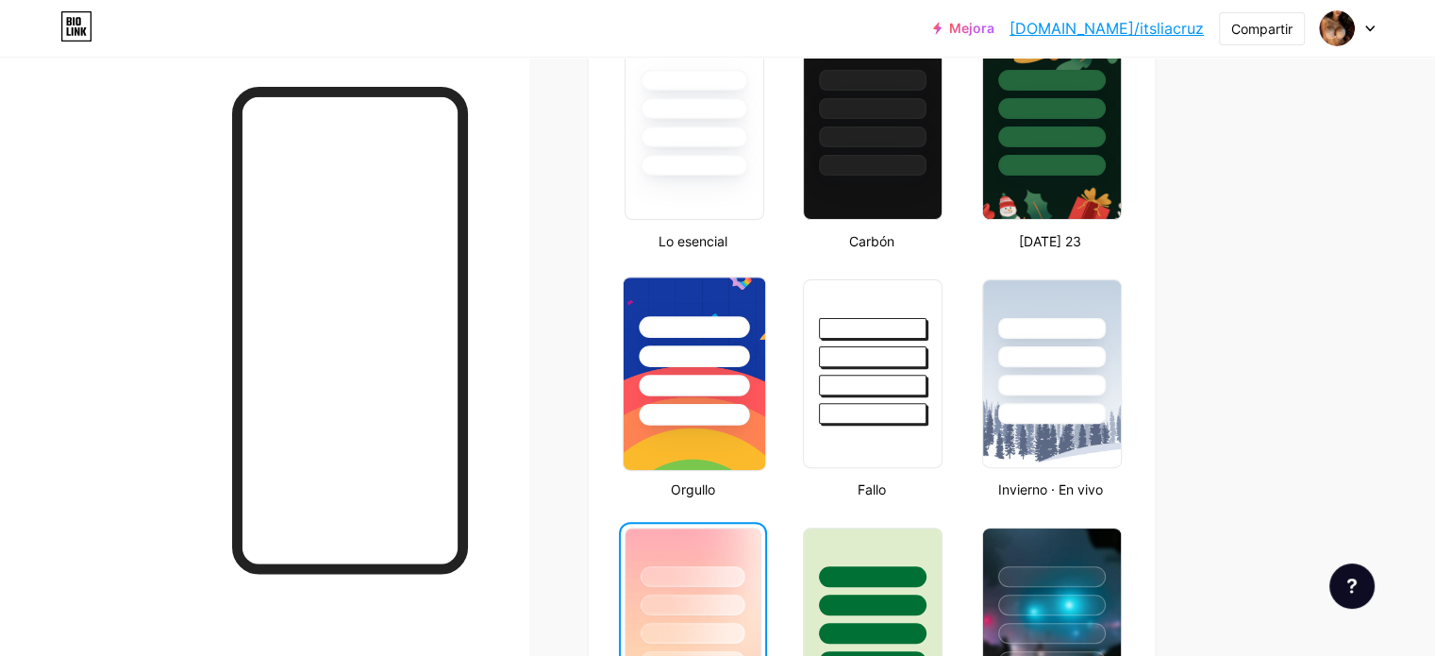
click at [748, 167] on div at bounding box center [695, 165] width 108 height 21
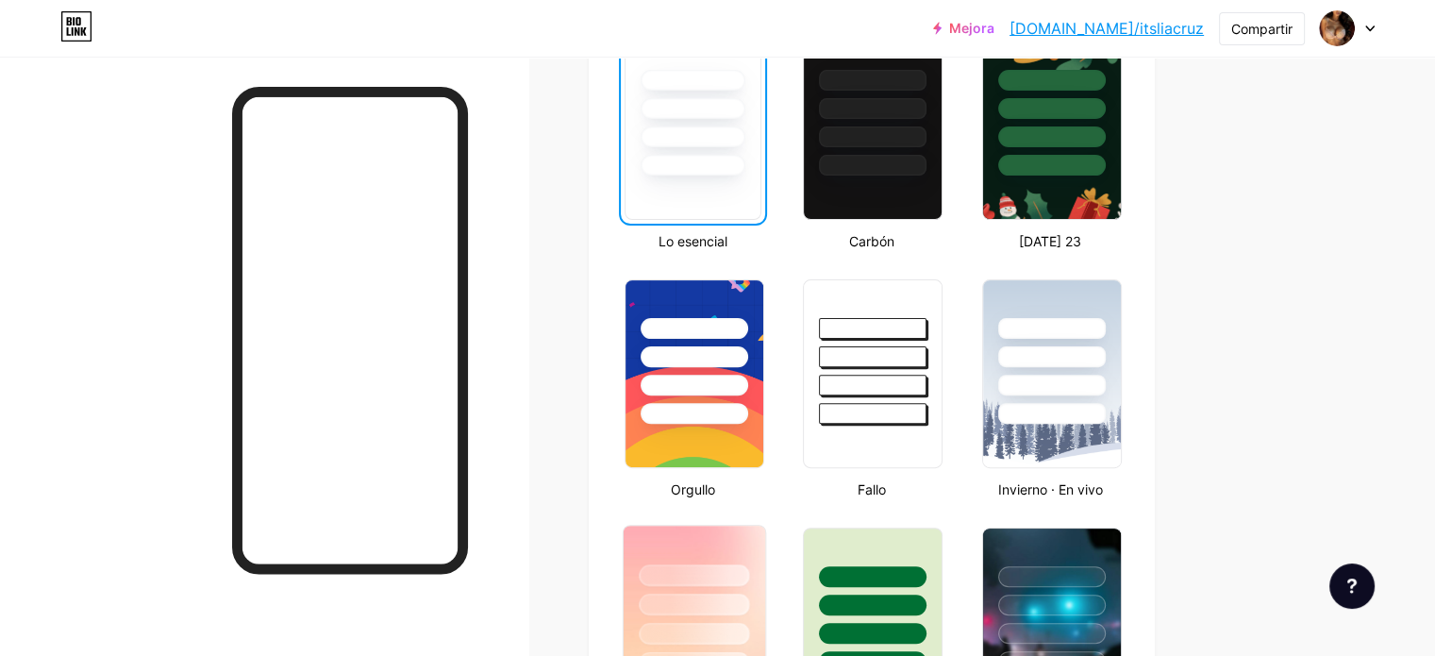
click at [765, 543] on div at bounding box center [695, 600] width 142 height 148
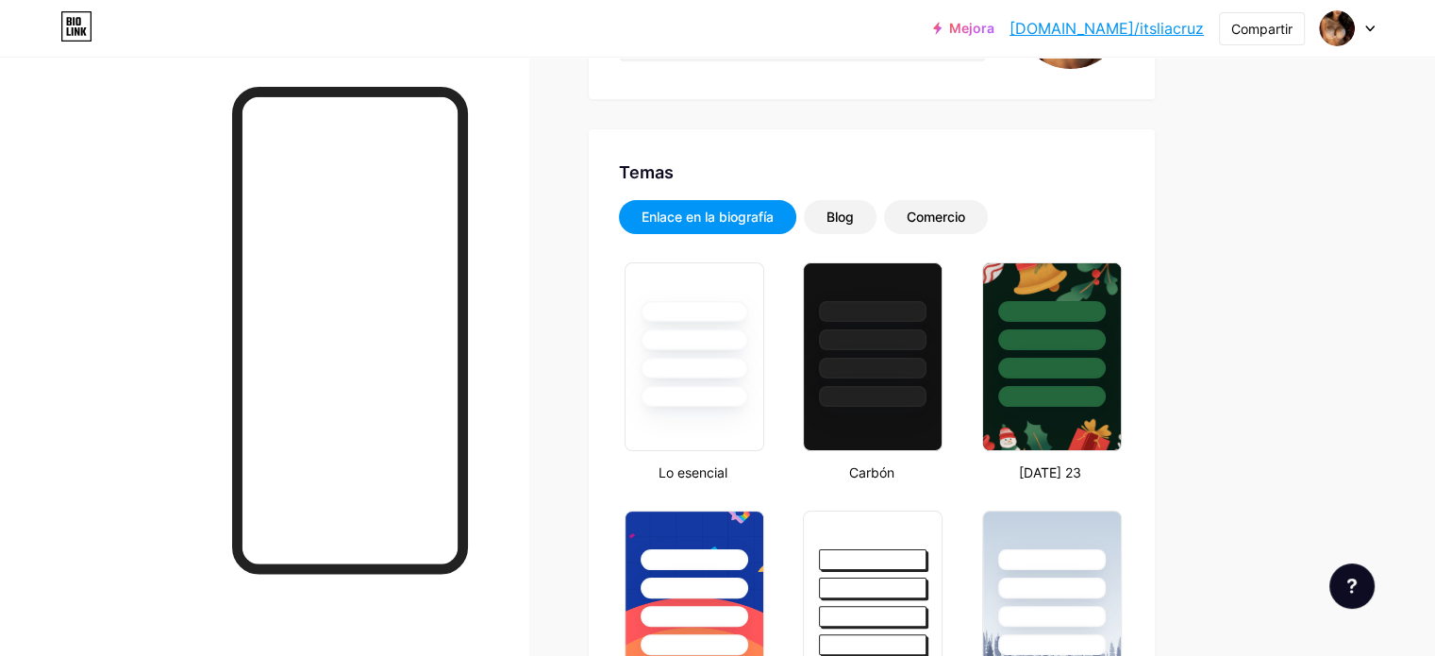
scroll to position [0, 0]
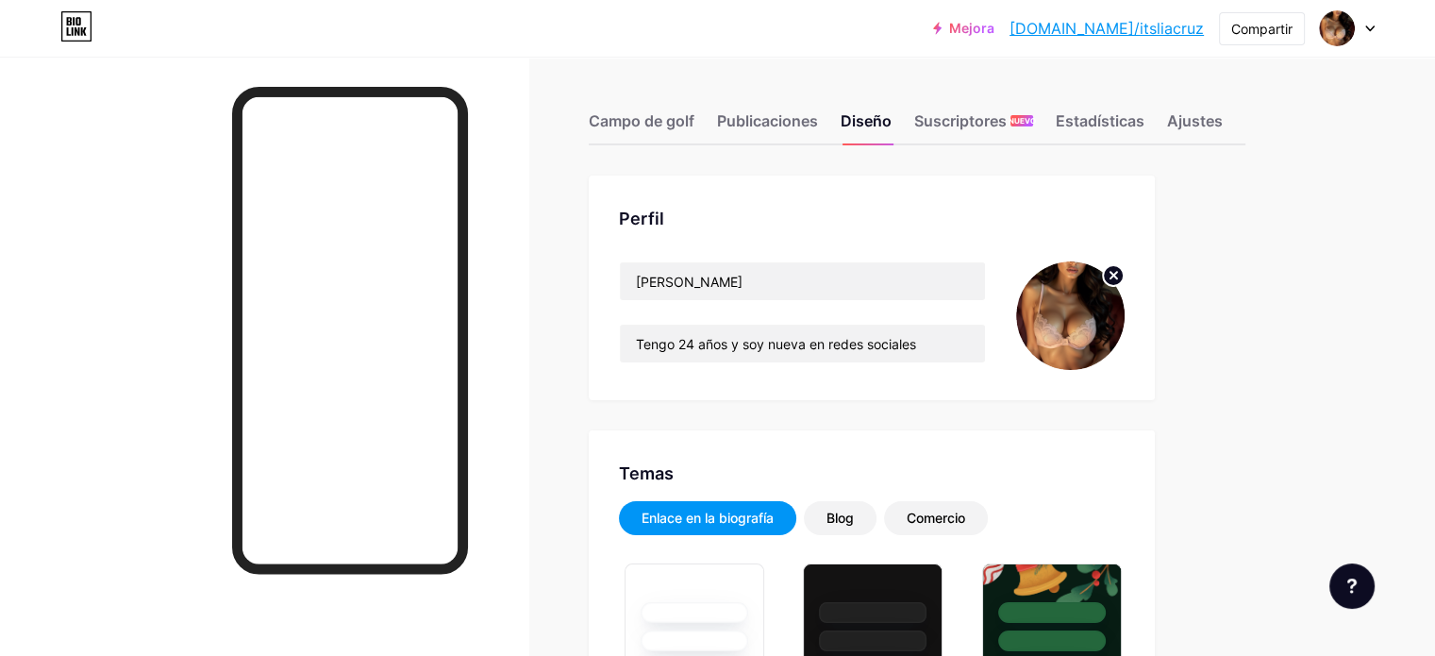
click at [913, 187] on div "[PERSON_NAME] Tengo 24 años y soy nueva en redes sociales" at bounding box center [872, 288] width 566 height 225
